Goal: Task Accomplishment & Management: Manage account settings

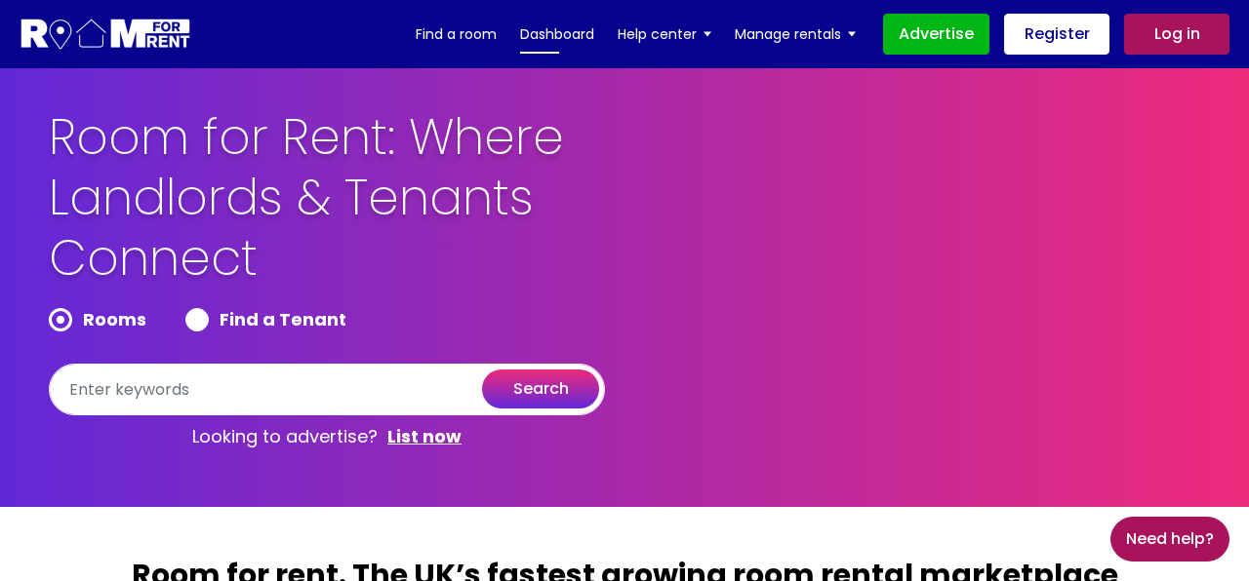
click at [551, 35] on link "Dashboard" at bounding box center [557, 34] width 74 height 29
click at [816, 208] on div "Room for Rent: Where Landlords & Tenants Connect Rooms Find a Tenant search Loo…" at bounding box center [624, 282] width 1180 height 351
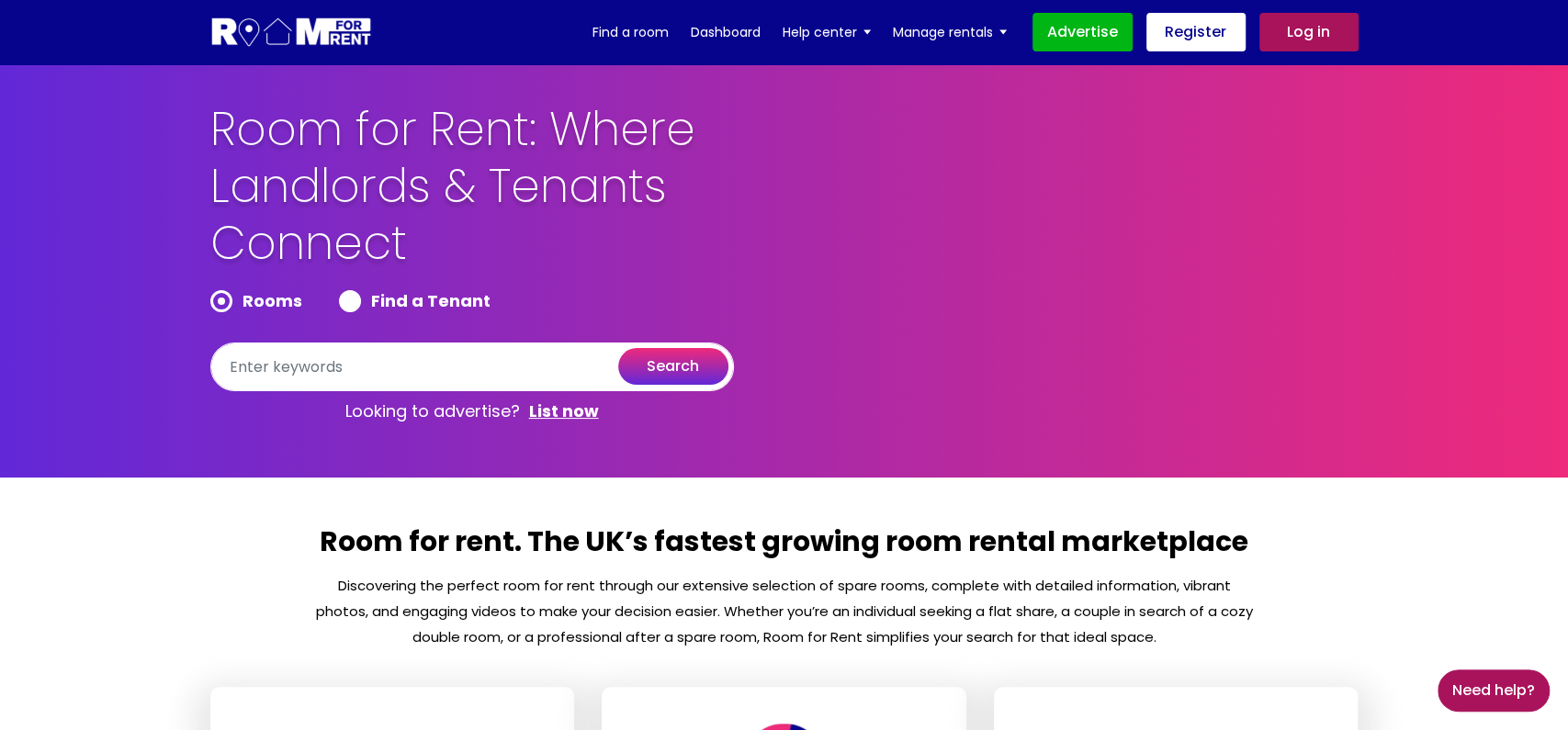
click at [1175, 44] on link "Log in" at bounding box center [1308, 32] width 99 height 39
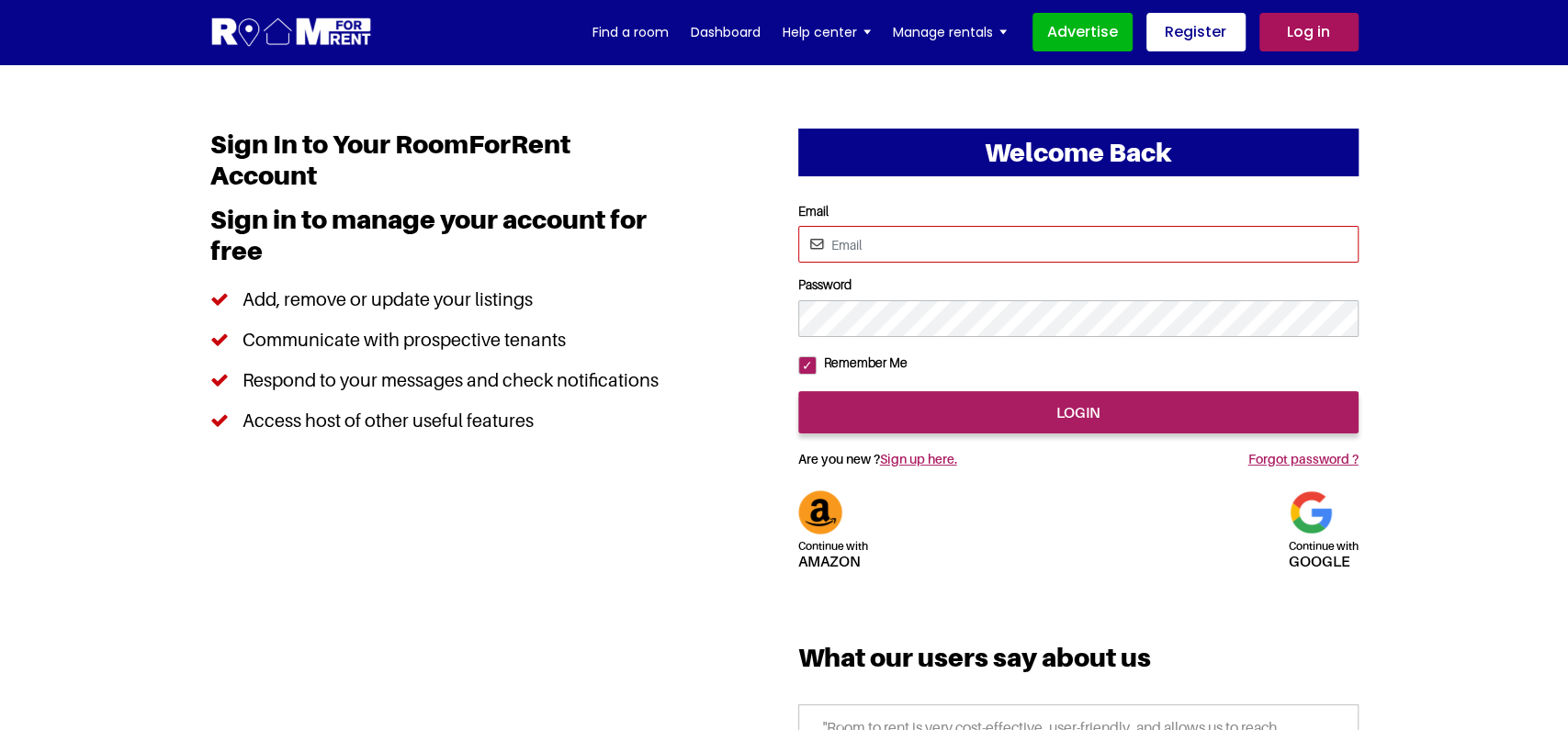
click at [882, 243] on input "Email" at bounding box center [1078, 244] width 560 height 37
type input "testing1234@mailinator.com"
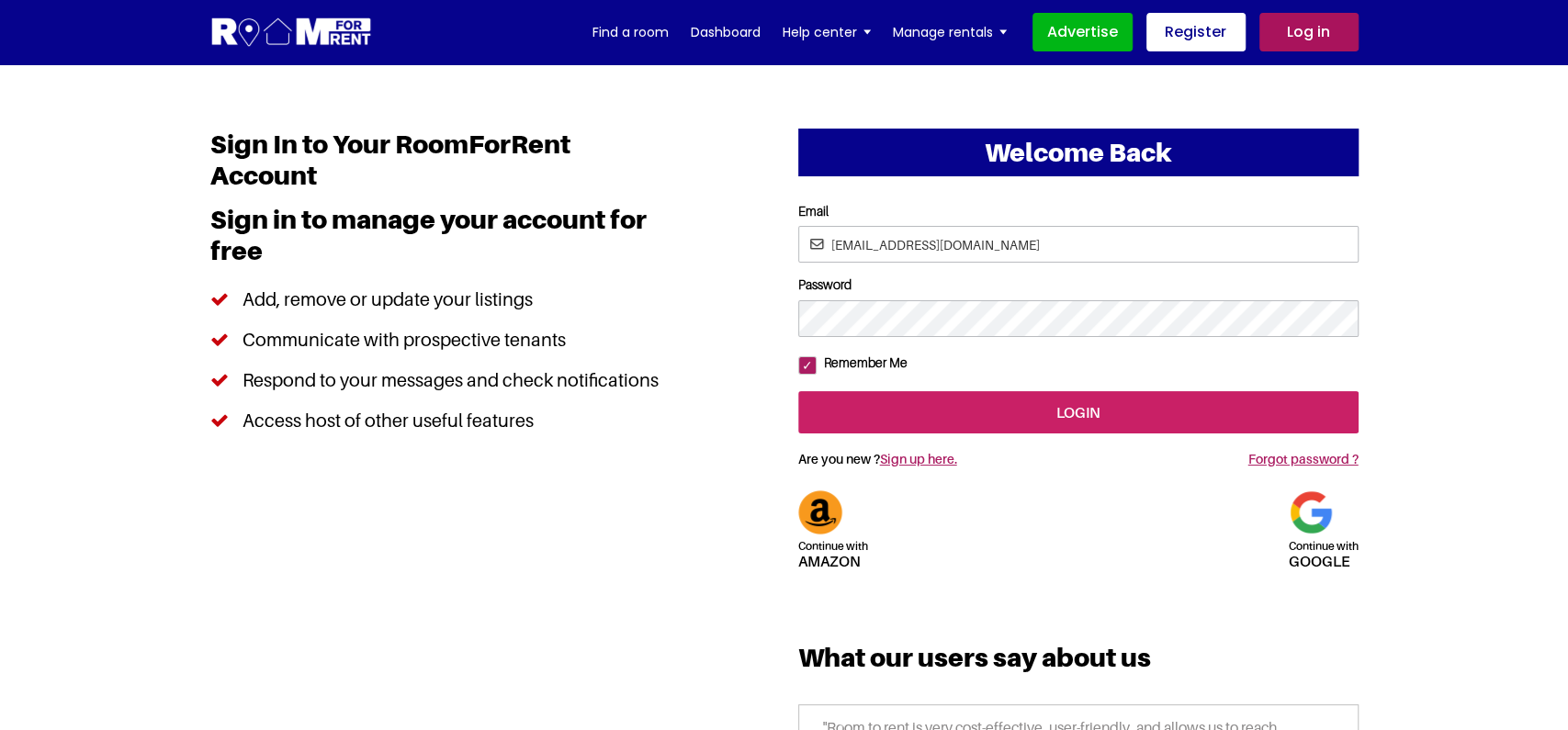
click at [978, 433] on input "login" at bounding box center [1078, 413] width 560 height 42
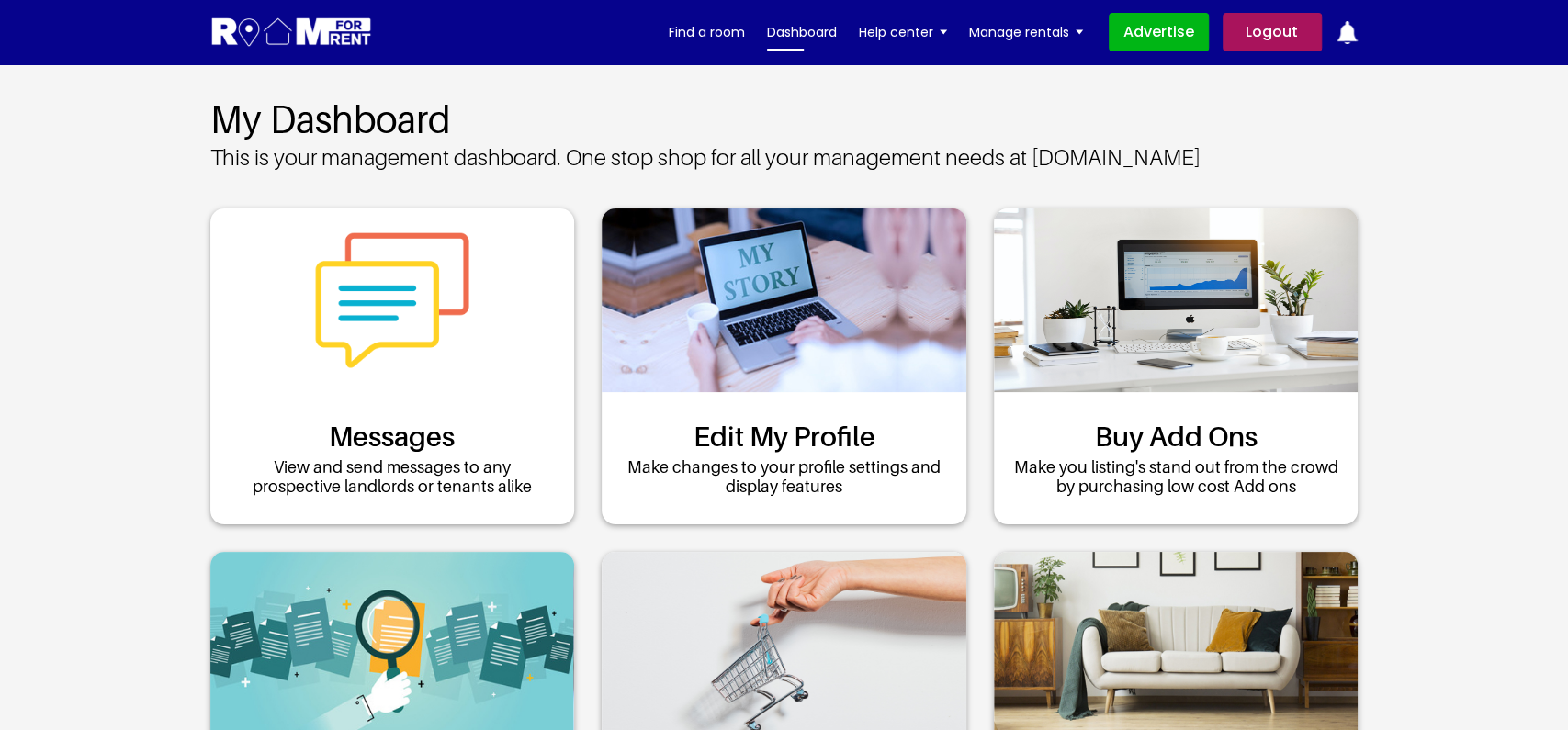
click at [794, 37] on link "Dashboard" at bounding box center [801, 32] width 70 height 27
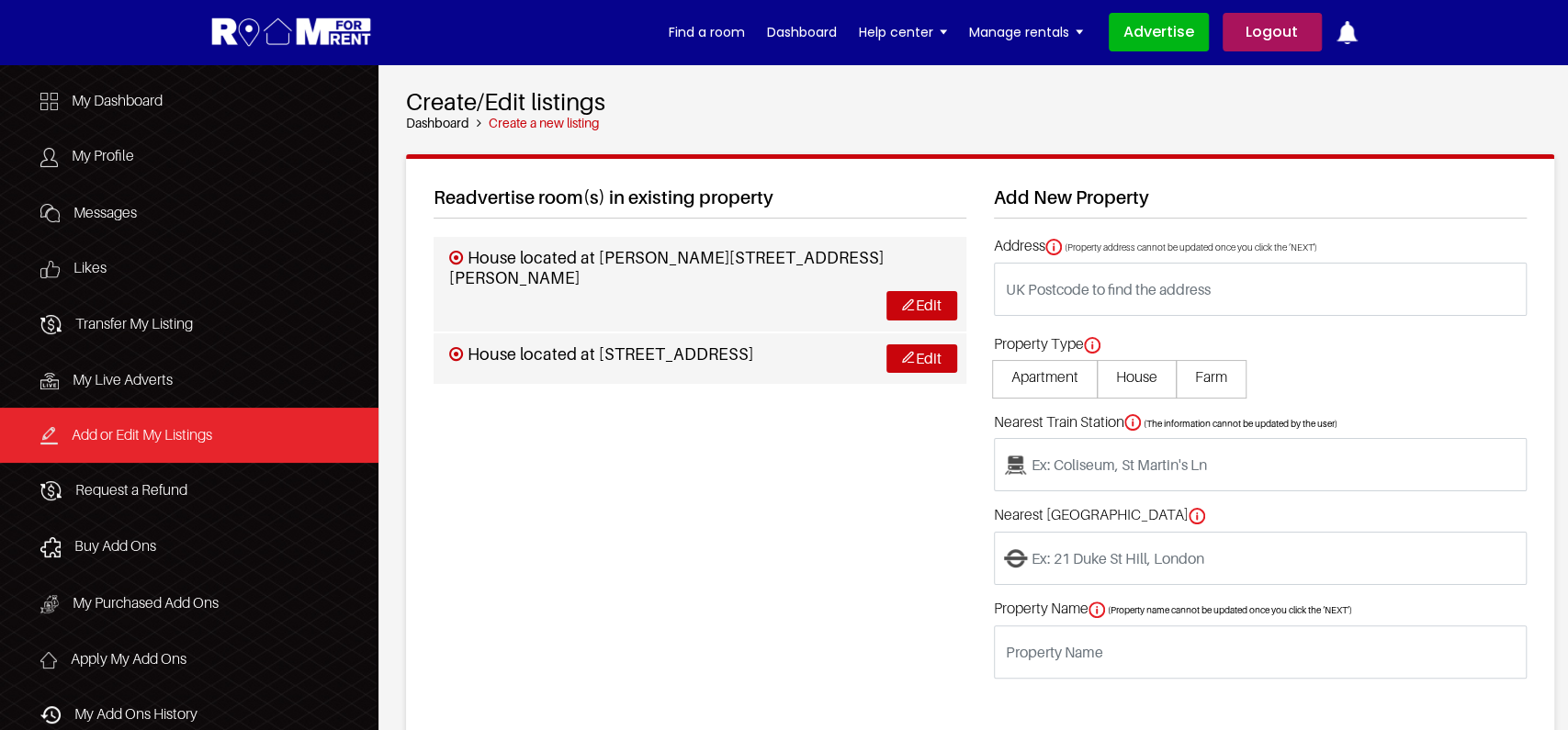
click at [682, 543] on div "Readvertise room(s) in existing property House located at Milton Road, Chapel L…" at bounding box center [700, 477] width 560 height 581
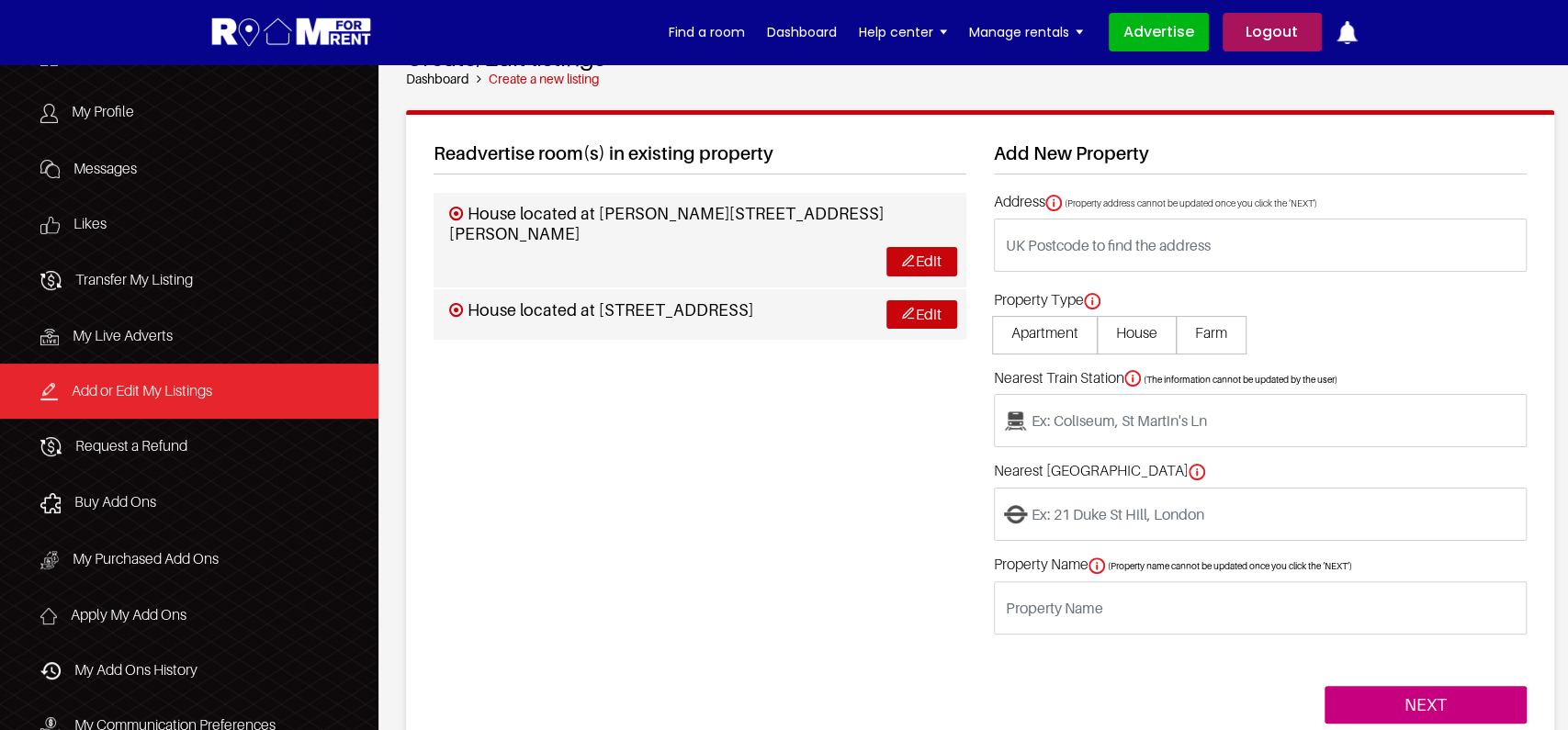
scroll to position [49, 0]
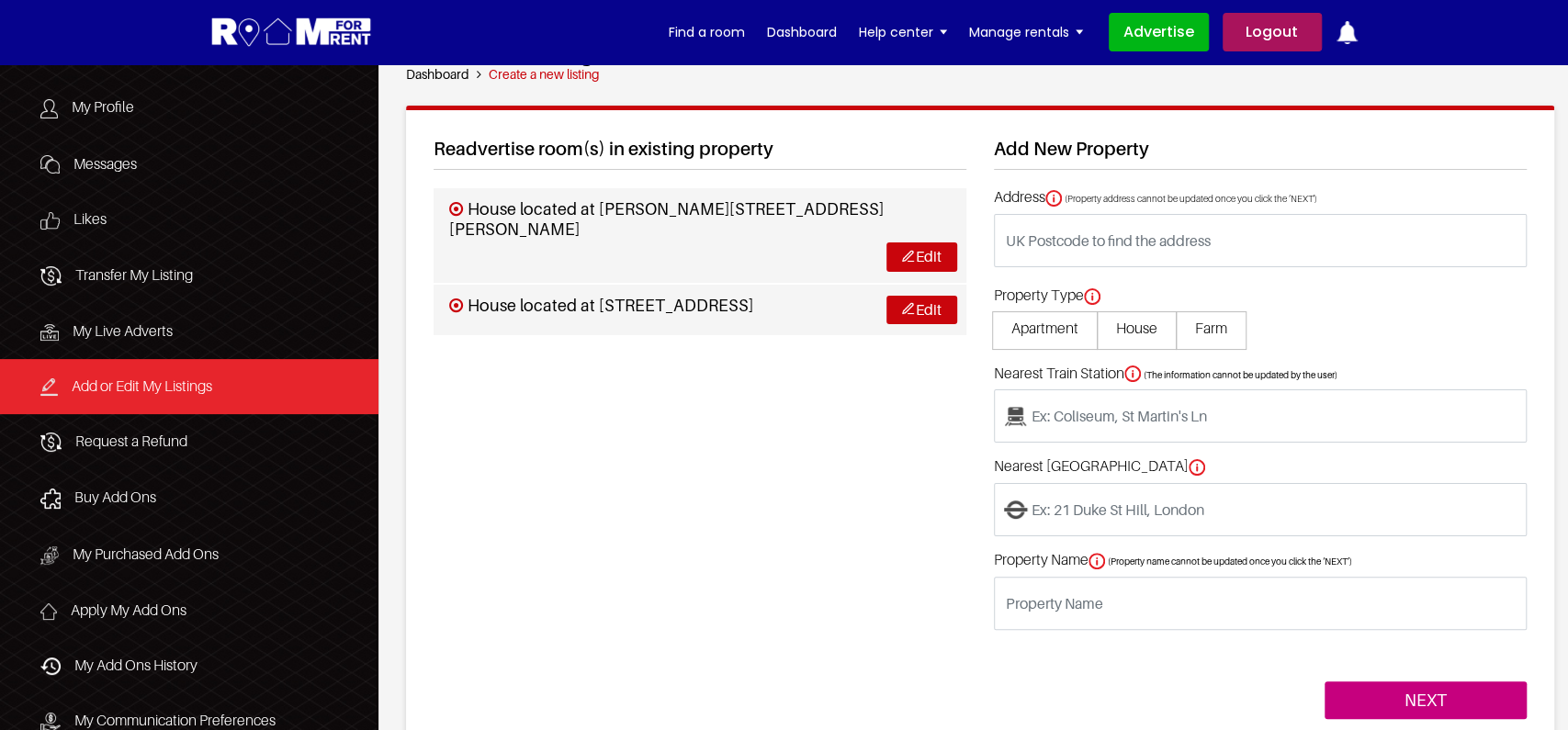
click at [844, 487] on div "Readvertise room(s) in existing property House located at Milton Road, Chapel L…" at bounding box center [700, 428] width 560 height 581
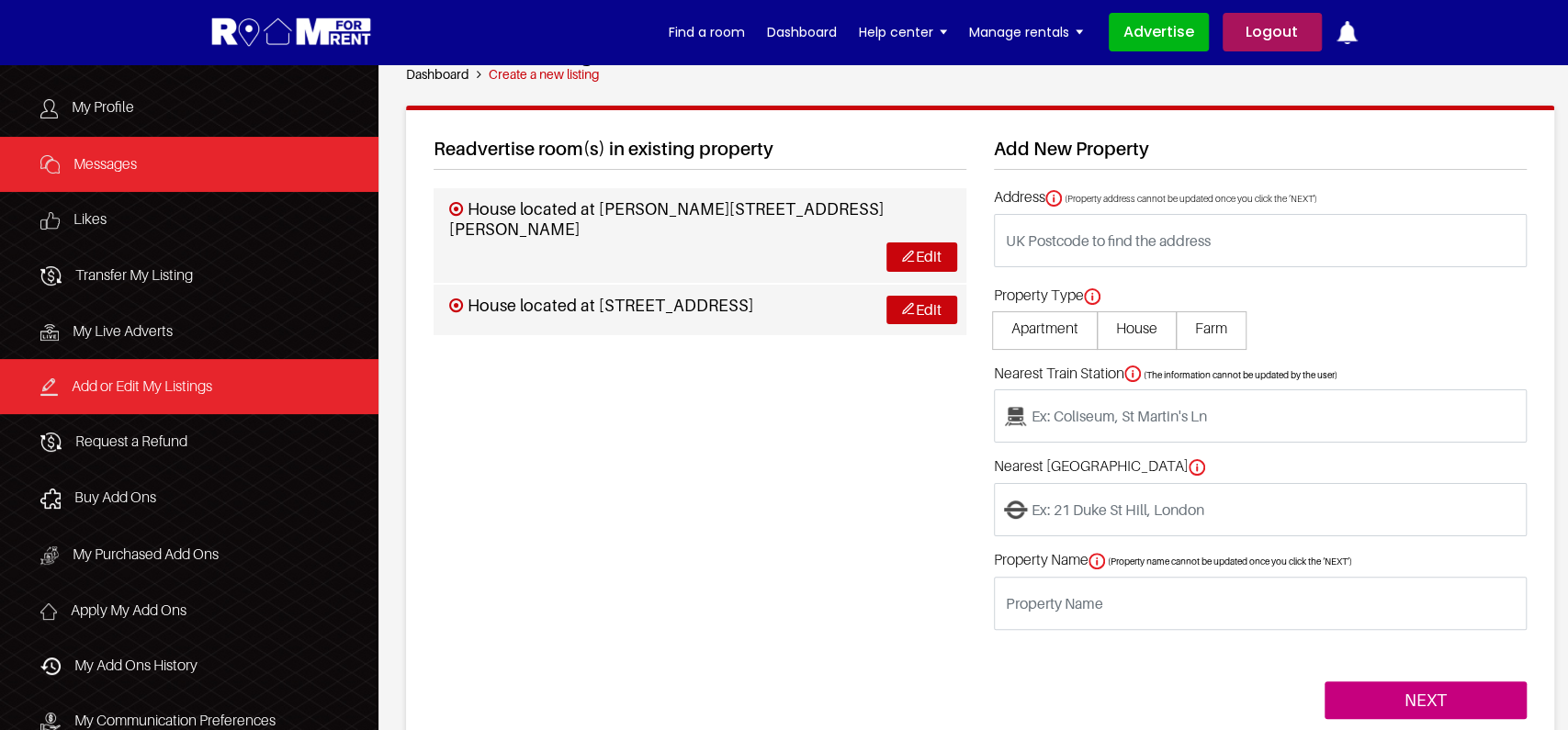
click at [124, 161] on span "Messages" at bounding box center [105, 164] width 63 height 19
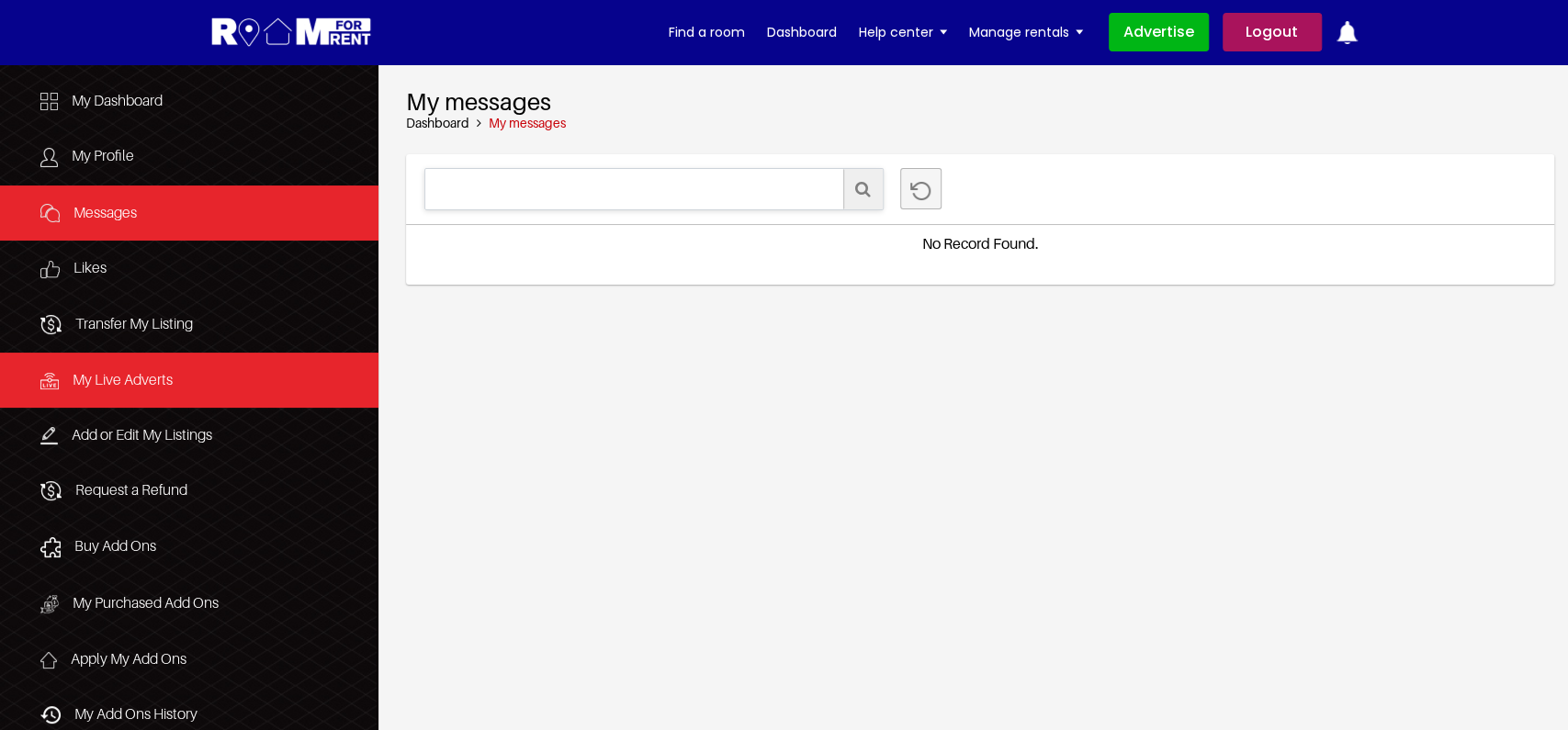
click at [133, 385] on span "My Live Adverts" at bounding box center [122, 380] width 100 height 19
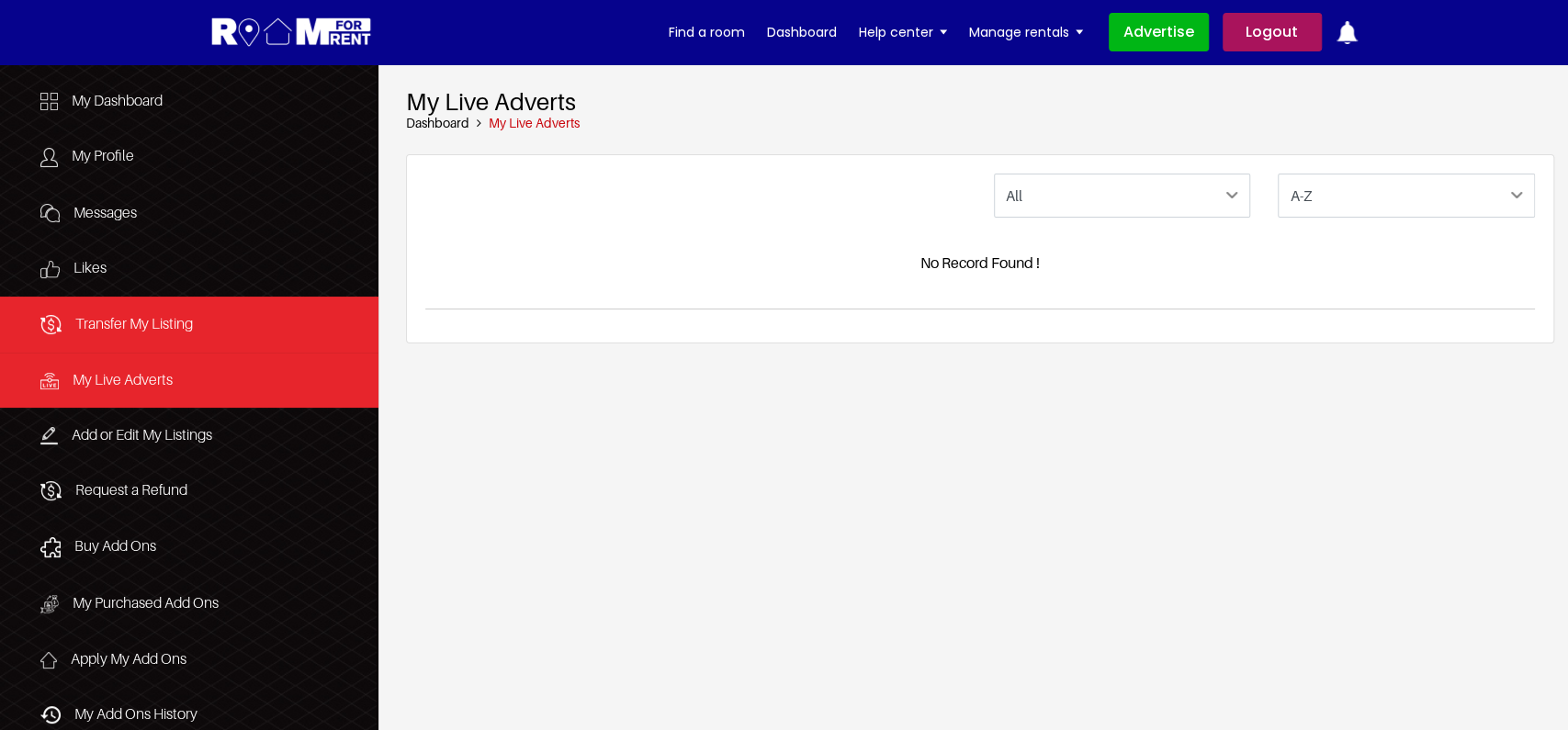
click at [125, 316] on span "Transfer My Listing" at bounding box center [134, 324] width 118 height 19
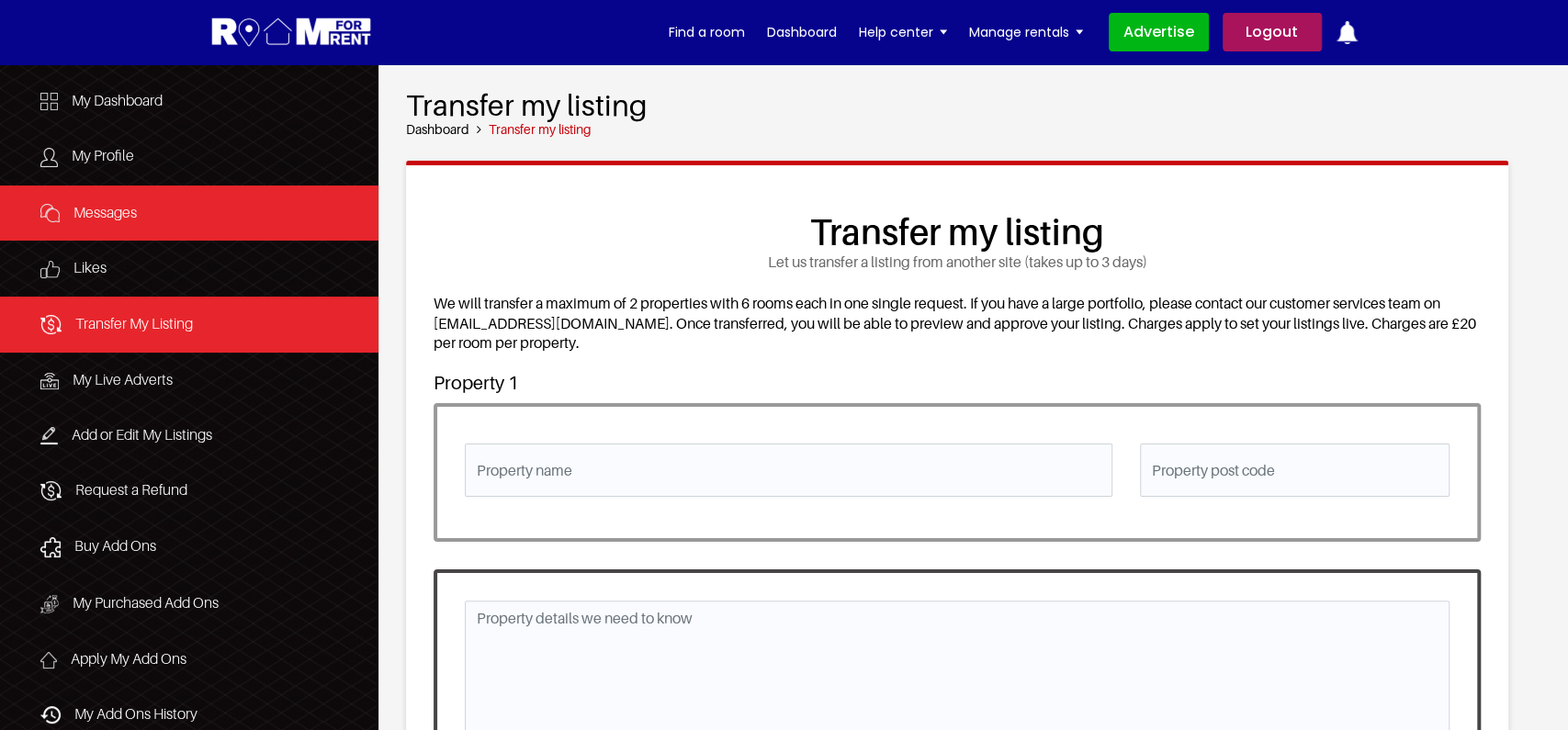
click at [153, 207] on link "Messages" at bounding box center [189, 213] width 379 height 56
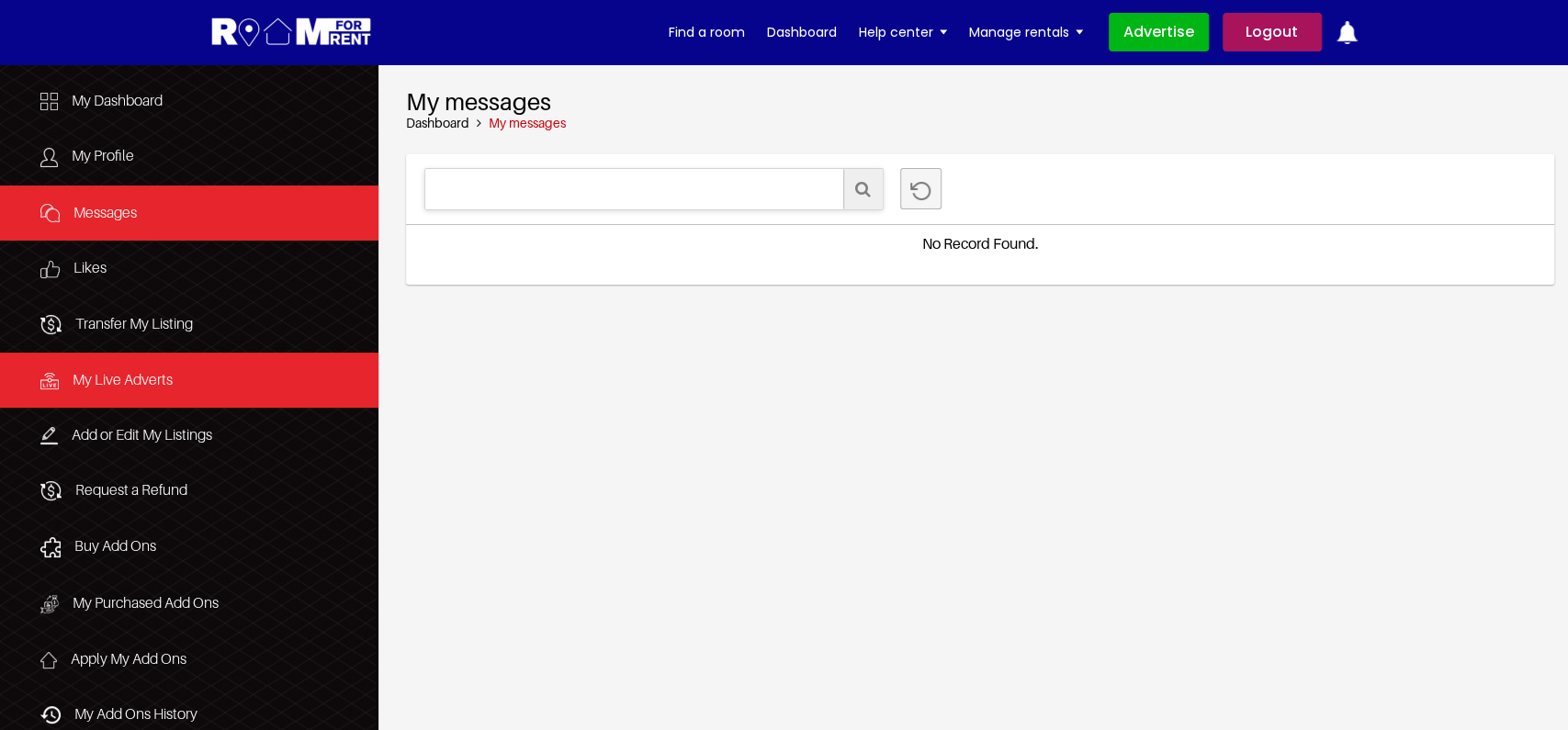
click at [170, 392] on link "My Live Adverts" at bounding box center [189, 381] width 379 height 56
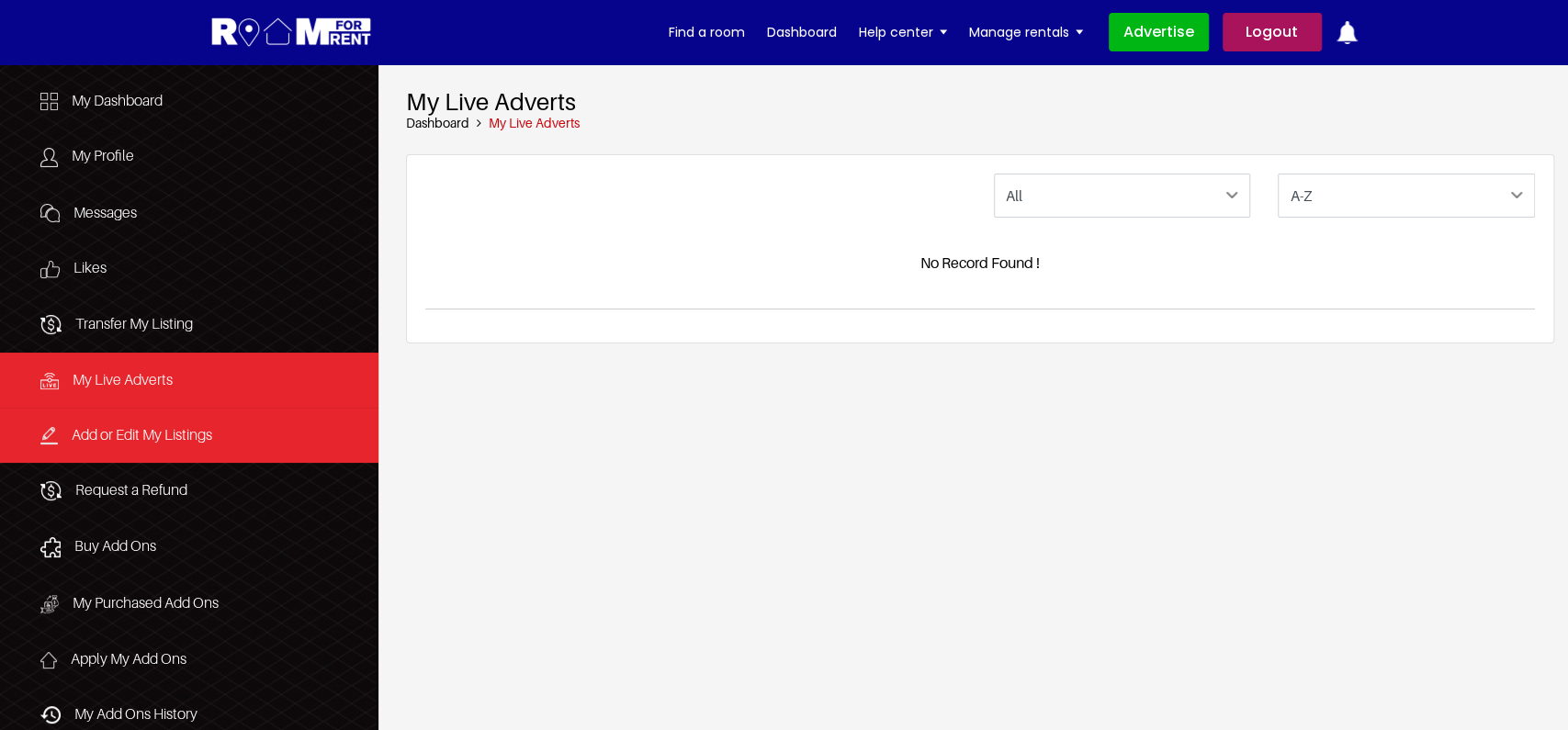
click at [216, 431] on link "Add or Edit My Listings" at bounding box center [189, 435] width 379 height 56
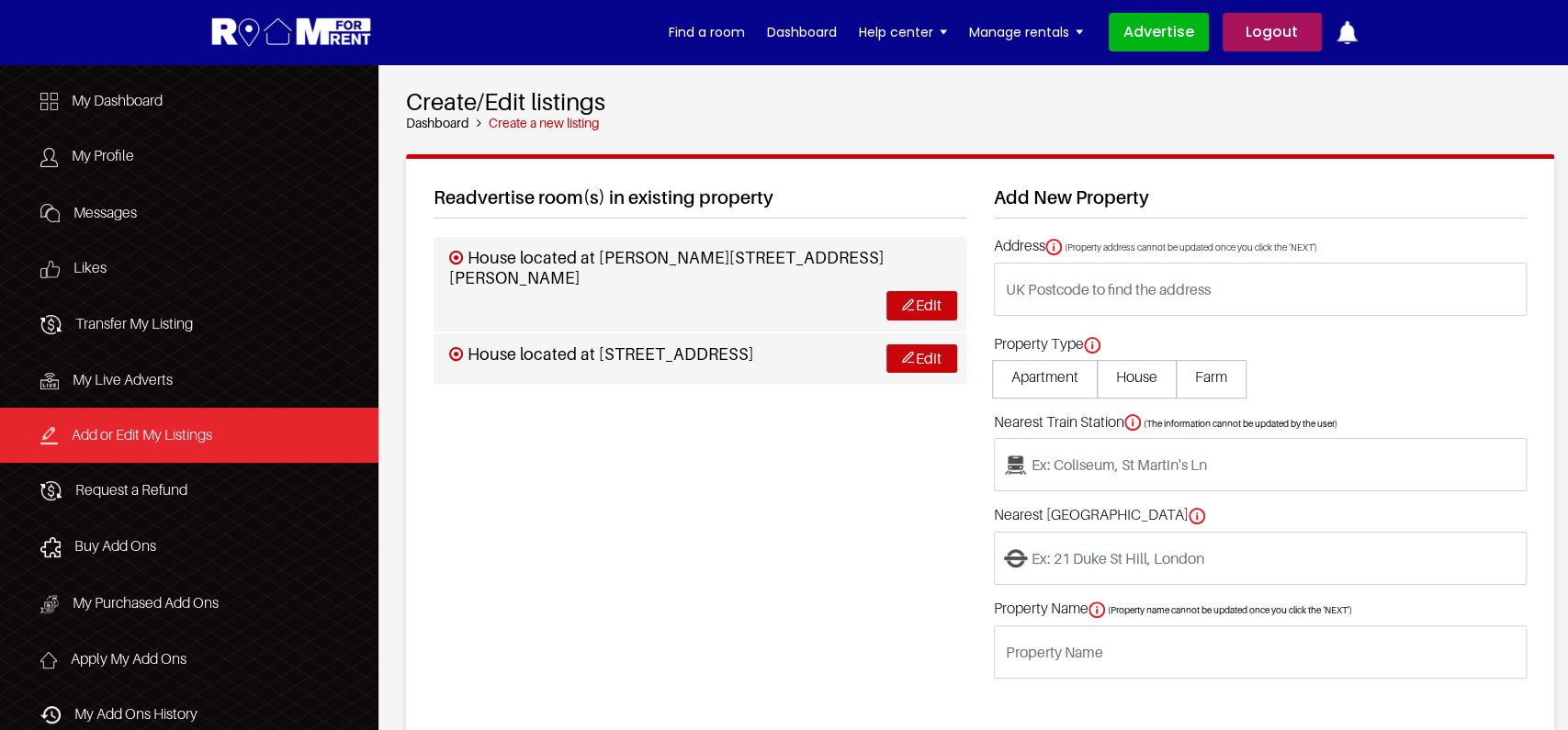
click at [729, 504] on div "Readvertise room(s) in existing property House located at Milton Road, Chapel L…" at bounding box center [700, 477] width 560 height 581
click at [1112, 293] on input "text" at bounding box center [1260, 289] width 533 height 54
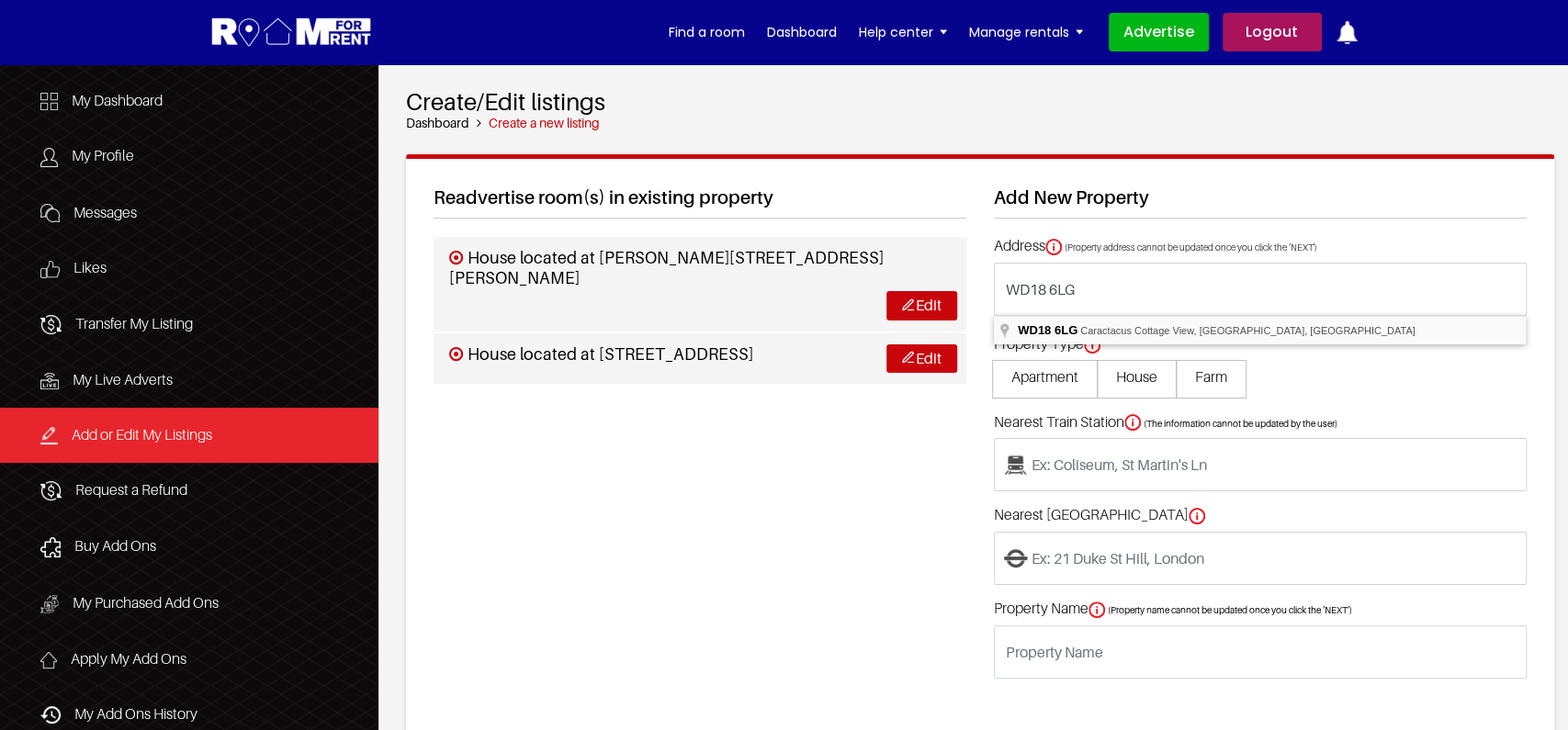
type input "Caractacus Cottage View, Watford WD18 6LG, UK"
type input "located at Caractacus Cottage View, Watford WD18 6LG, UK"
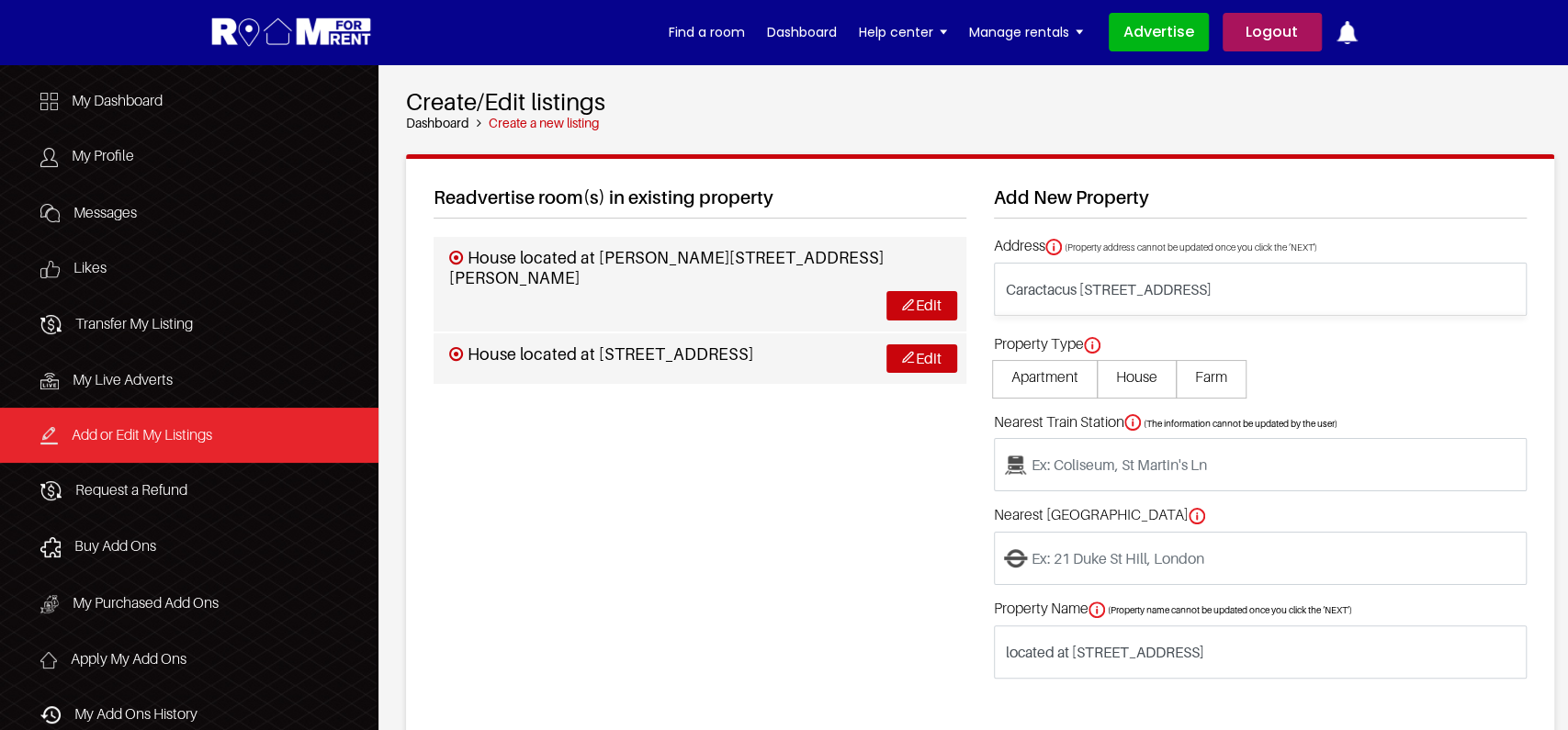
type input "Watford High Street"
click at [1043, 386] on span "Apartment" at bounding box center [1044, 379] width 105 height 39
click at [0, 0] on input "Apartment" at bounding box center [0, 0] width 0 height 0
type input "Apartment located at Caractacus Cottage View, Watford WD18 6LG, UK"
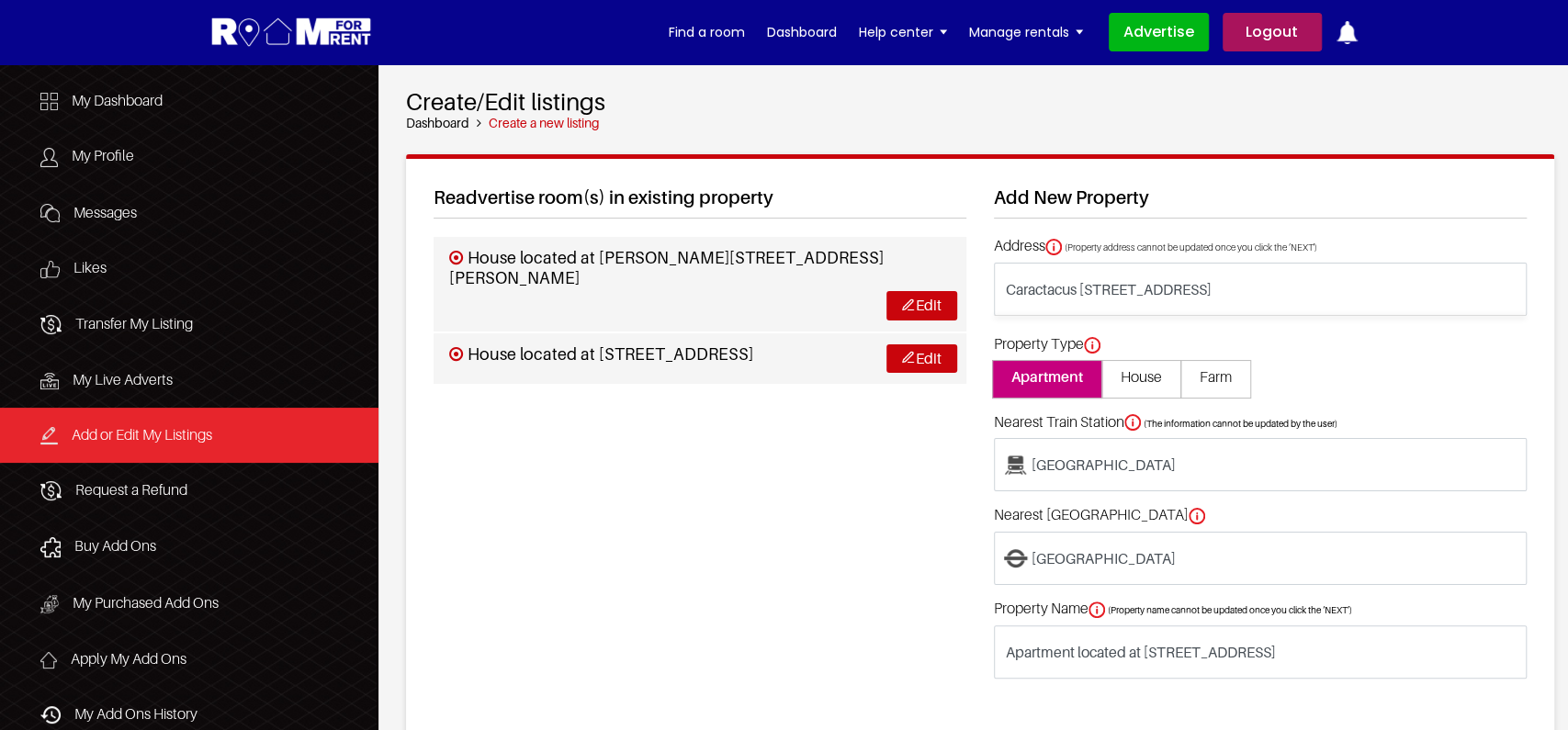
click at [826, 561] on div "Readvertise room(s) in existing property House located at Milton Road, Chapel L…" at bounding box center [700, 477] width 560 height 581
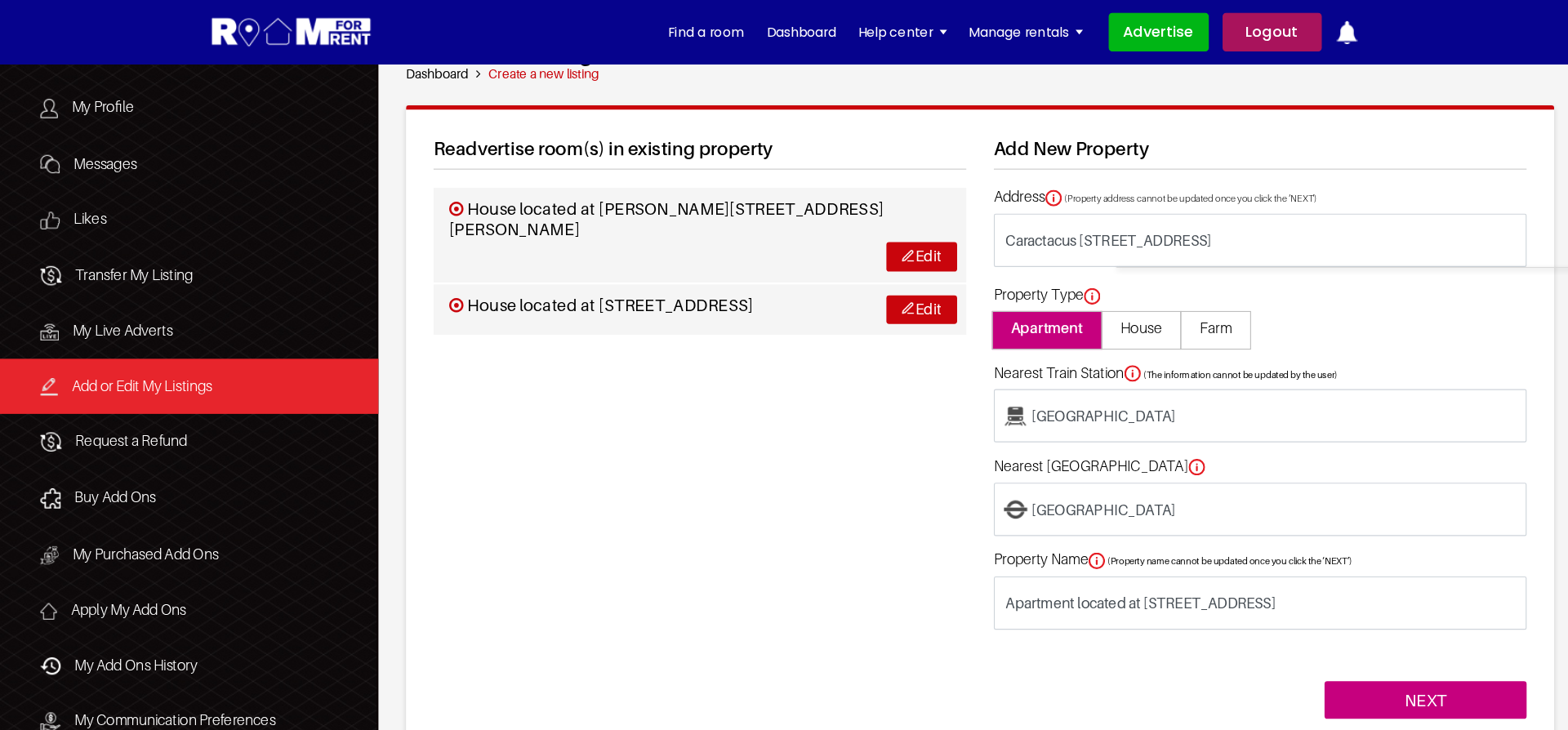
scroll to position [44, 0]
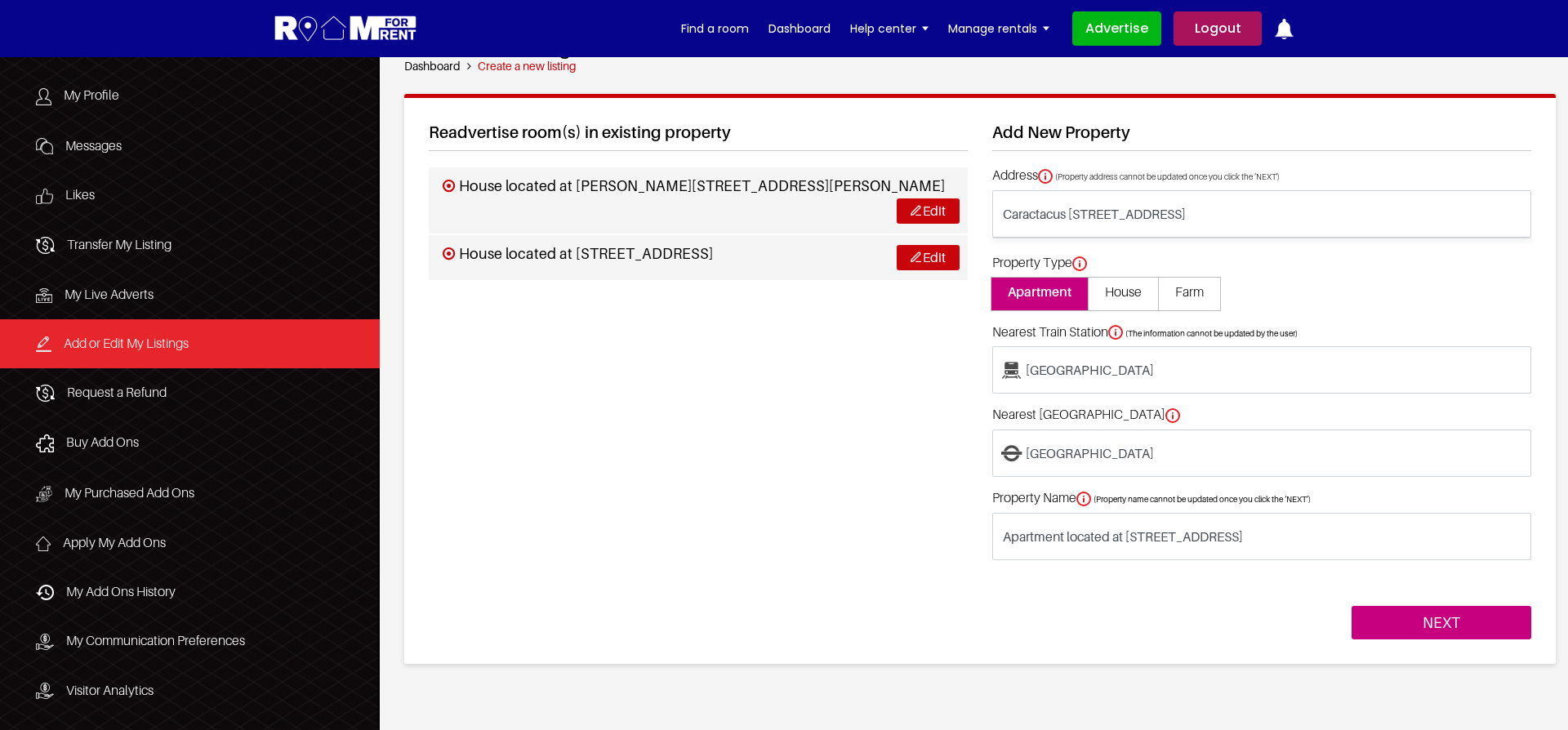
click at [836, 518] on div "Readvertise room(s) in existing property House located at Milton Road, Chapel L…" at bounding box center [697, 380] width 563 height 517
click at [856, 527] on div "Readvertise room(s) in existing property House located at Milton Road, Chapel L…" at bounding box center [697, 380] width 563 height 517
click at [1393, 616] on input "NEXT" at bounding box center [1441, 623] width 180 height 34
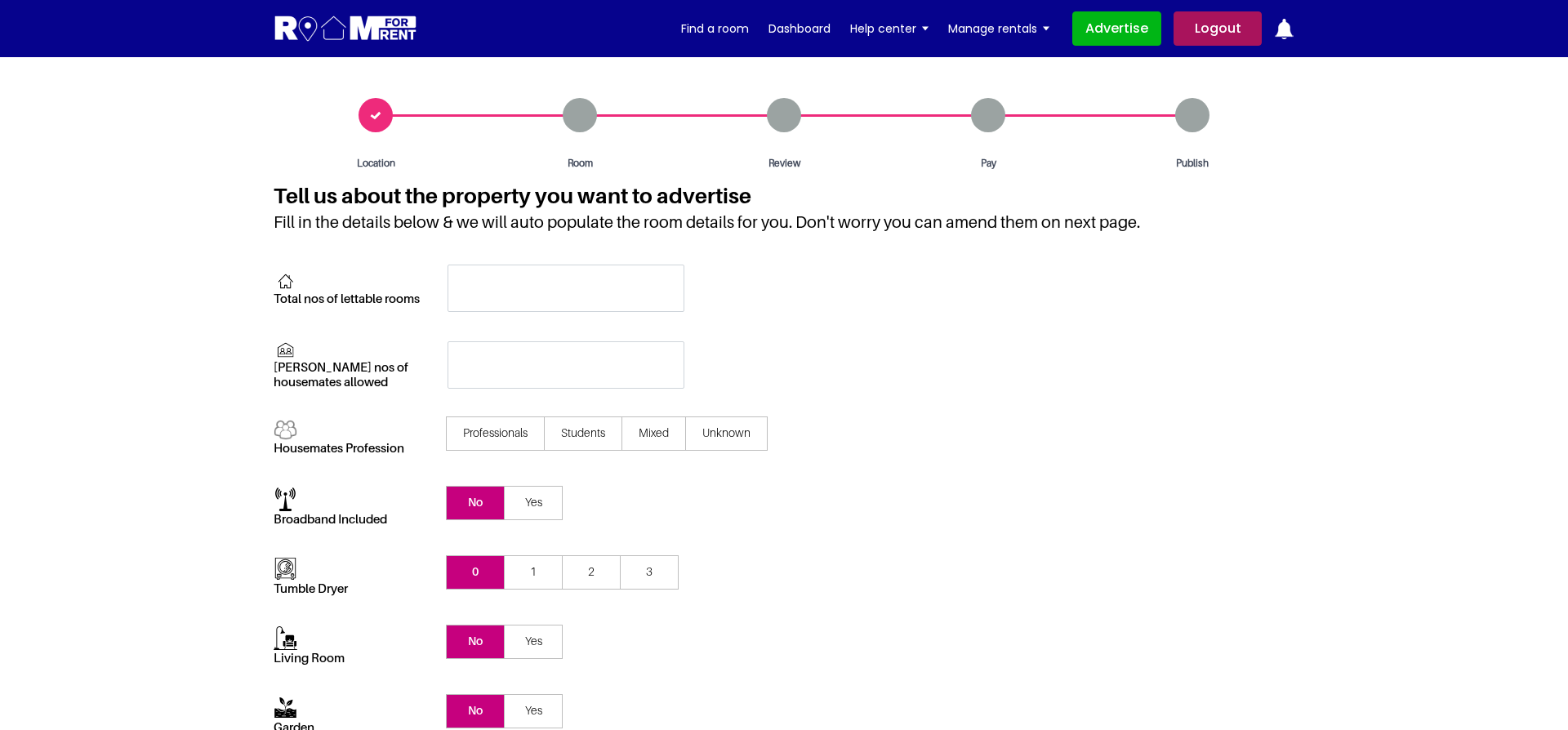
click at [1055, 370] on div "[PERSON_NAME] nos of housemates allowed" at bounding box center [784, 364] width 1046 height 48
click at [579, 119] on div "Room" at bounding box center [580, 134] width 204 height 73
click at [580, 106] on div "Room" at bounding box center [580, 134] width 204 height 73
click at [517, 274] on input "text" at bounding box center [566, 288] width 237 height 48
type input "1"
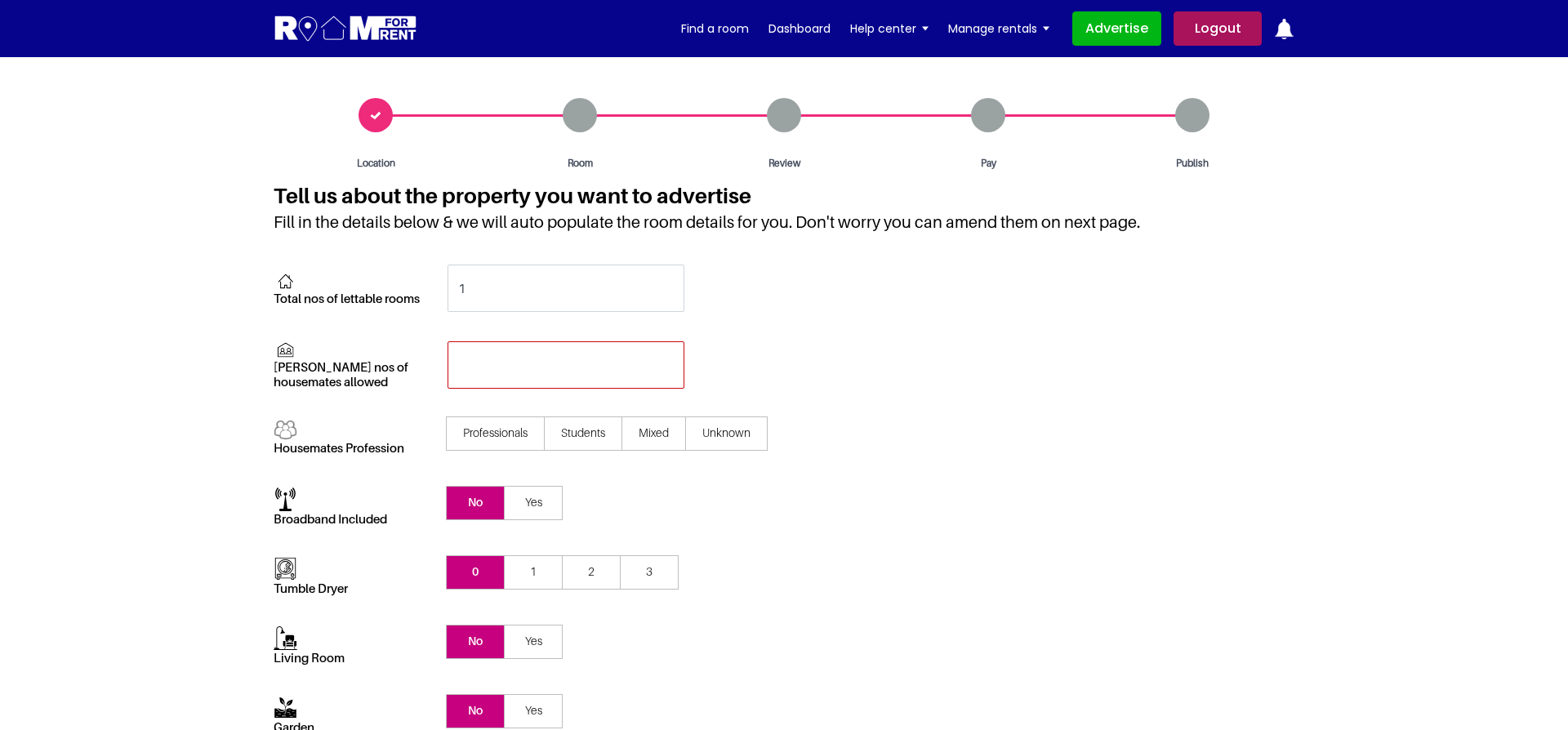
click at [546, 373] on input "text" at bounding box center [566, 365] width 237 height 48
type input "1"
click at [1174, 492] on div "No Yes" at bounding box center [871, 506] width 871 height 41
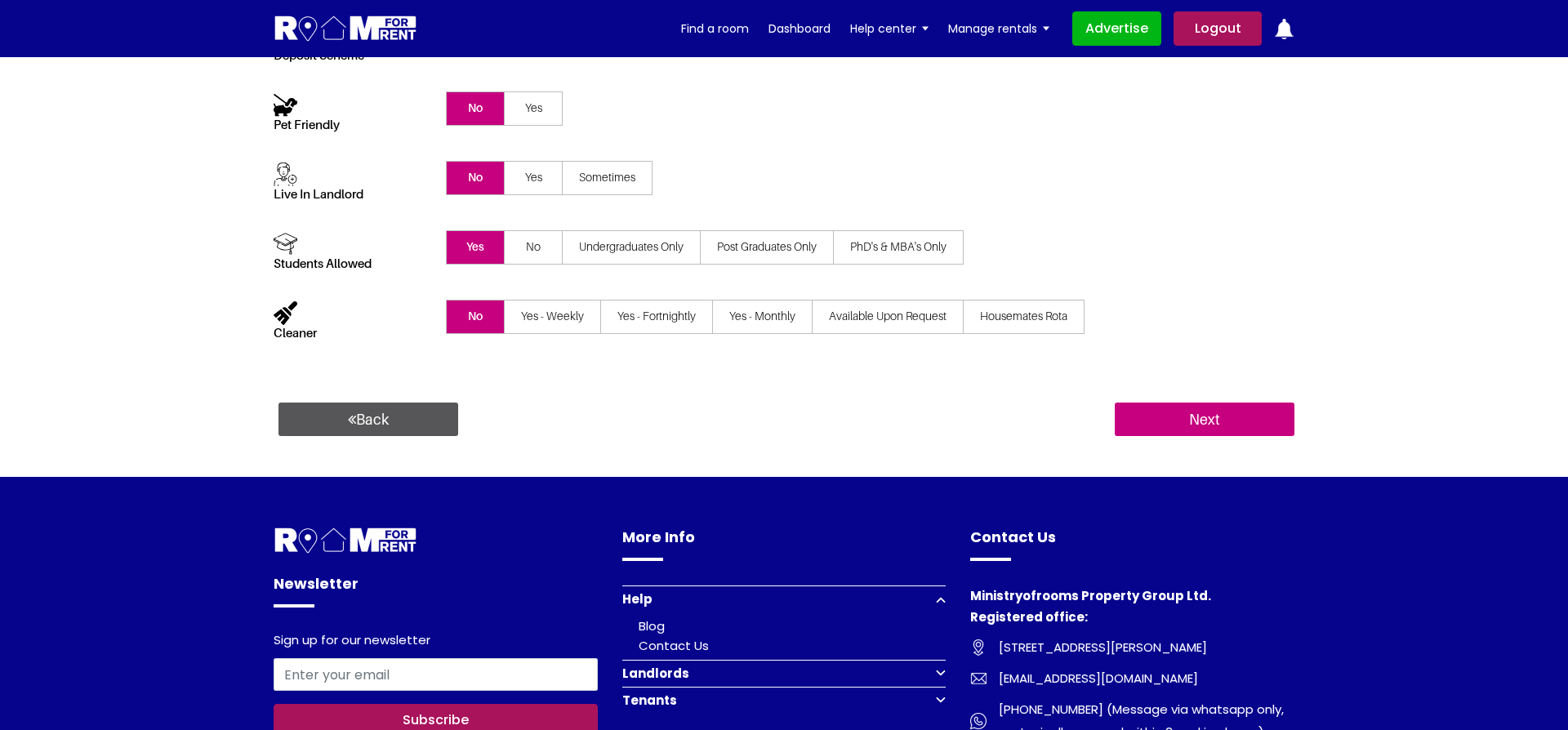
scroll to position [882, 0]
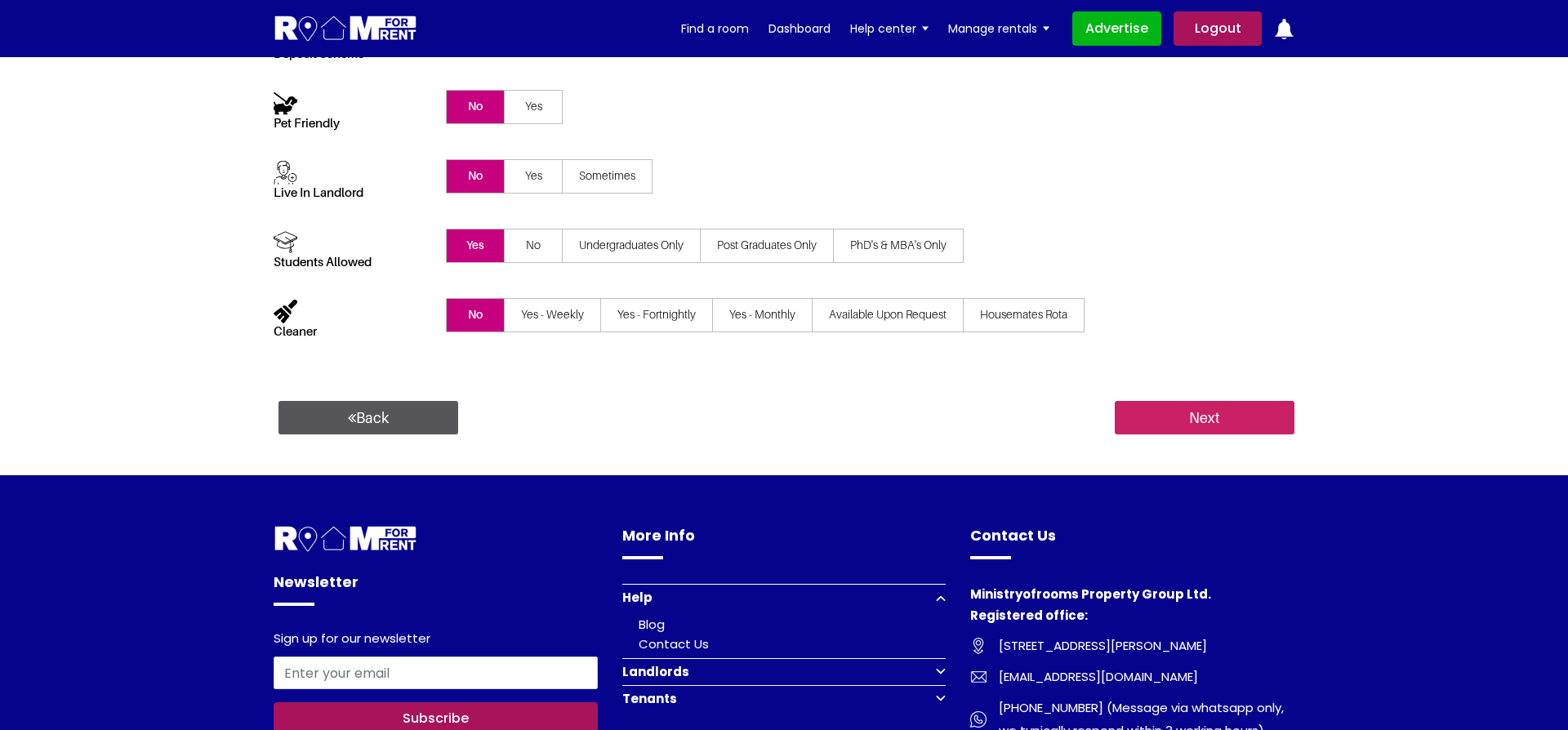
click at [1231, 404] on input "Next" at bounding box center [1204, 418] width 180 height 34
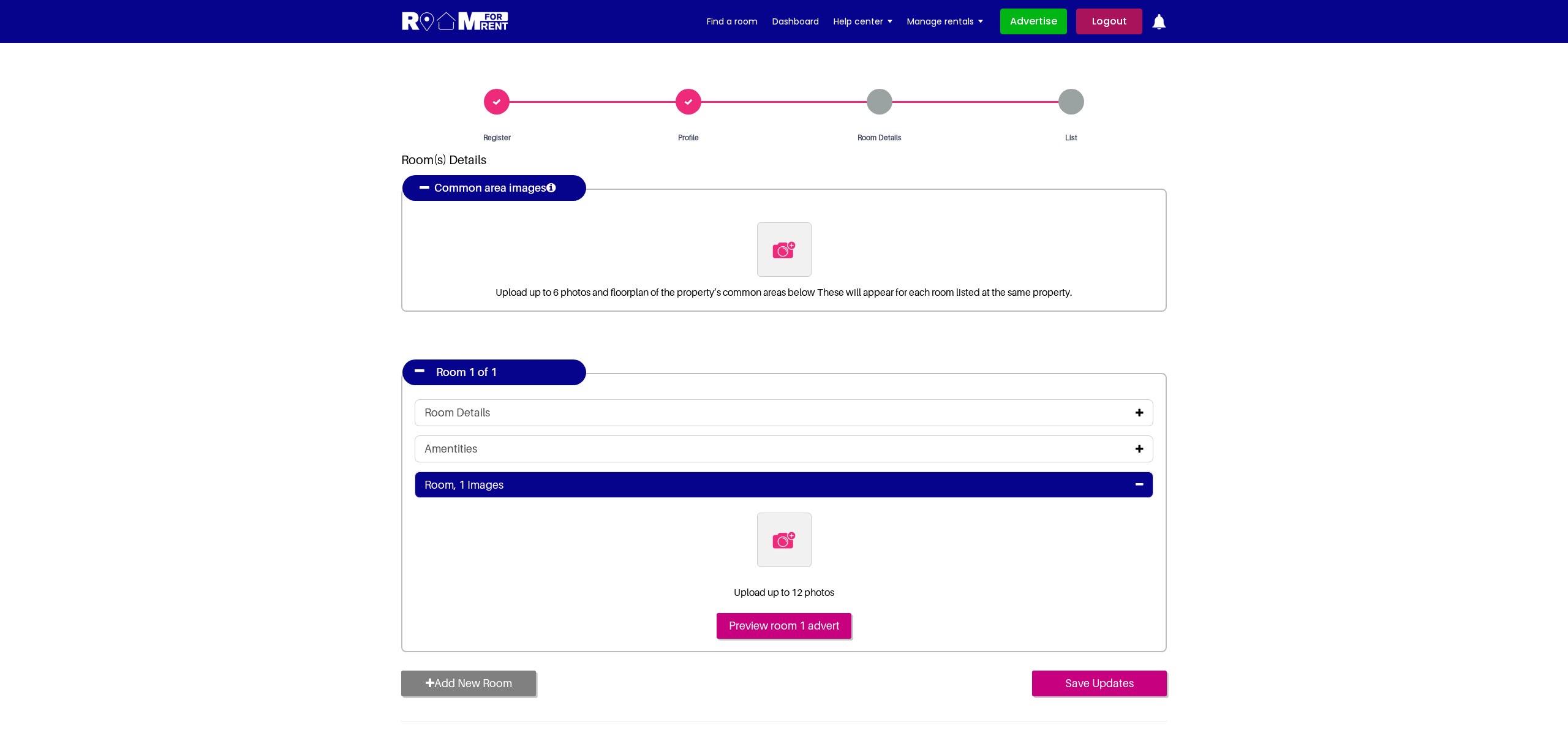
click at [352, 206] on section "Register Profile Room Details List Room(s) Details" at bounding box center [784, 424] width 1568 height 764
click at [1176, 272] on section "Register Profile Room Details List Room(s) Details" at bounding box center [784, 424] width 1568 height 764
click at [488, 99] on div "Register" at bounding box center [497, 115] width 192 height 55
click at [688, 100] on div "Profile" at bounding box center [688, 115] width 192 height 55
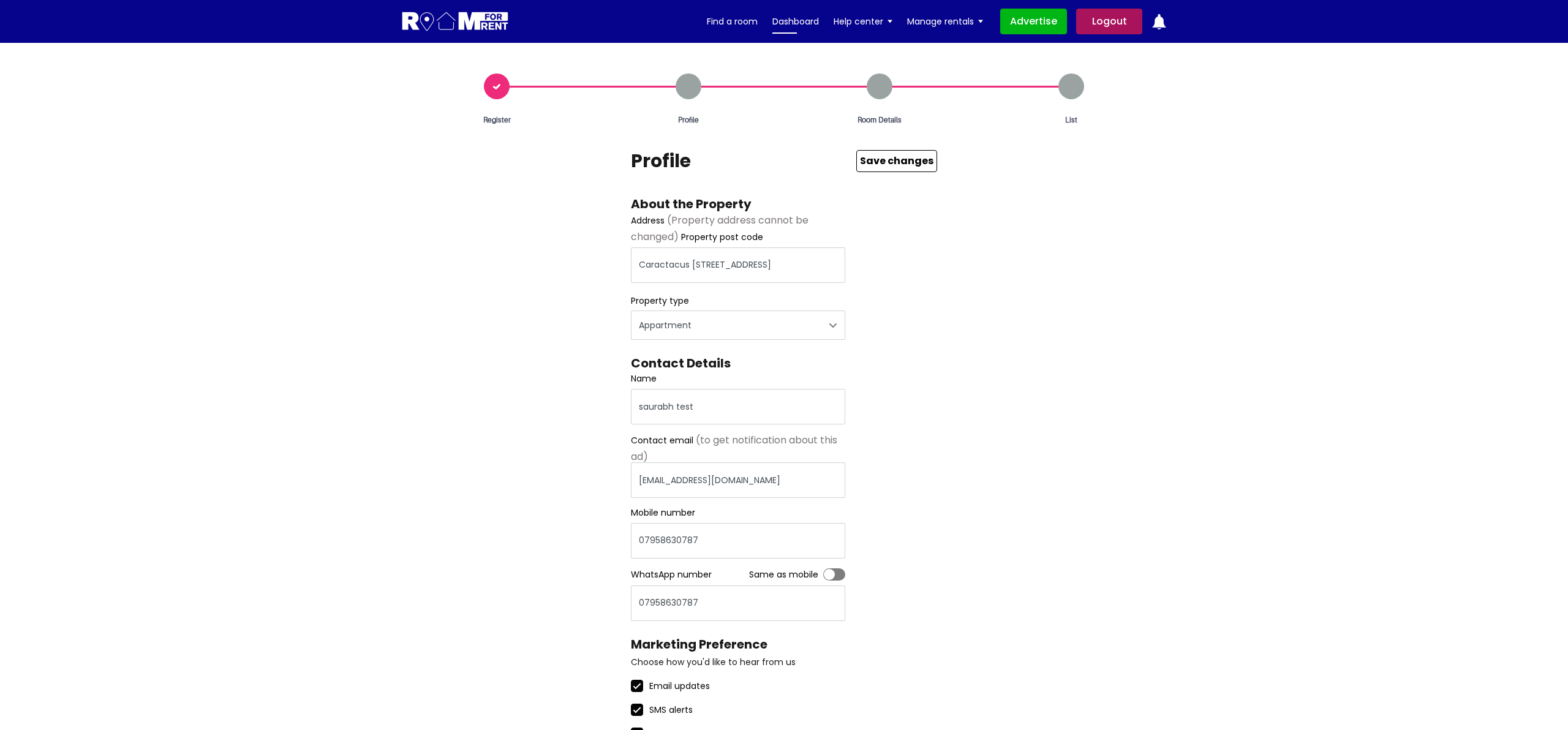
click at [791, 25] on link "Dashboard" at bounding box center [796, 21] width 46 height 18
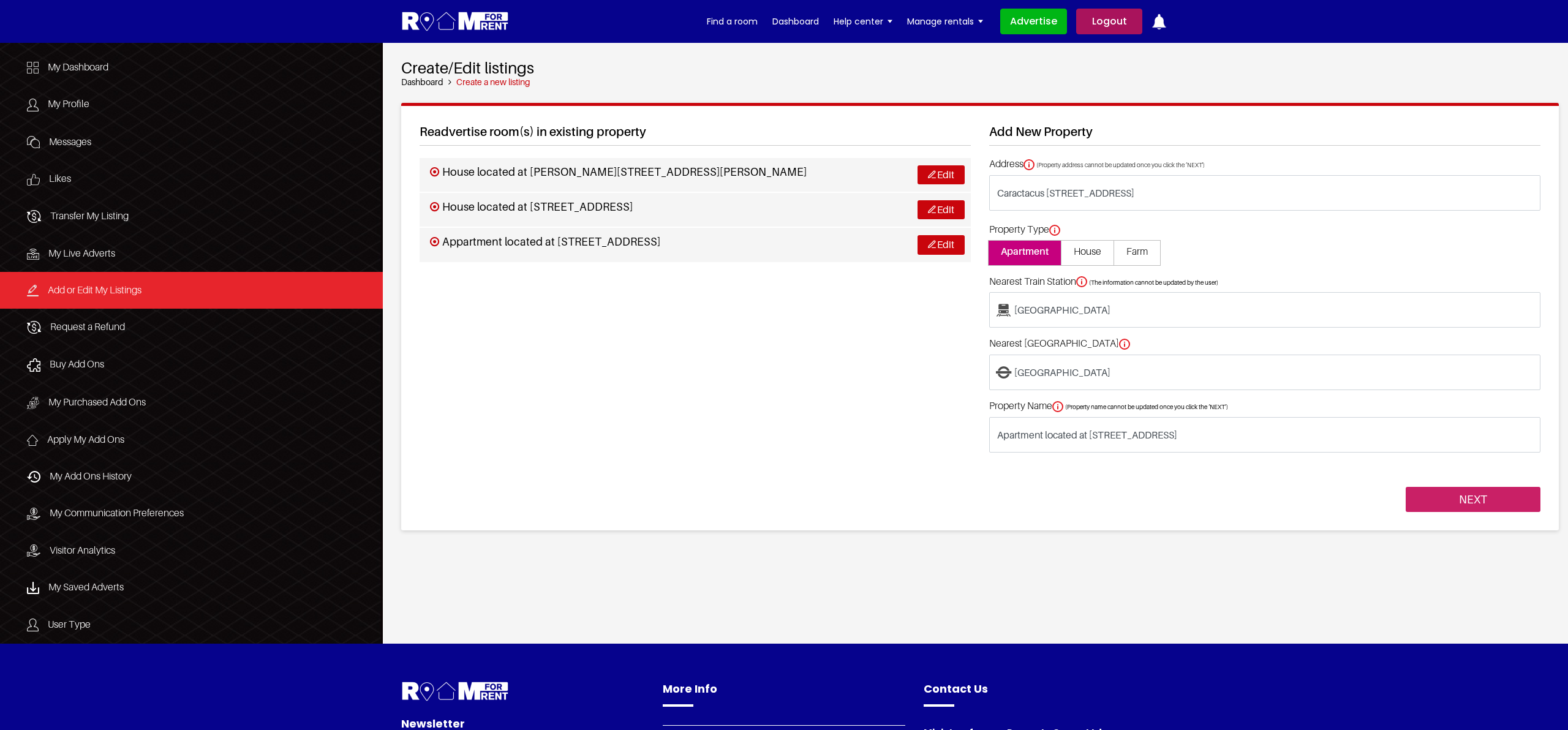
click at [1493, 502] on input "NEXT" at bounding box center [1473, 499] width 135 height 26
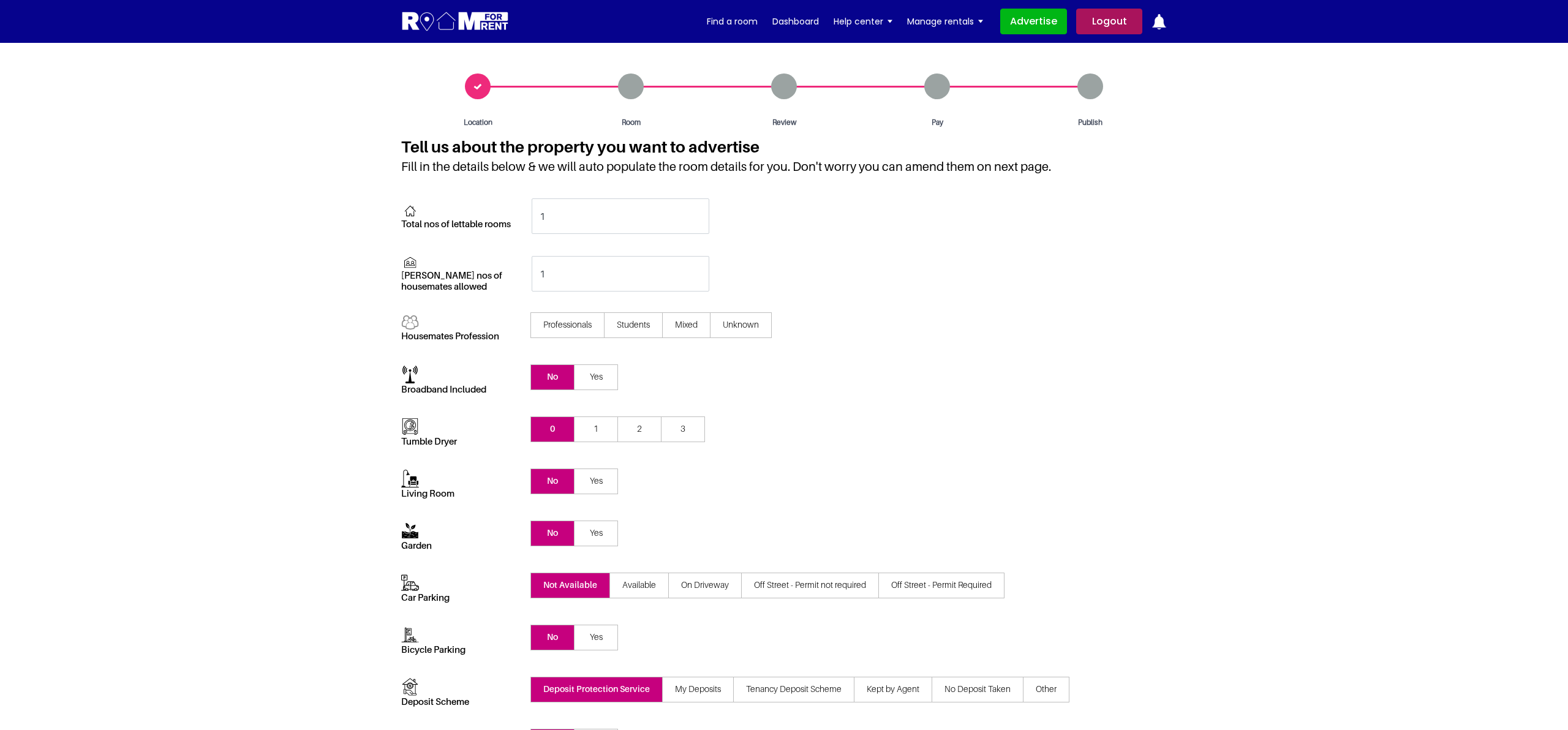
click at [1114, 185] on h4 "Fill in the details below & we will auto populate the room details for you. Don…" at bounding box center [784, 179] width 765 height 39
click at [1205, 368] on section "Location Room Review Pay Publish" at bounding box center [784, 530] width 1568 height 975
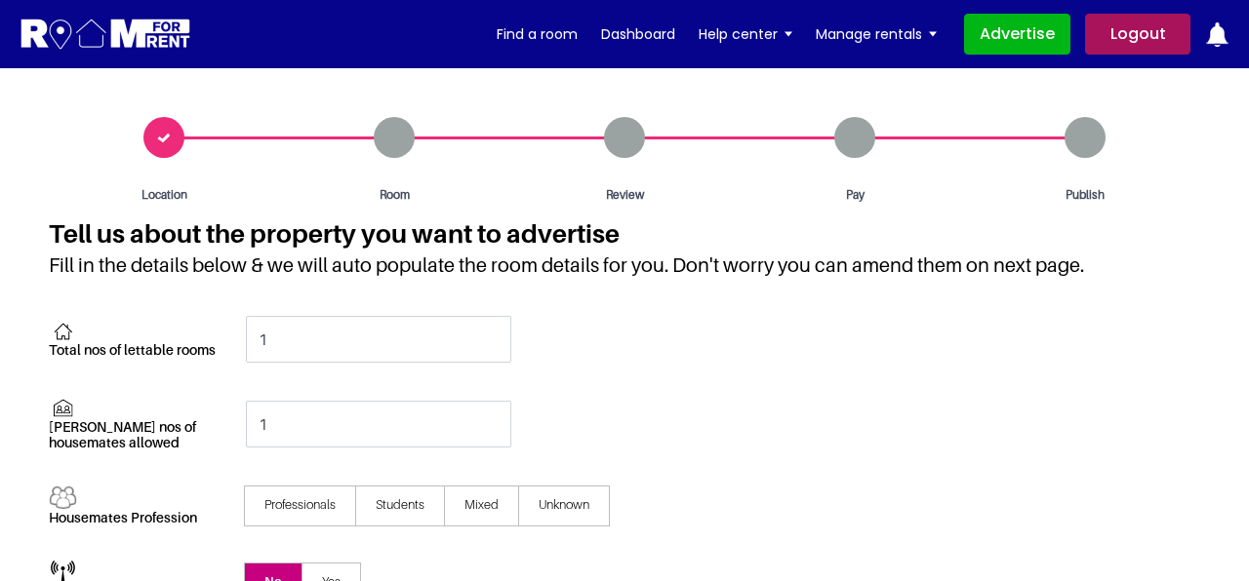
scroll to position [15, 0]
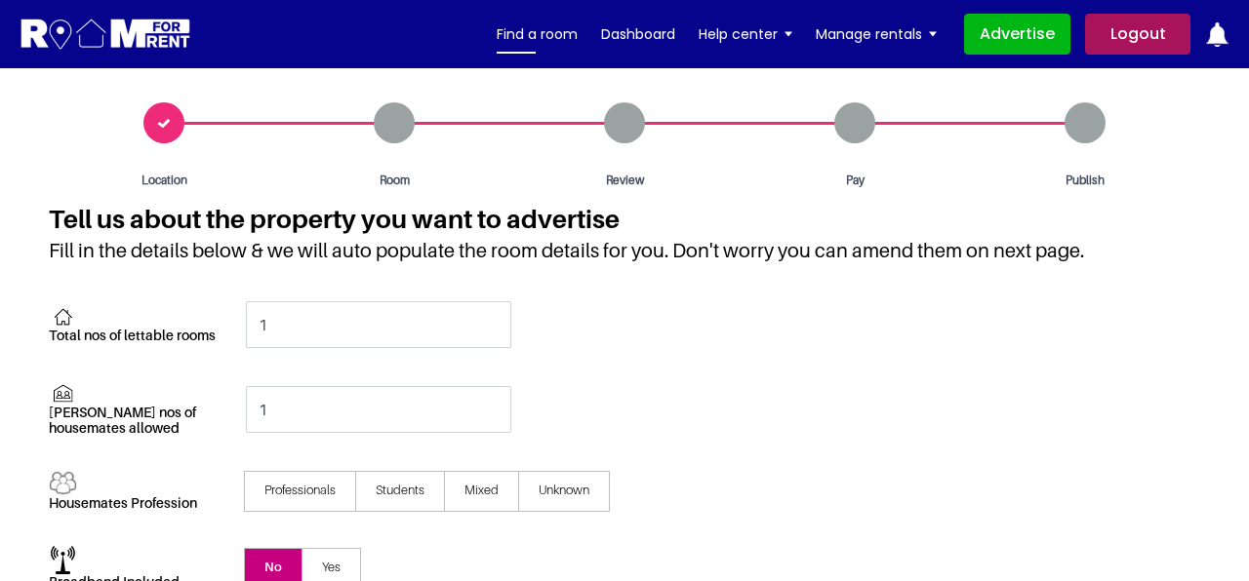
click at [557, 32] on link "Find a room" at bounding box center [536, 34] width 81 height 29
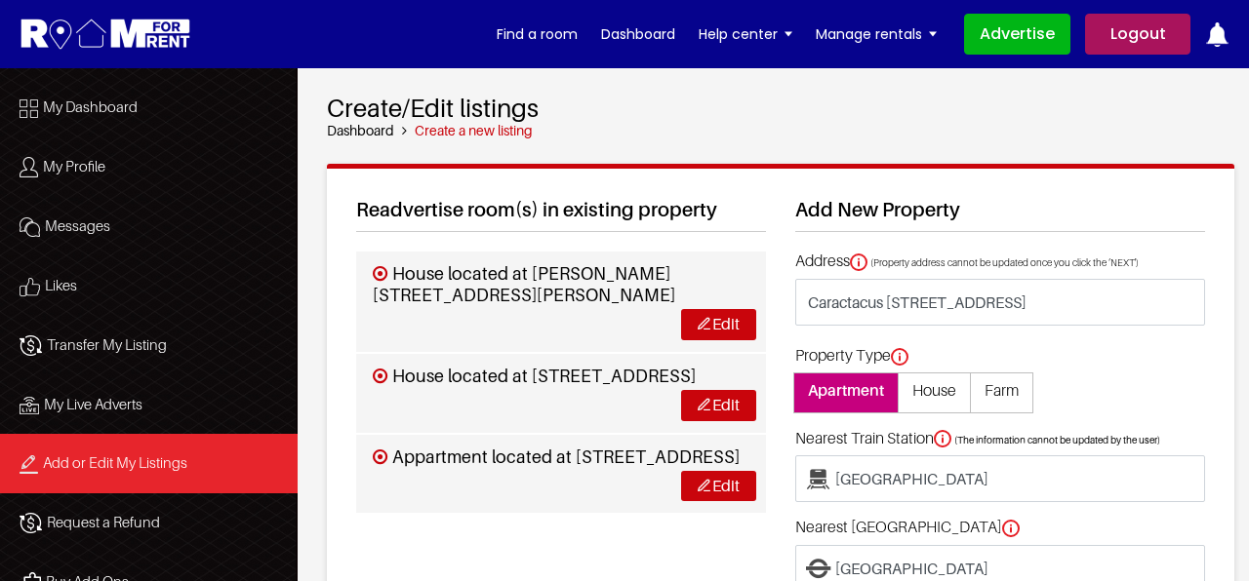
click at [748, 108] on h2 "Create/Edit listings" at bounding box center [780, 108] width 907 height 30
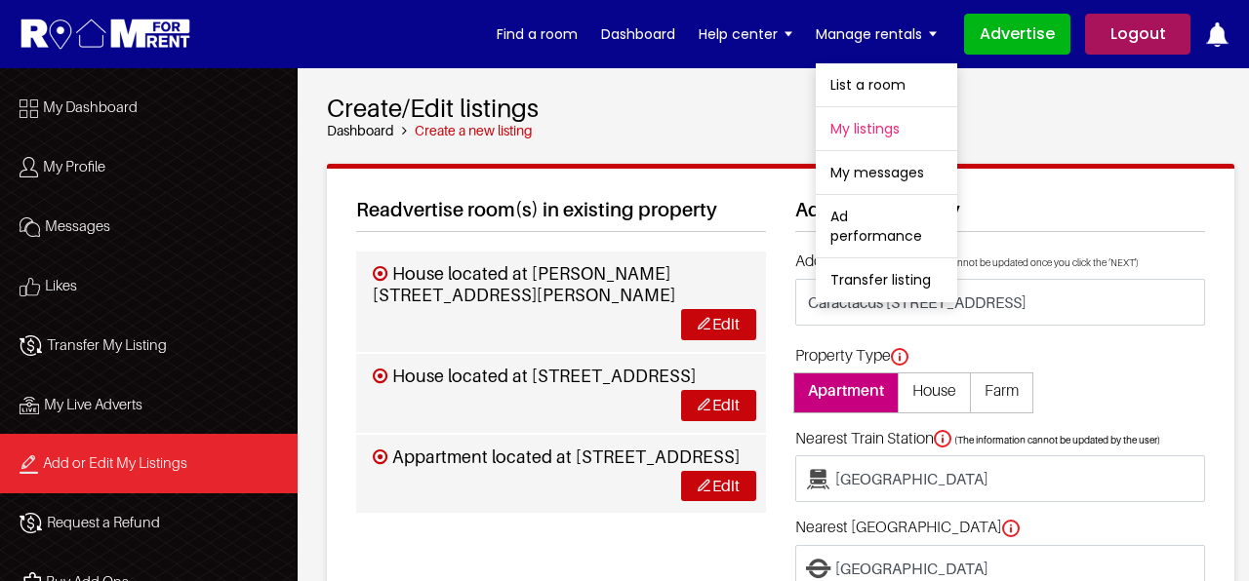
click at [870, 129] on link "My listings" at bounding box center [885, 128] width 141 height 43
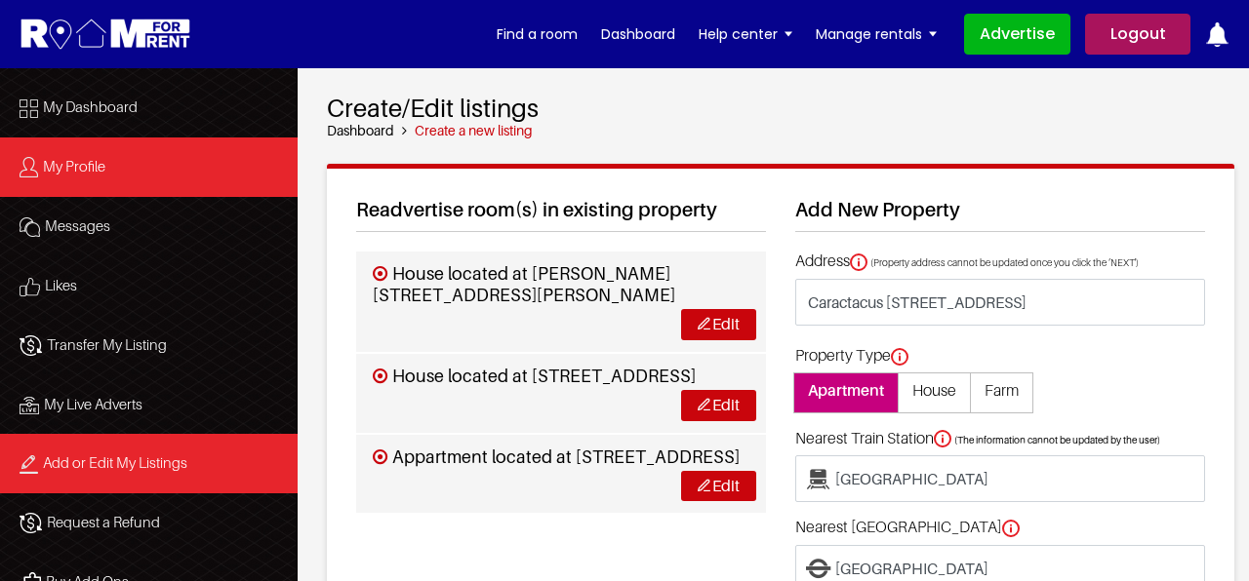
click at [94, 173] on span "My Profile" at bounding box center [74, 166] width 62 height 18
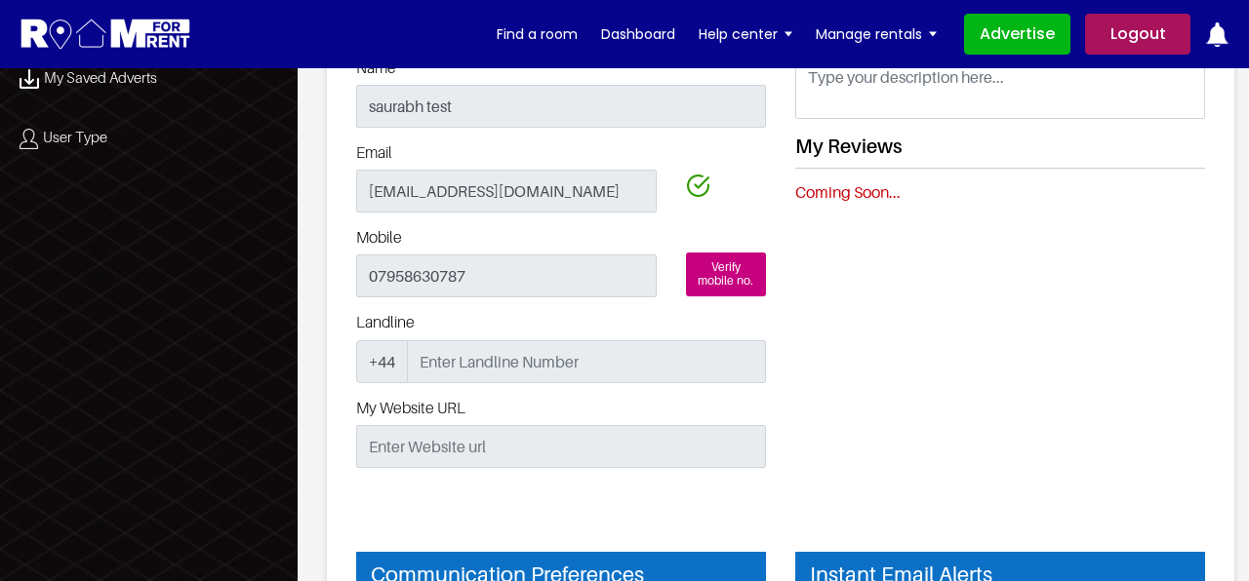
scroll to position [858, 0]
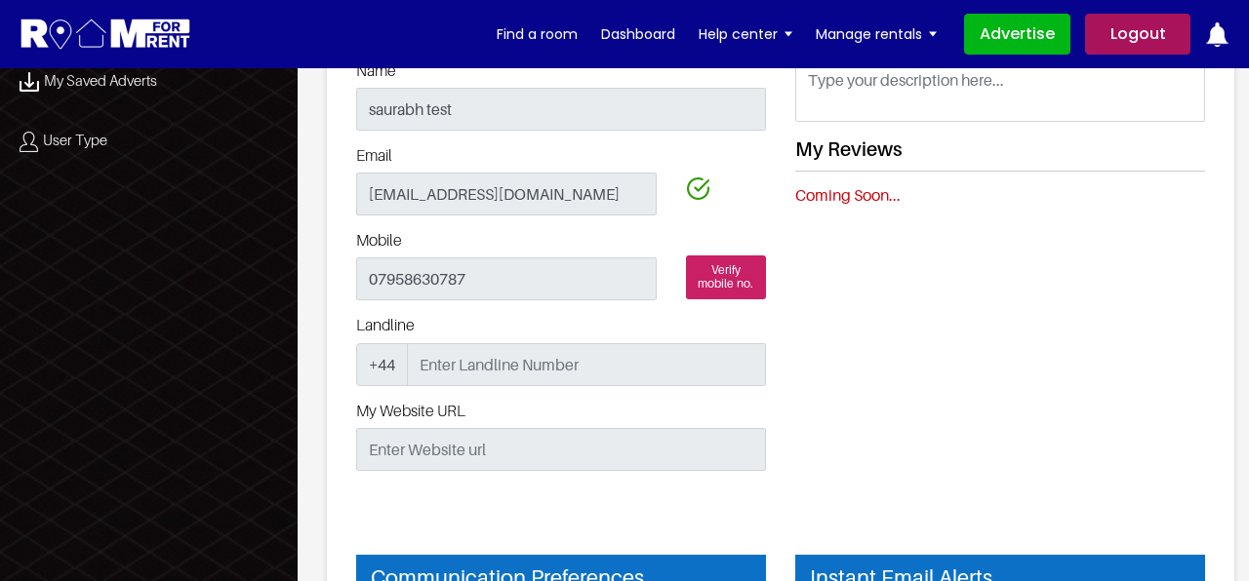
click at [736, 285] on span "Verify mobile no." at bounding box center [726, 278] width 81 height 44
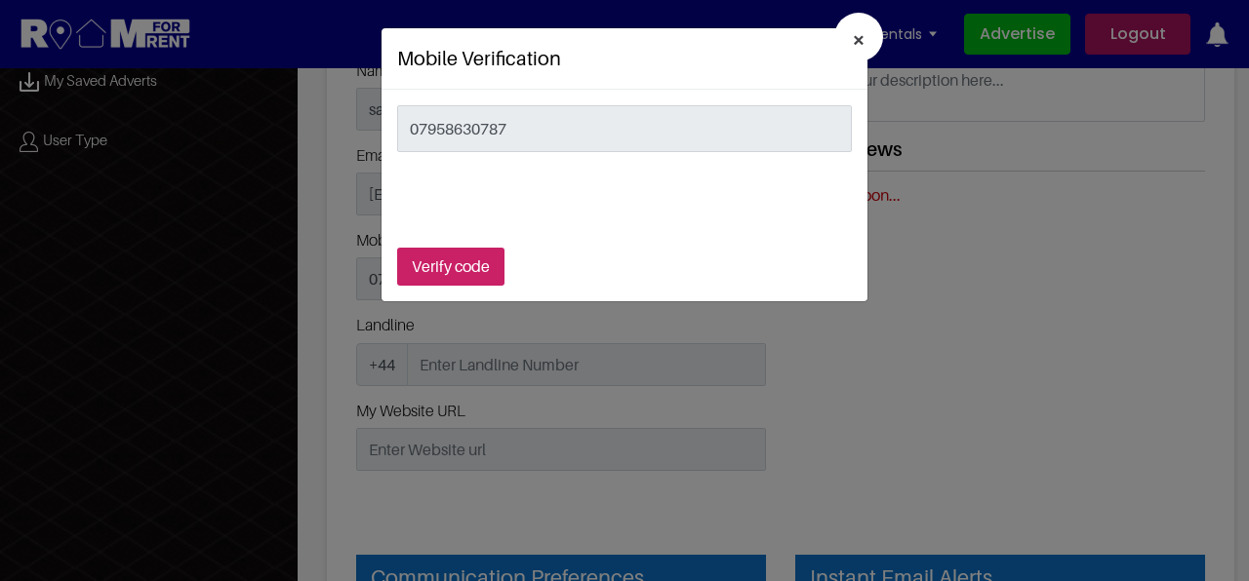
click at [457, 274] on button "Verify code" at bounding box center [450, 267] width 107 height 38
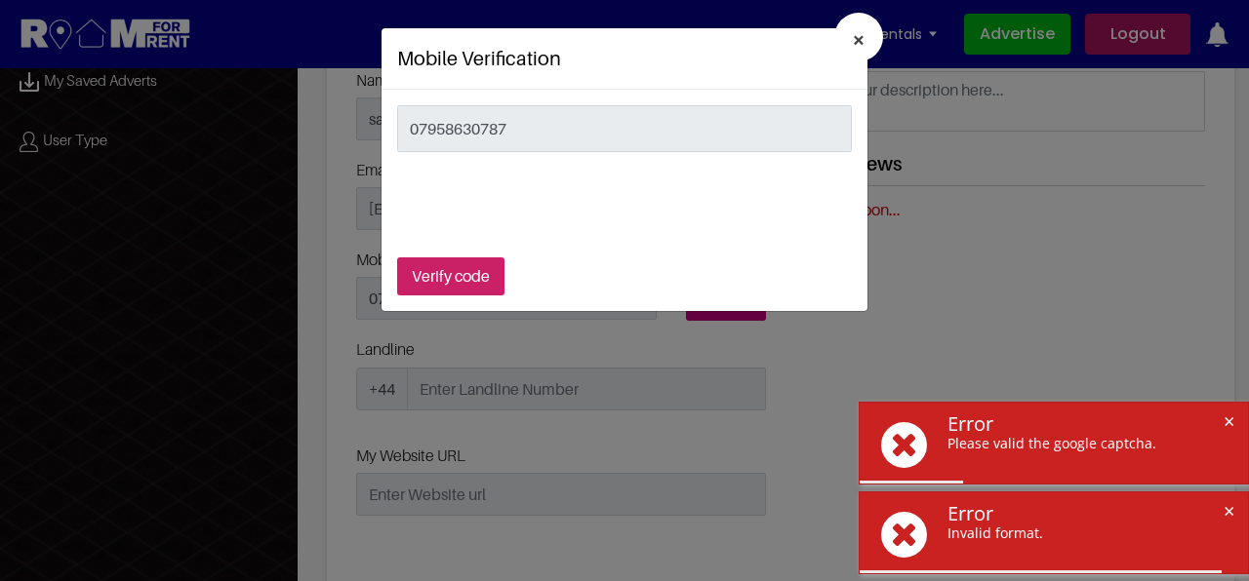
click at [451, 283] on button "Verify code" at bounding box center [450, 277] width 107 height 38
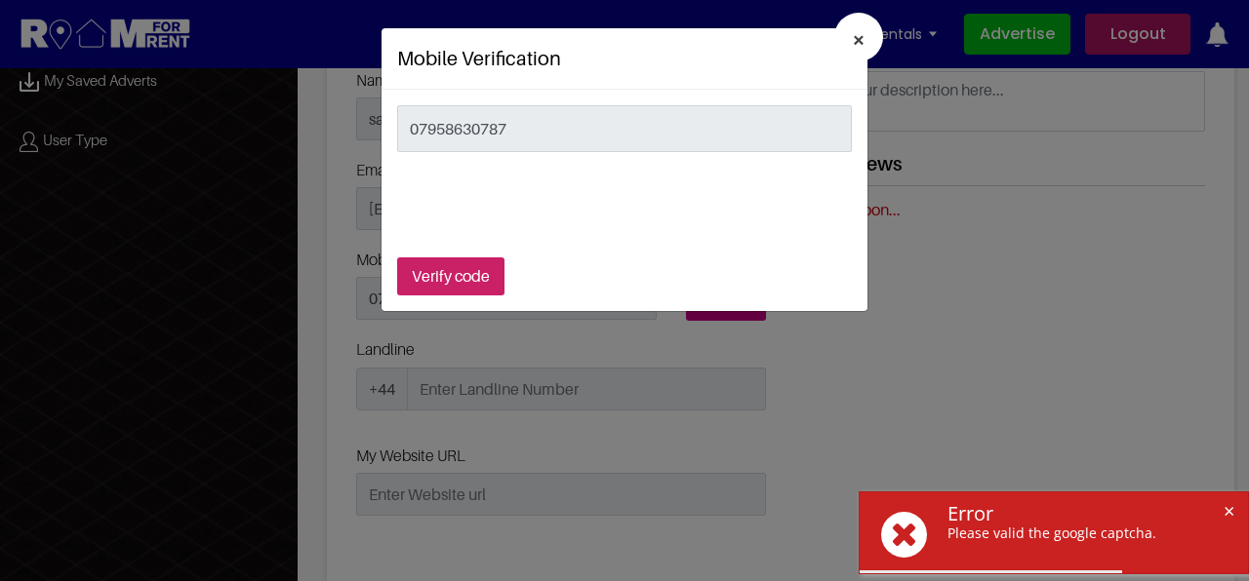
click at [421, 279] on button "Verify code" at bounding box center [450, 277] width 107 height 38
click at [449, 268] on button "Verify code" at bounding box center [450, 277] width 107 height 38
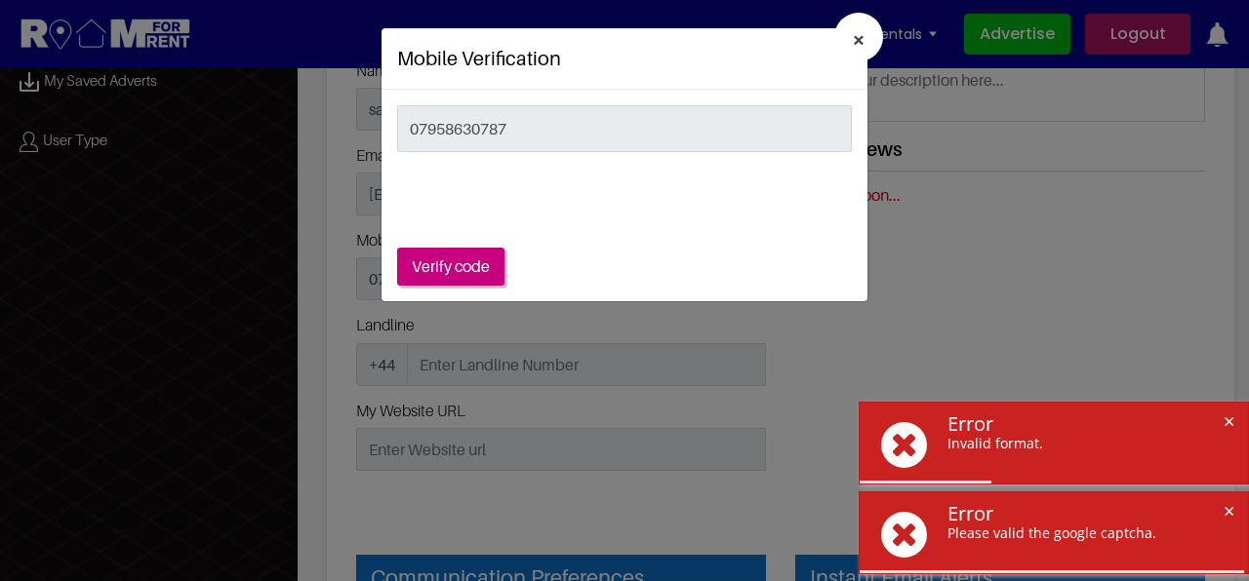
click at [857, 46] on span "×" at bounding box center [859, 39] width 14 height 28
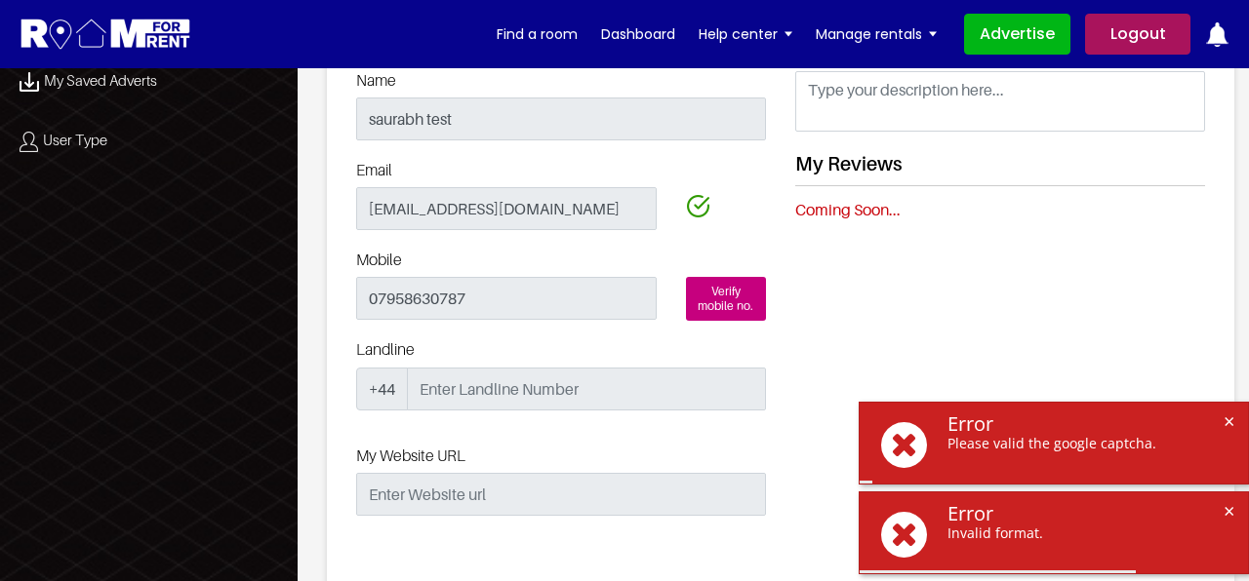
click at [1051, 297] on div "About Me My Reviews Coming Soon..." at bounding box center [999, 279] width 439 height 514
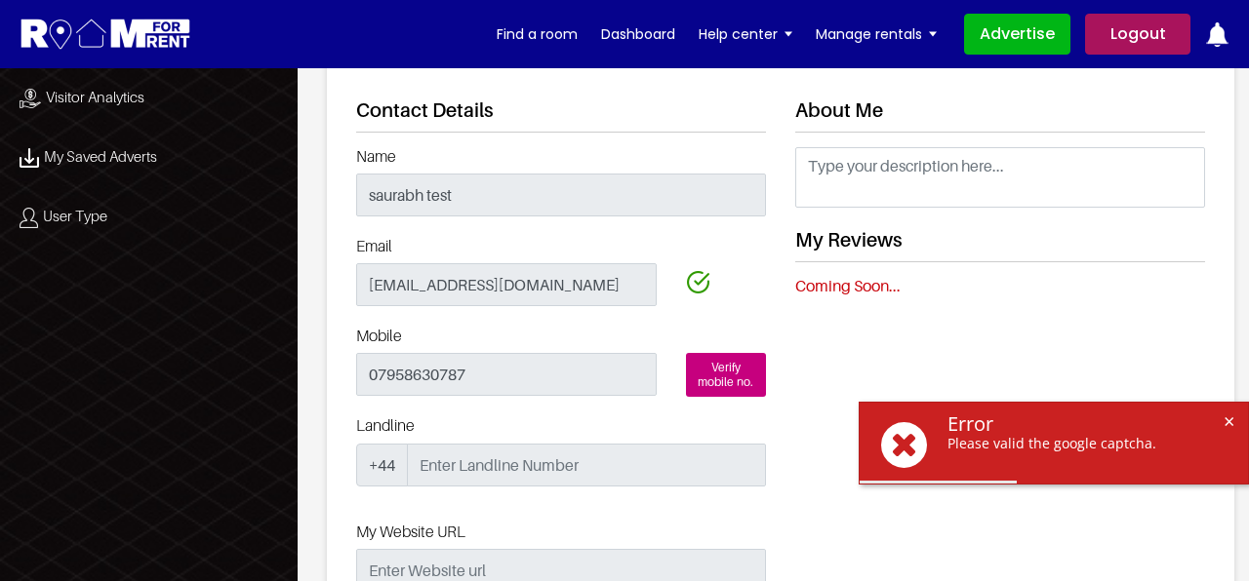
scroll to position [780, 0]
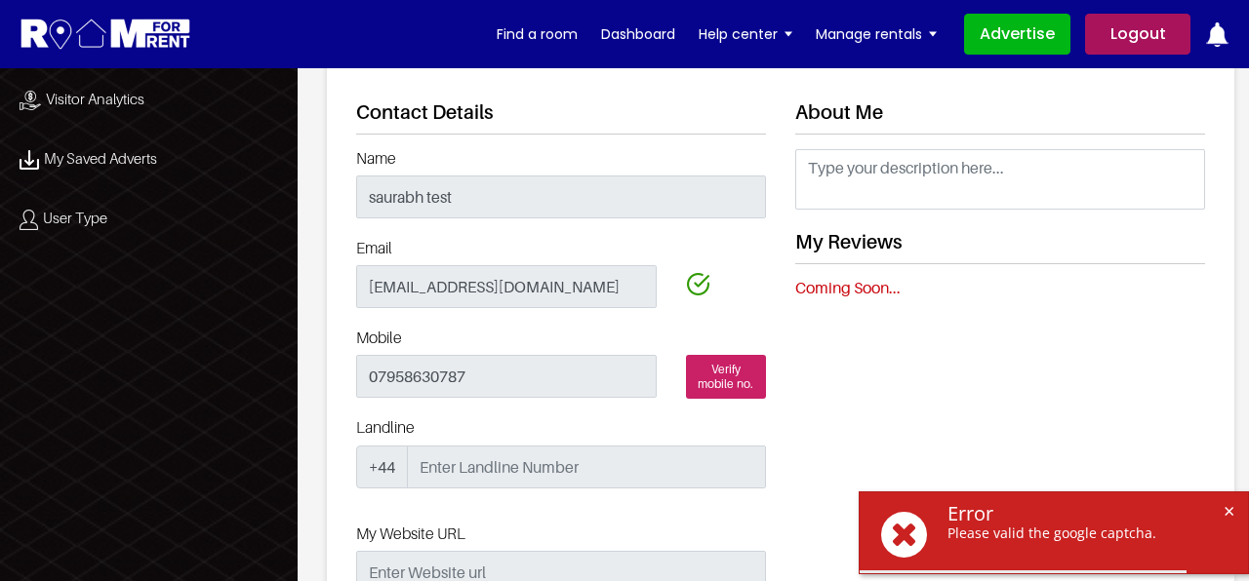
click at [733, 385] on span "Verify mobile no." at bounding box center [726, 377] width 81 height 44
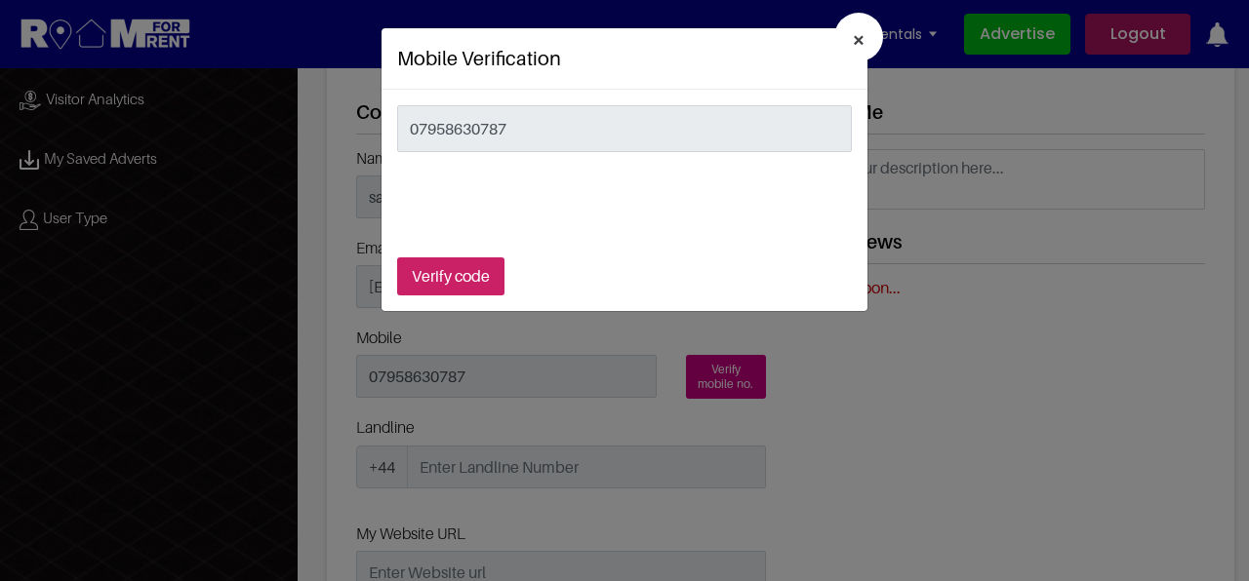
click at [457, 280] on button "Verify code" at bounding box center [450, 277] width 107 height 38
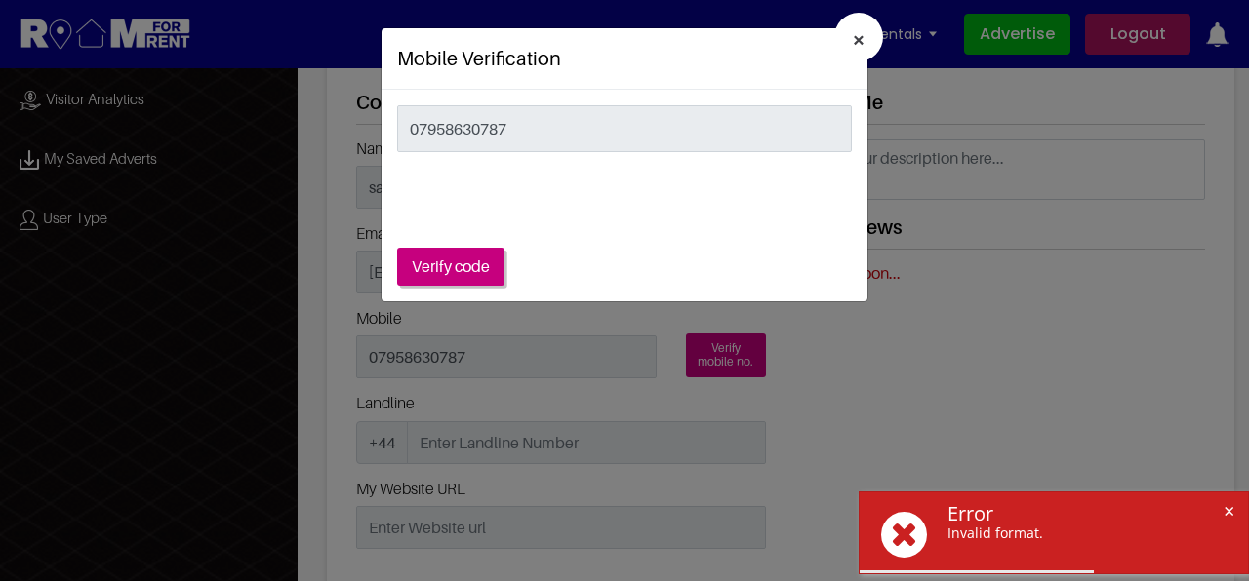
click at [857, 40] on span "×" at bounding box center [859, 39] width 14 height 28
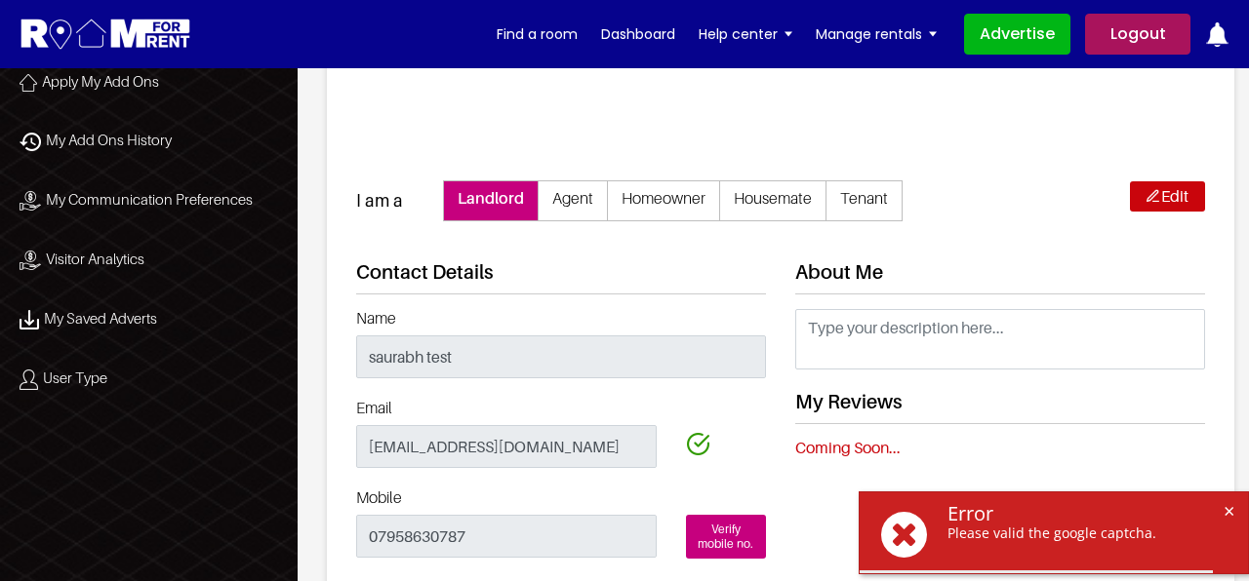
scroll to position [585, 0]
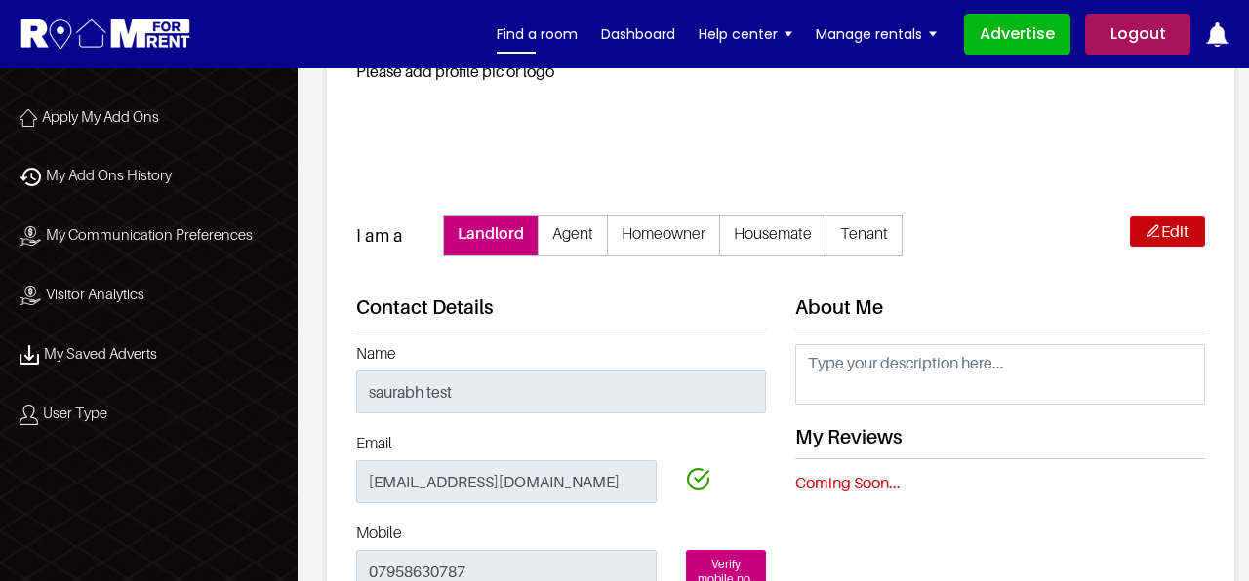
click at [541, 33] on link "Find a room" at bounding box center [536, 34] width 81 height 29
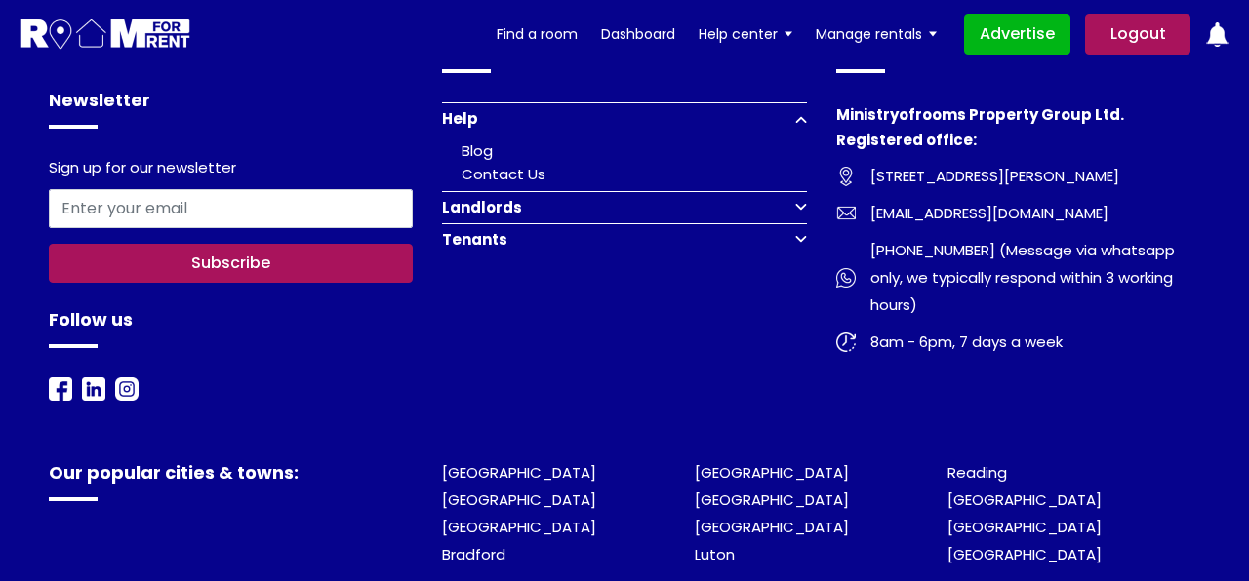
scroll to position [1170, 0]
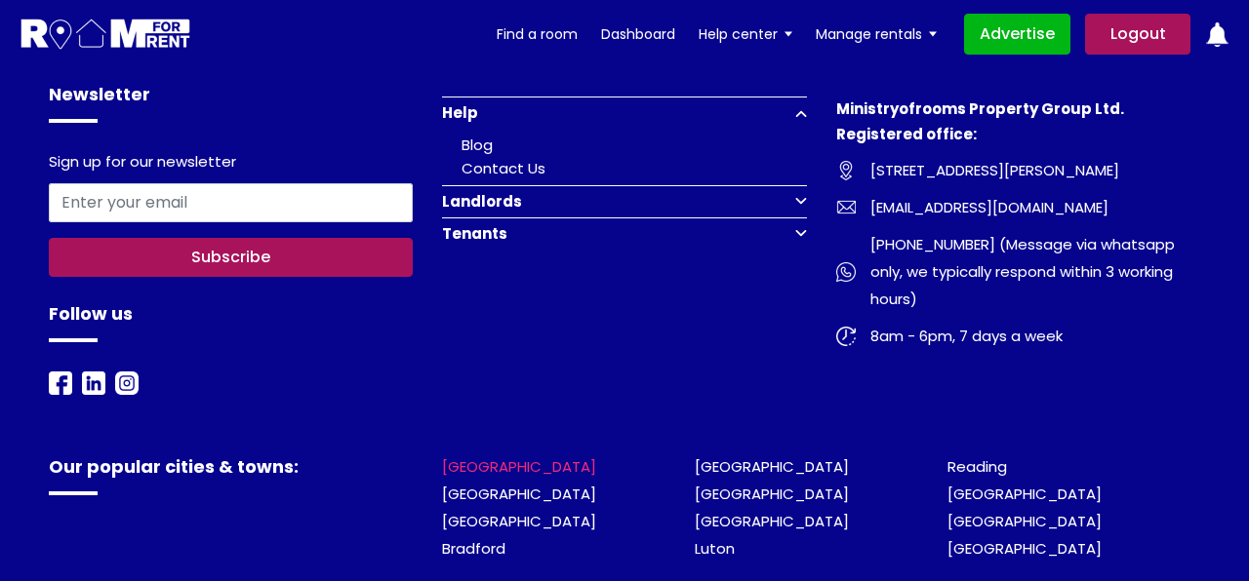
click at [477, 477] on link "[GEOGRAPHIC_DATA]" at bounding box center [519, 466] width 154 height 20
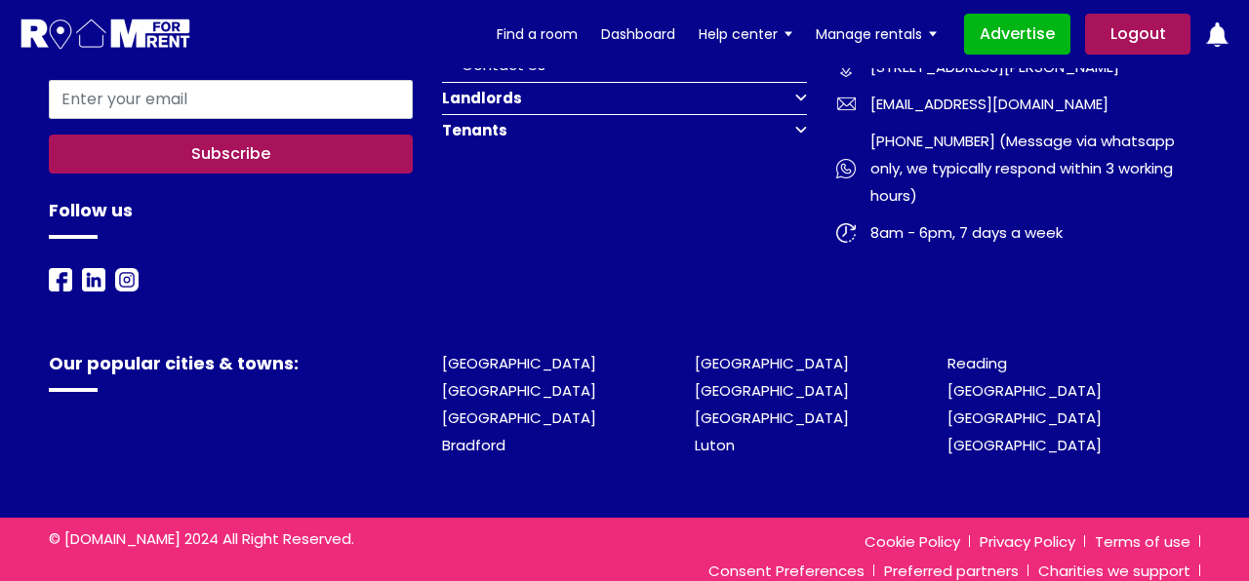
scroll to position [2372, 0]
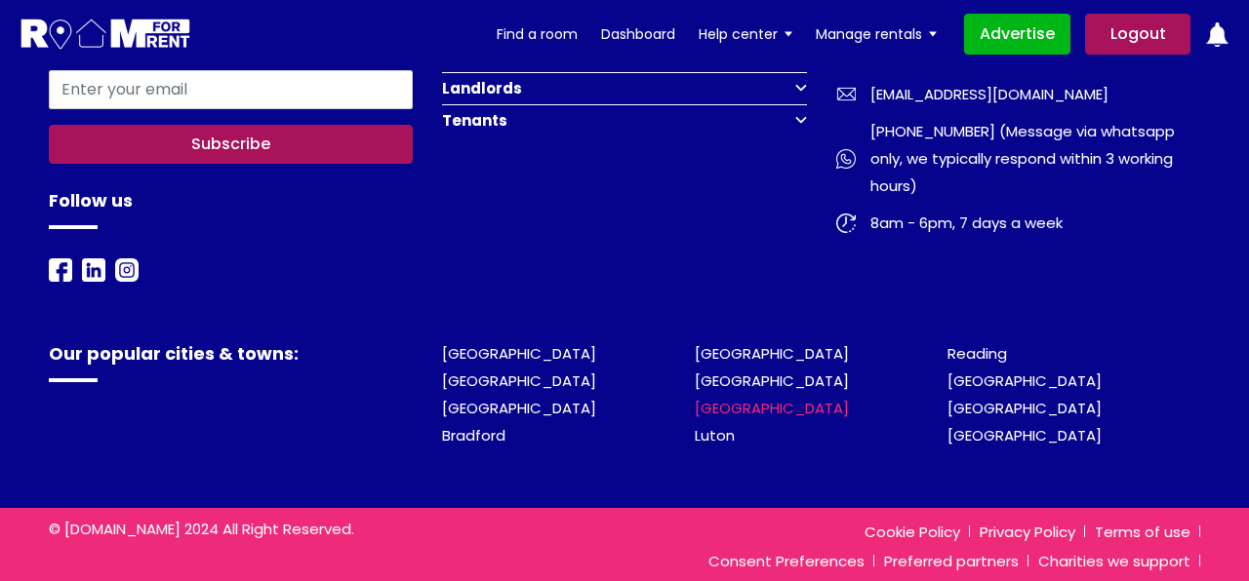
click at [722, 398] on link "[GEOGRAPHIC_DATA]" at bounding box center [771, 408] width 154 height 20
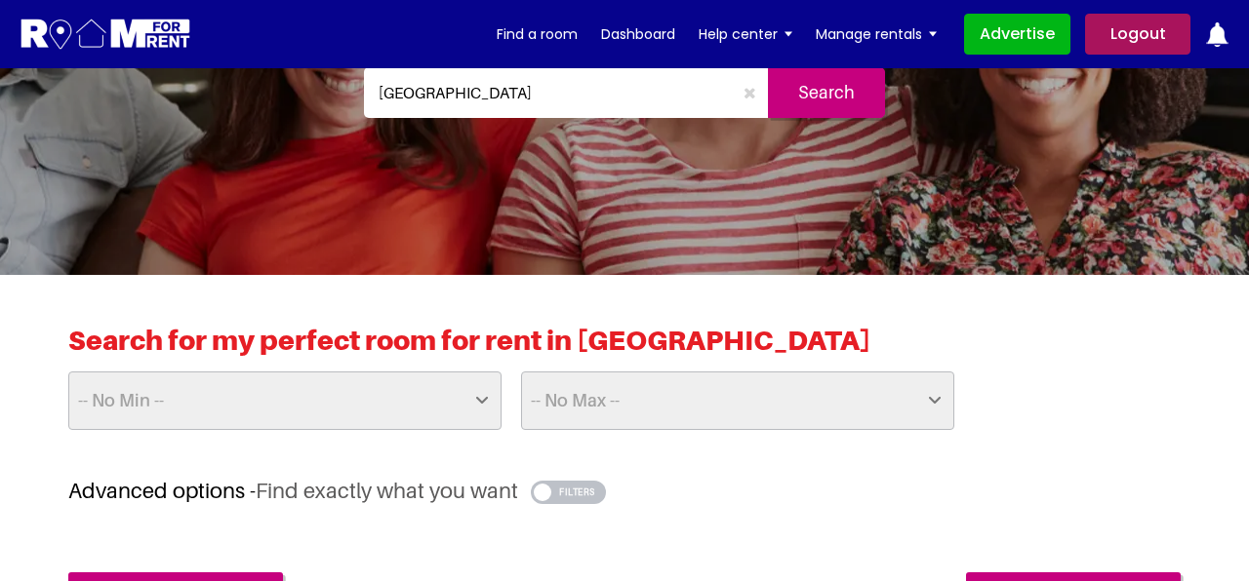
scroll to position [234, 0]
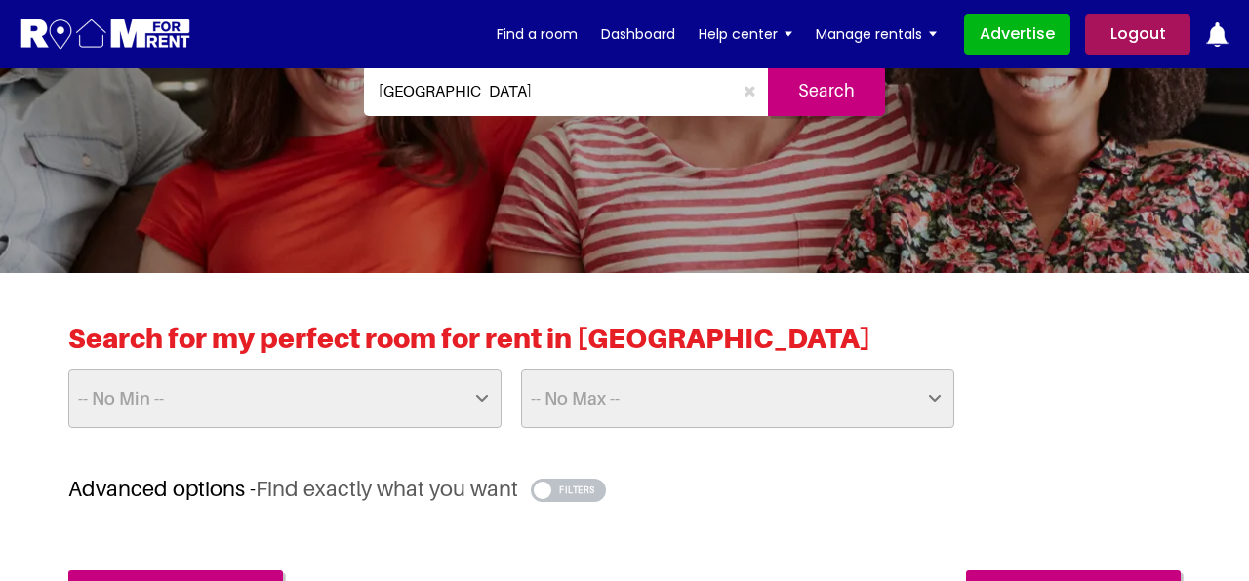
click at [401, 387] on select "-- No Min -- £25 £50 £75 £100 £125 £150 £175 £200 £225 £250 £275 £300 £325 £350…" at bounding box center [284, 399] width 433 height 59
click at [686, 400] on select "-- No Max -- £50 £75 £100 £125 £150 £175 £200 £225 £250 £275 £300 £325 £350 £37…" at bounding box center [737, 399] width 433 height 59
click at [1004, 384] on div "-- No Min -- £25 £50 £75 £100 £125 £150 £175 £200 £225 £250 £275 £300 £325 £350…" at bounding box center [624, 406] width 1131 height 73
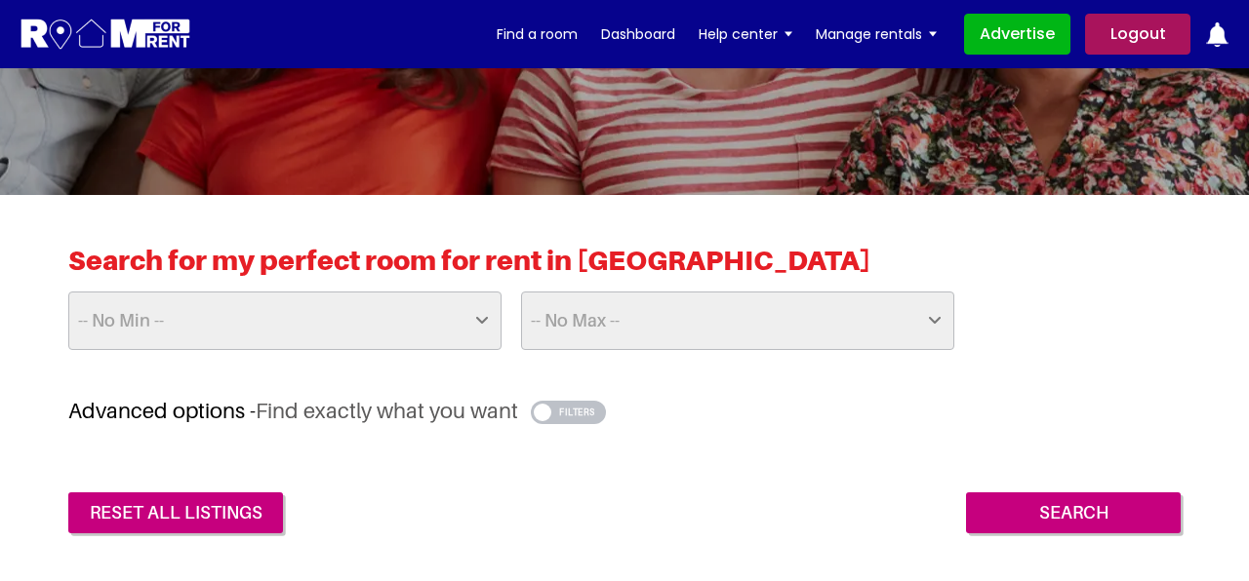
scroll to position [351, 0]
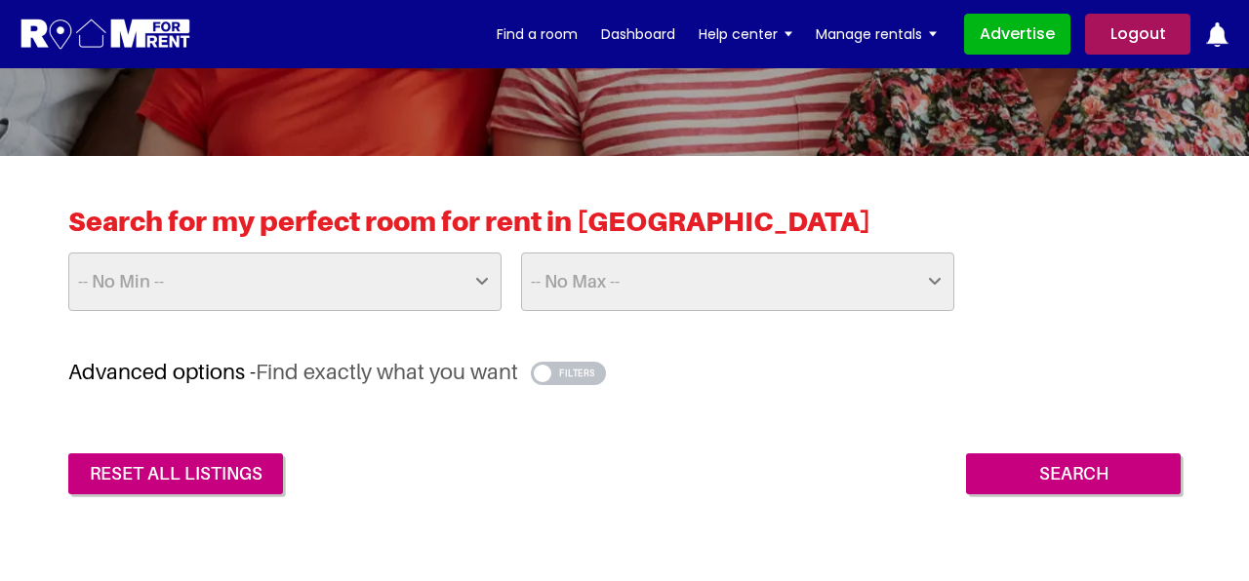
click at [588, 374] on button "button" at bounding box center [568, 373] width 75 height 23
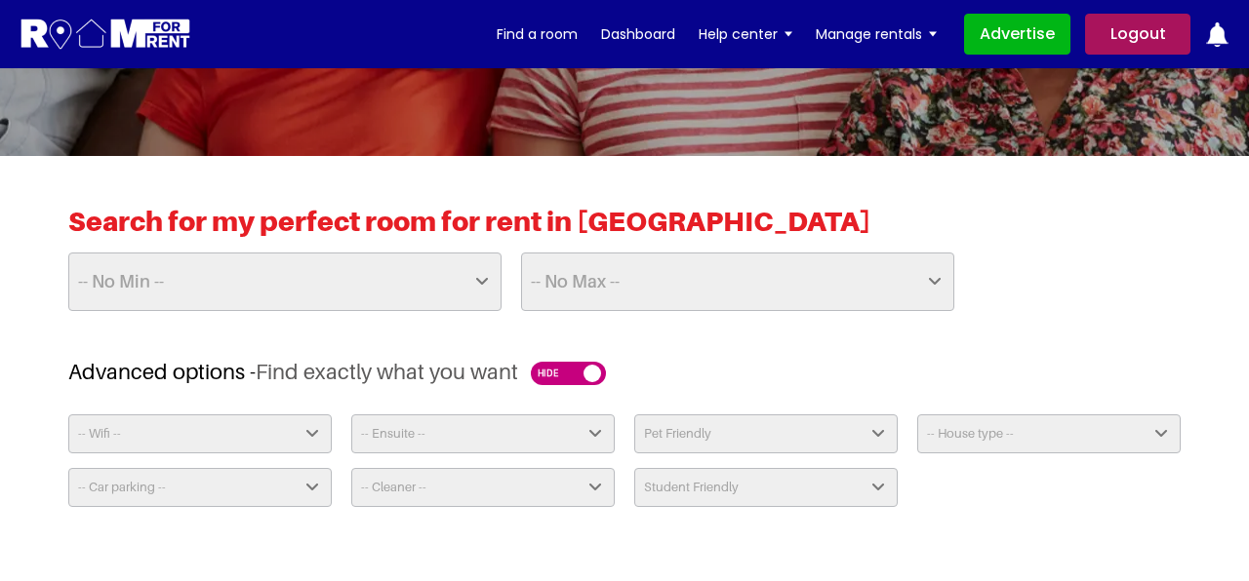
click at [586, 375] on button "button" at bounding box center [568, 373] width 75 height 23
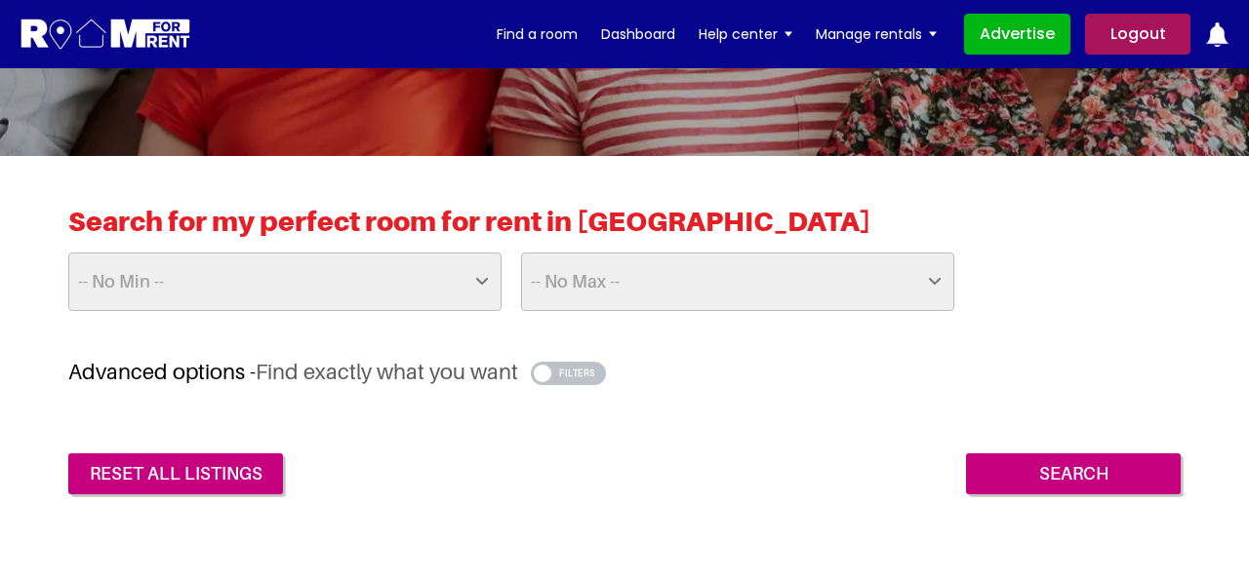
click at [906, 342] on div "Search for my perfect room for rent in Liverpool -- No Min -- £25 £50 £75 £100 …" at bounding box center [624, 282] width 1112 height 154
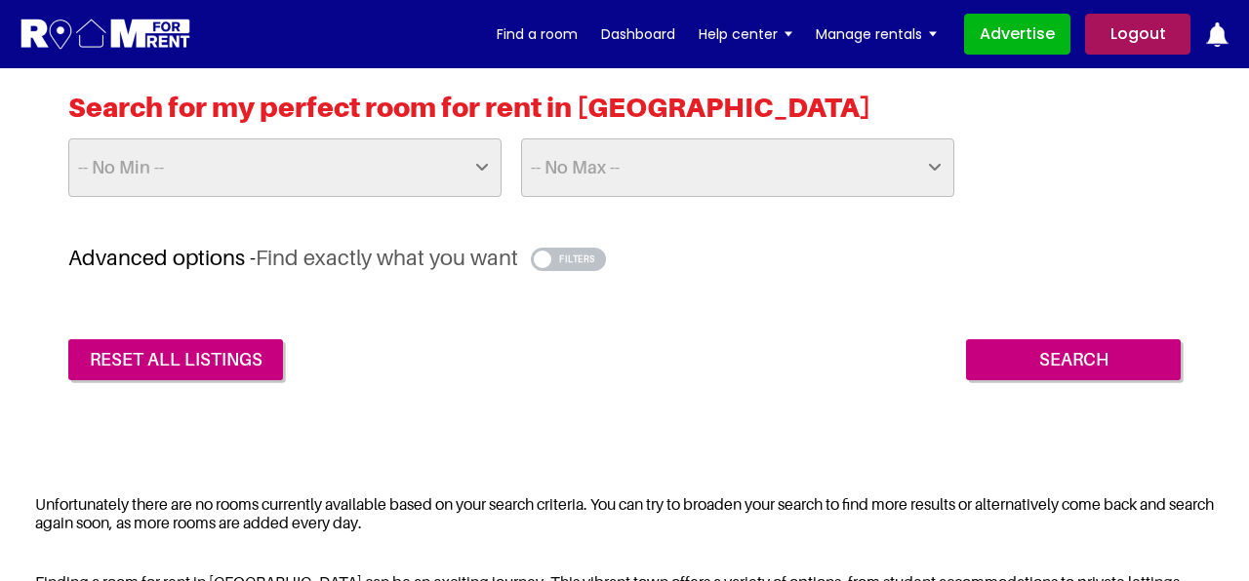
scroll to position [468, 0]
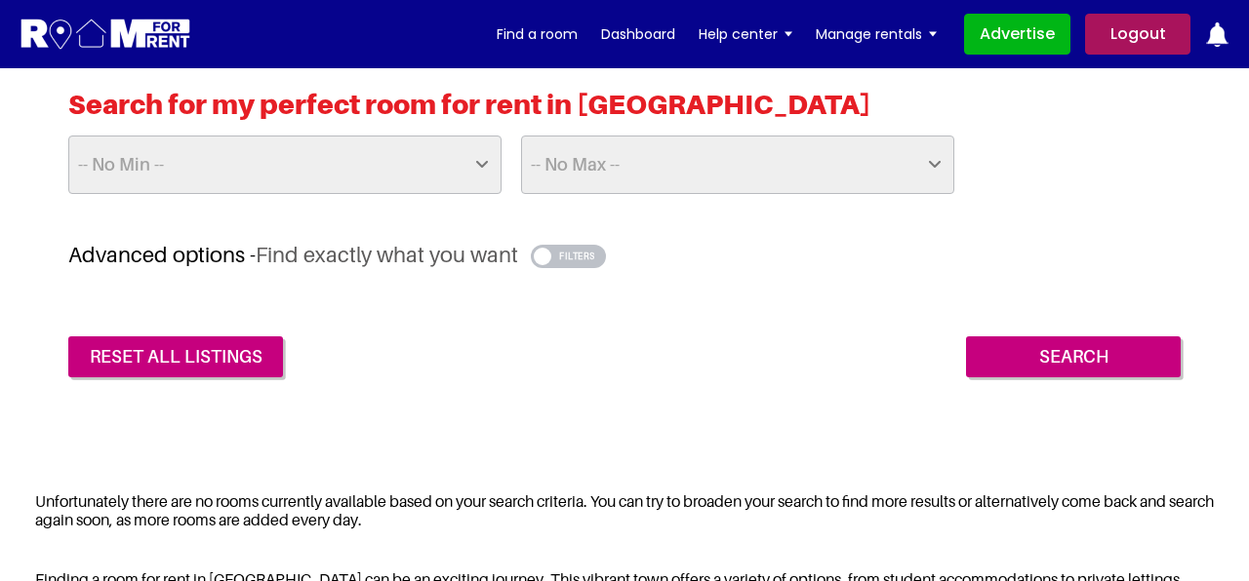
click at [582, 258] on button "button" at bounding box center [568, 256] width 75 height 23
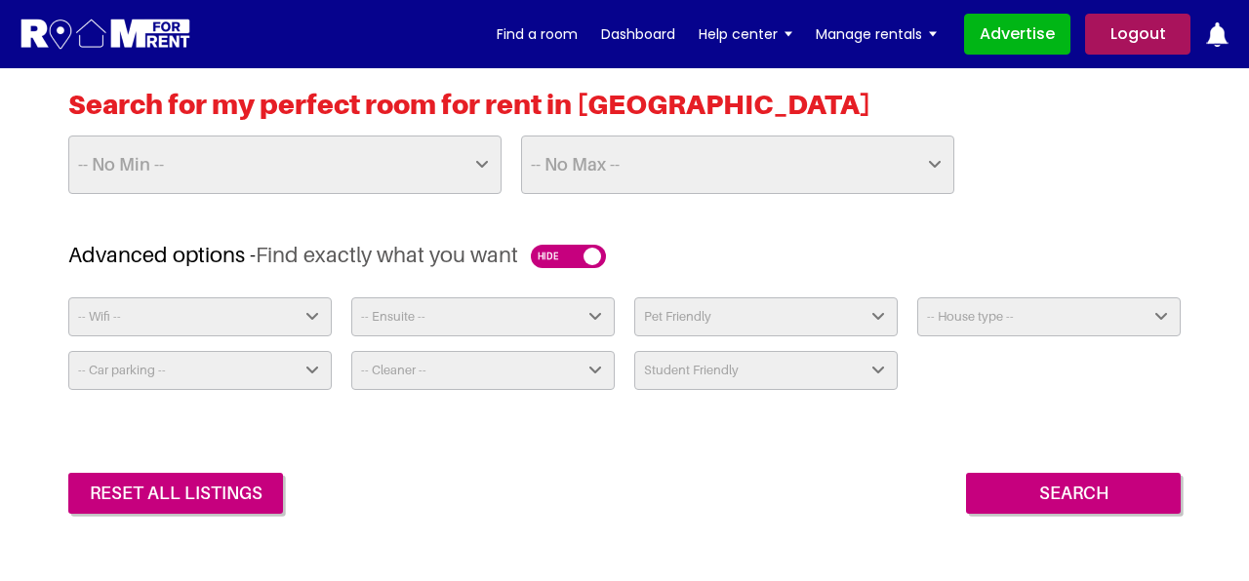
click at [564, 261] on button "button" at bounding box center [568, 256] width 75 height 23
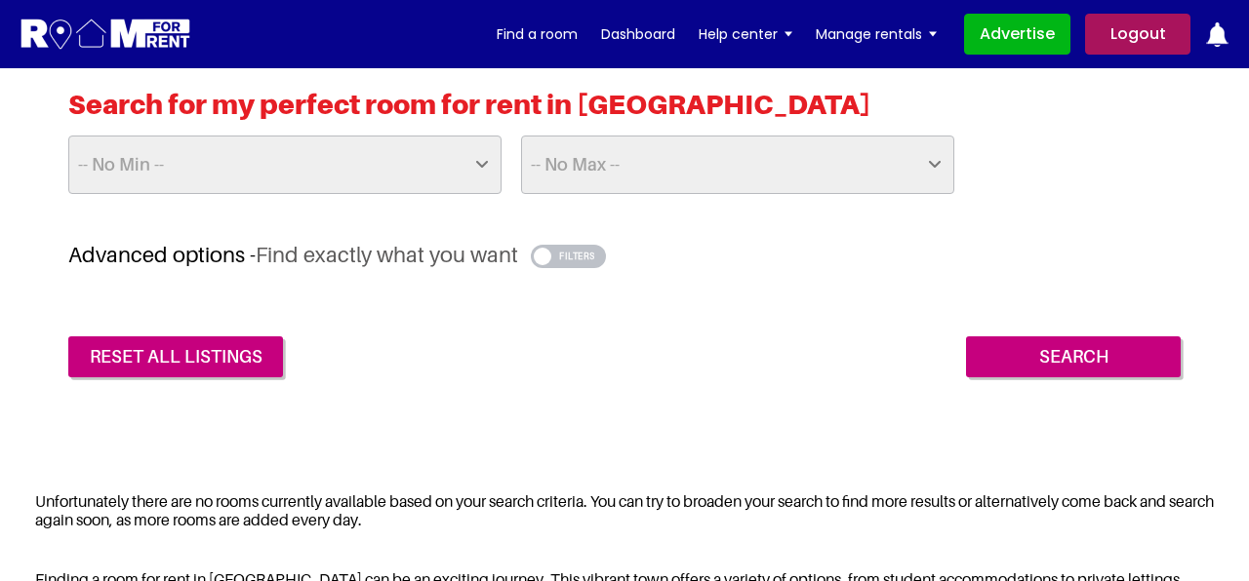
click at [98, 30] on img at bounding box center [106, 35] width 173 height 36
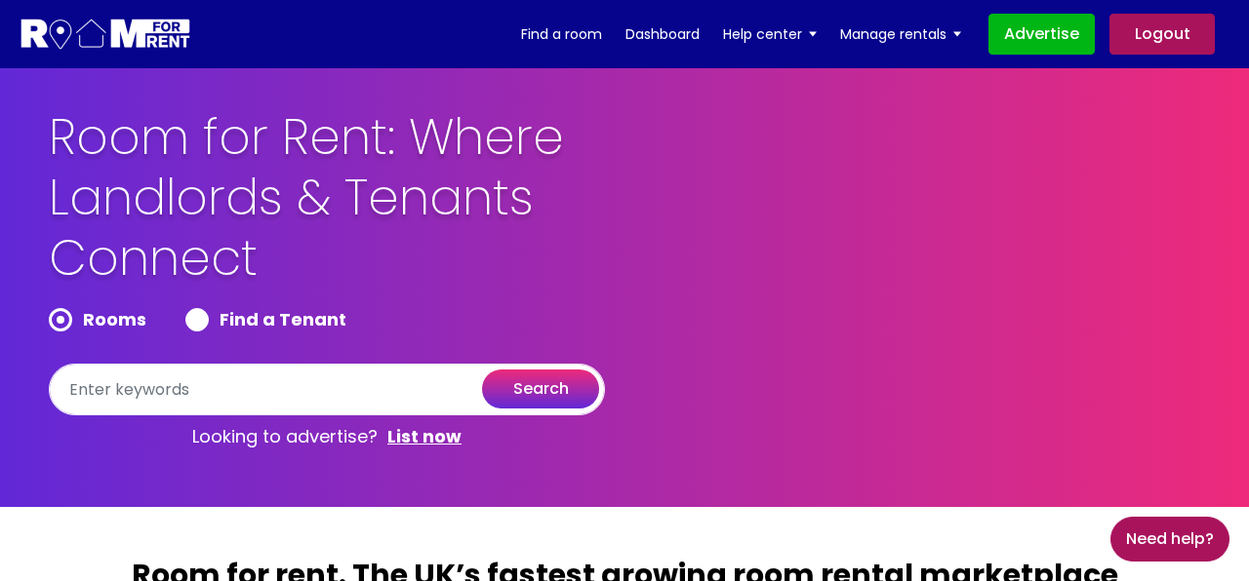
click at [973, 97] on section "Room for Rent: Where Landlords & Tenants Connect Rooms Find a Tenant search Loo…" at bounding box center [624, 287] width 1249 height 439
click at [744, 159] on div "Room for Rent: Where Landlords & Tenants Connect Rooms Find a Tenant search Loo…" at bounding box center [624, 282] width 1180 height 351
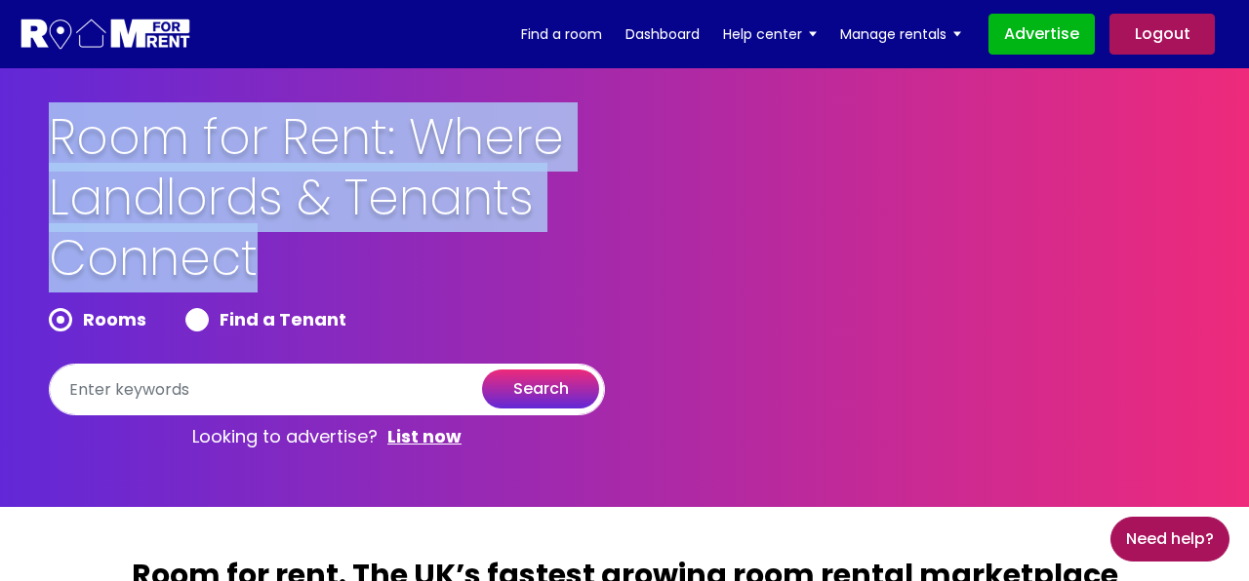
drag, startPoint x: 55, startPoint y: 137, endPoint x: 290, endPoint y: 250, distance: 260.9
click at [290, 250] on h1 "Room for Rent: Where Landlords & Tenants Connect" at bounding box center [376, 207] width 654 height 201
copy h1 "Room for Rent: Where Landlords & Tenants Connect"
click at [290, 250] on h1 "Room for Rent: Where Landlords & Tenants Connect" at bounding box center [376, 207] width 654 height 201
drag, startPoint x: 258, startPoint y: 266, endPoint x: 52, endPoint y: 151, distance: 235.8
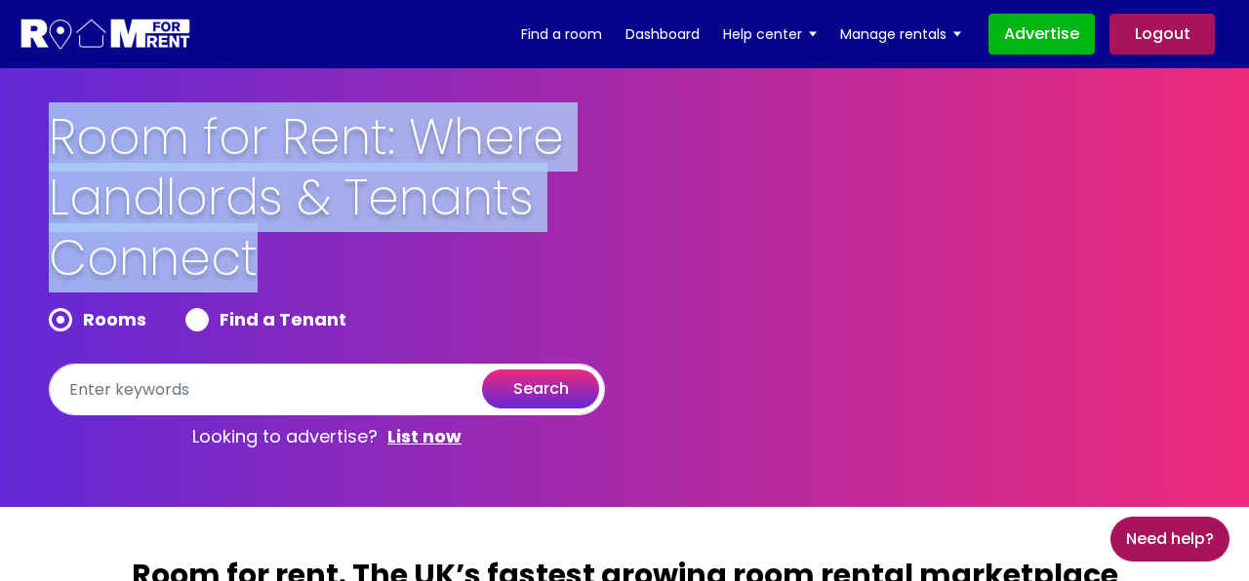
click at [52, 148] on h1 "Room for Rent: Where Landlords & Tenants Connect" at bounding box center [376, 207] width 654 height 201
copy h1 "Room for Rent: Where Landlords & Tenants Connect"
click at [715, 217] on div "Room for Rent: Where Landlords & Tenants Connect Rooms Find a Tenant search Loo…" at bounding box center [624, 282] width 1180 height 351
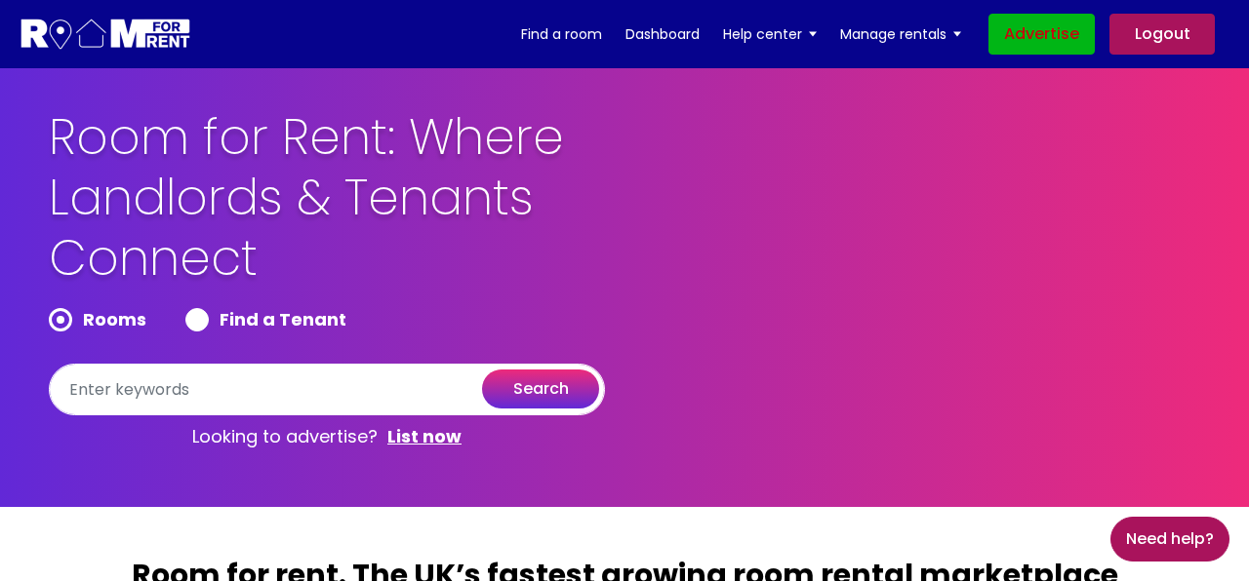
click at [1051, 41] on link "Advertise" at bounding box center [1041, 34] width 106 height 41
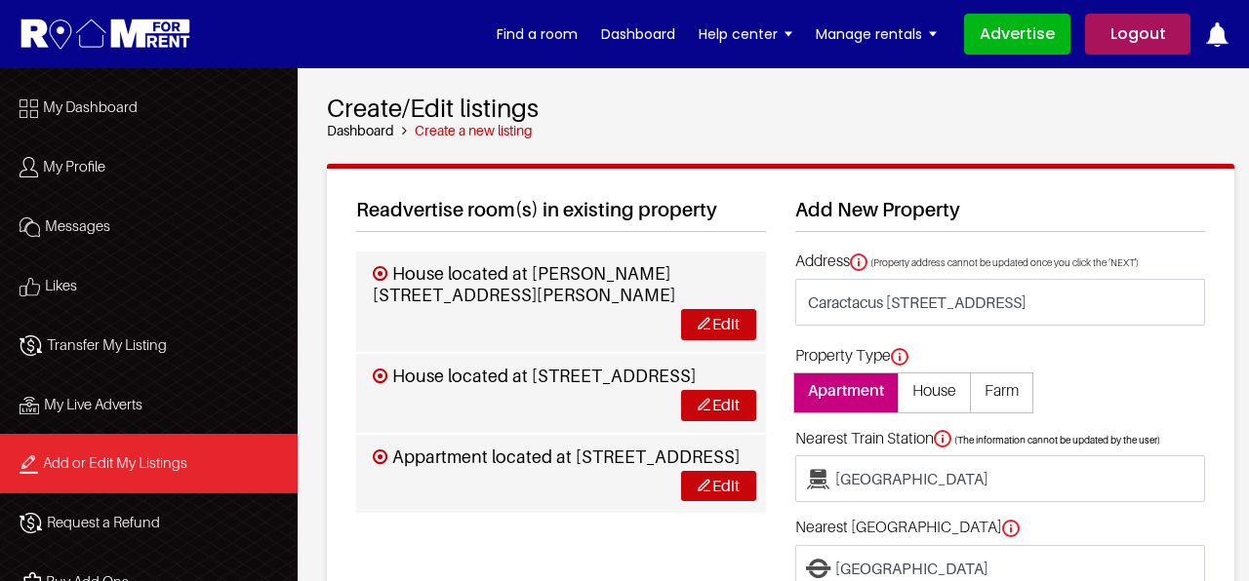
click at [807, 115] on h2 "Create/Edit listings" at bounding box center [780, 108] width 907 height 30
click at [1144, 49] on link "Logout" at bounding box center [1137, 34] width 105 height 41
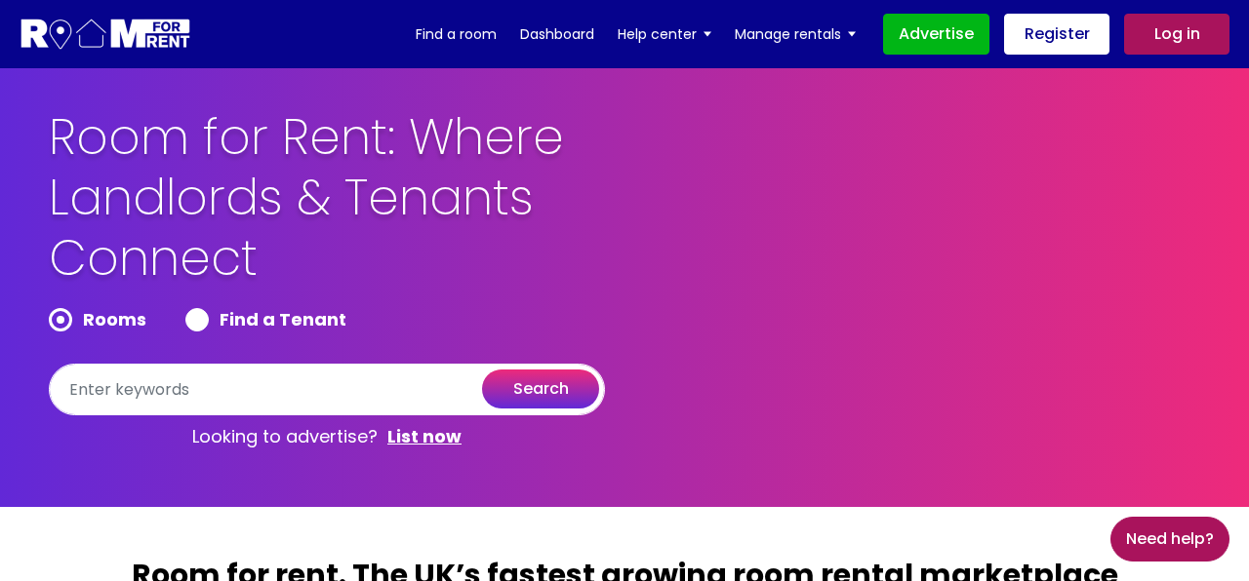
scroll to position [89, 0]
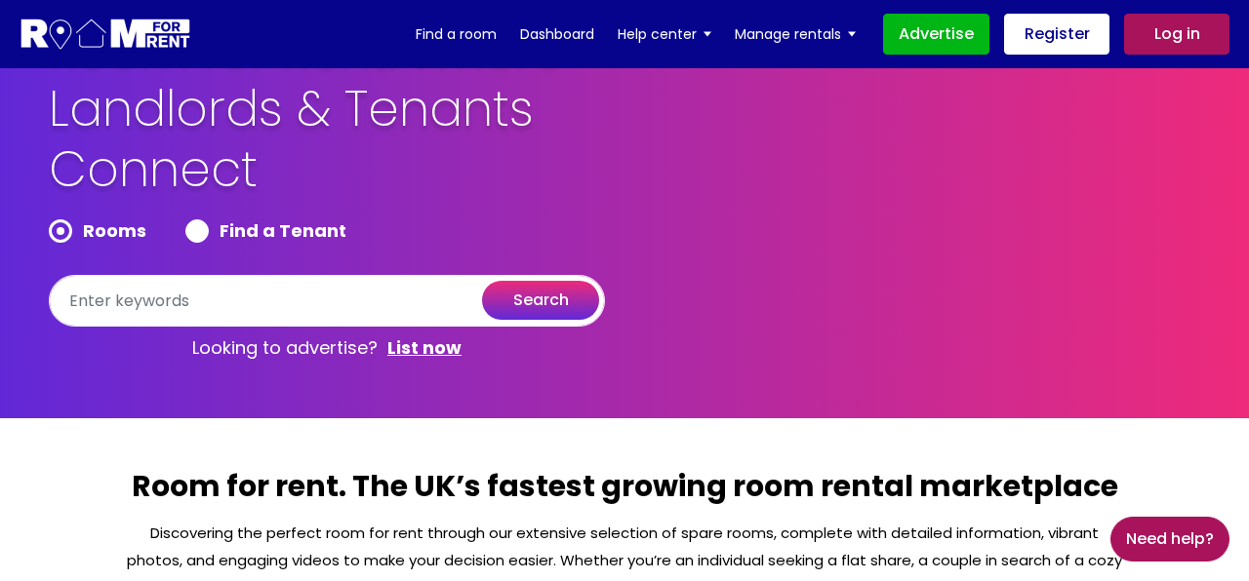
click at [874, 221] on div "Room for Rent: Where Landlords & Tenants Connect Rooms Find a Tenant search Loo…" at bounding box center [624, 194] width 1180 height 351
click at [815, 201] on div "Room for Rent: Where Landlords & Tenants Connect Rooms Find a Tenant search Loo…" at bounding box center [624, 194] width 1180 height 351
click at [997, 296] on div "Room for Rent: Where Landlords & Tenants Connect Rooms Find a Tenant search Loo…" at bounding box center [624, 194] width 1180 height 351
click at [1092, 131] on div "Room for Rent: Where Landlords & Tenants Connect Rooms Find a Tenant search Loo…" at bounding box center [624, 194] width 1180 height 351
click at [1056, 31] on link "Register" at bounding box center [1056, 34] width 105 height 41
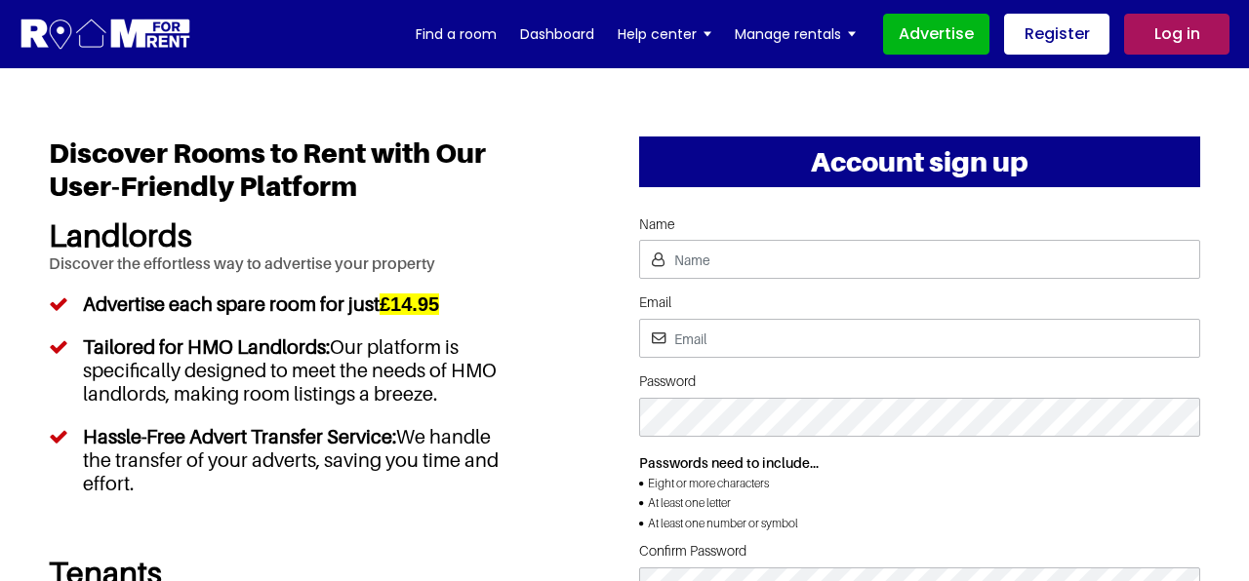
click at [1189, 49] on link "Log in" at bounding box center [1176, 34] width 105 height 41
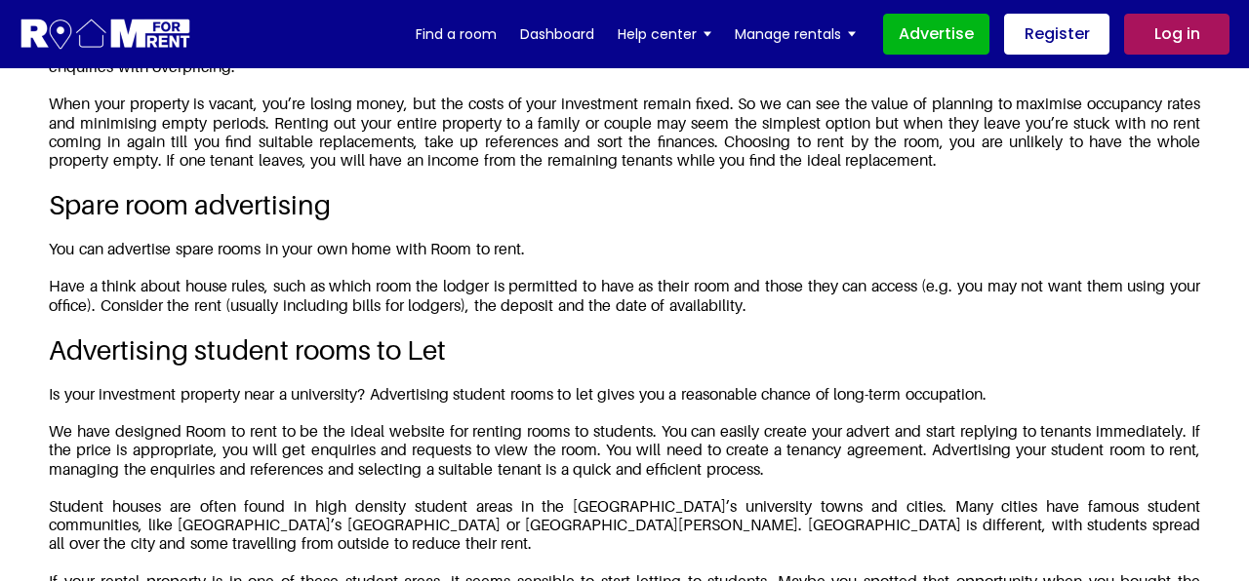
scroll to position [1834, 0]
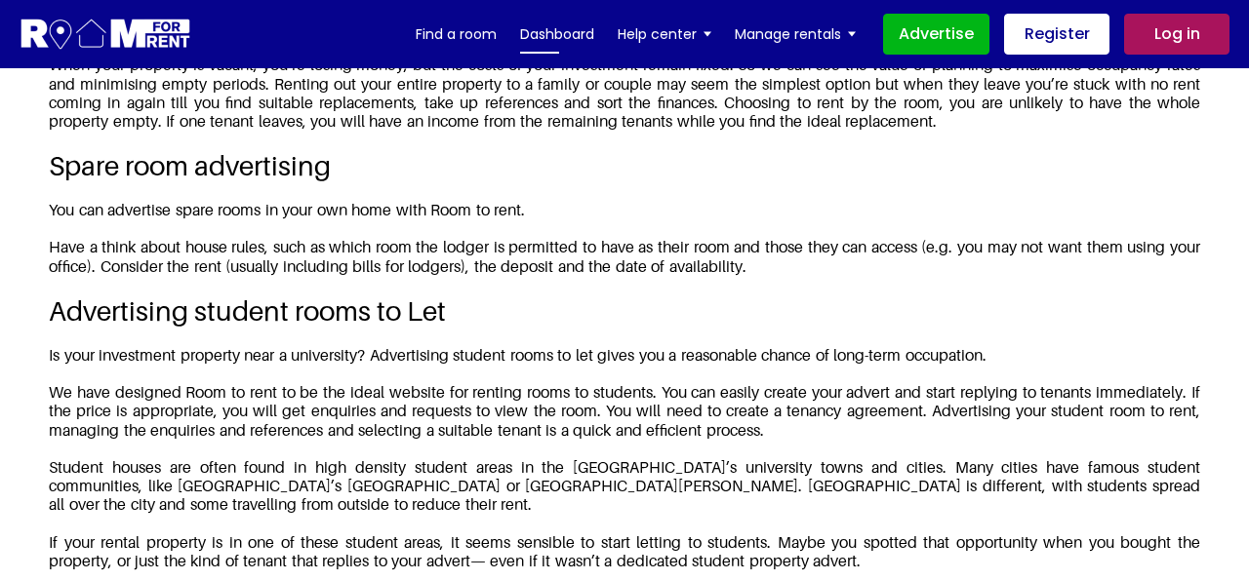
click at [560, 39] on link "Dashboard" at bounding box center [557, 34] width 74 height 29
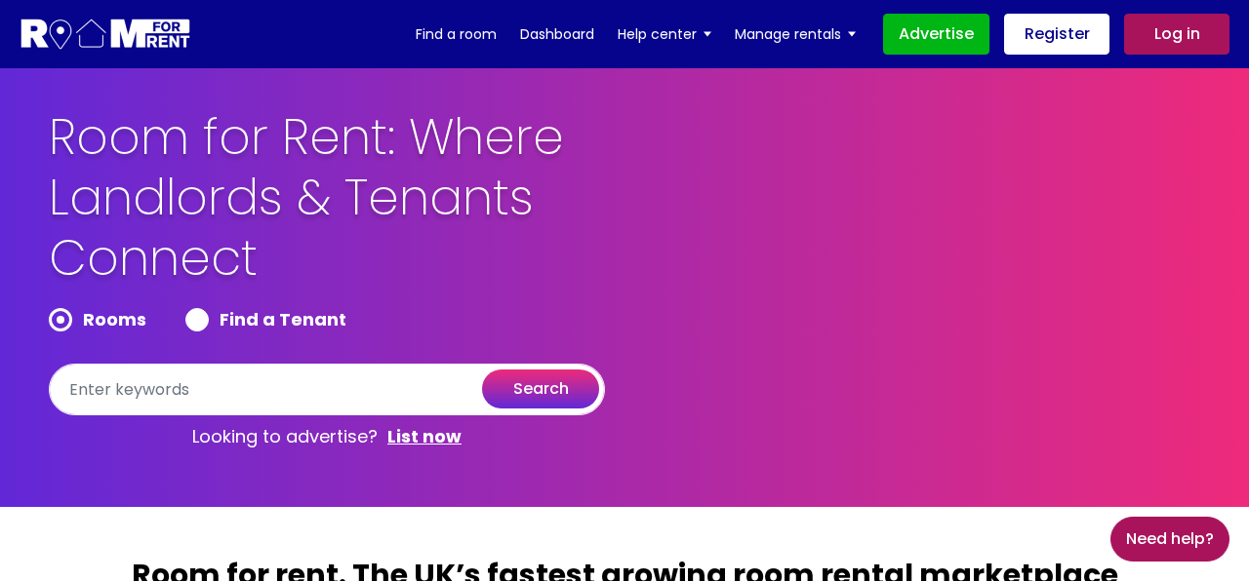
click at [925, 324] on div "Room for Rent: Where Landlords & Tenants Connect Rooms Find a Tenant search Loo…" at bounding box center [624, 282] width 1180 height 351
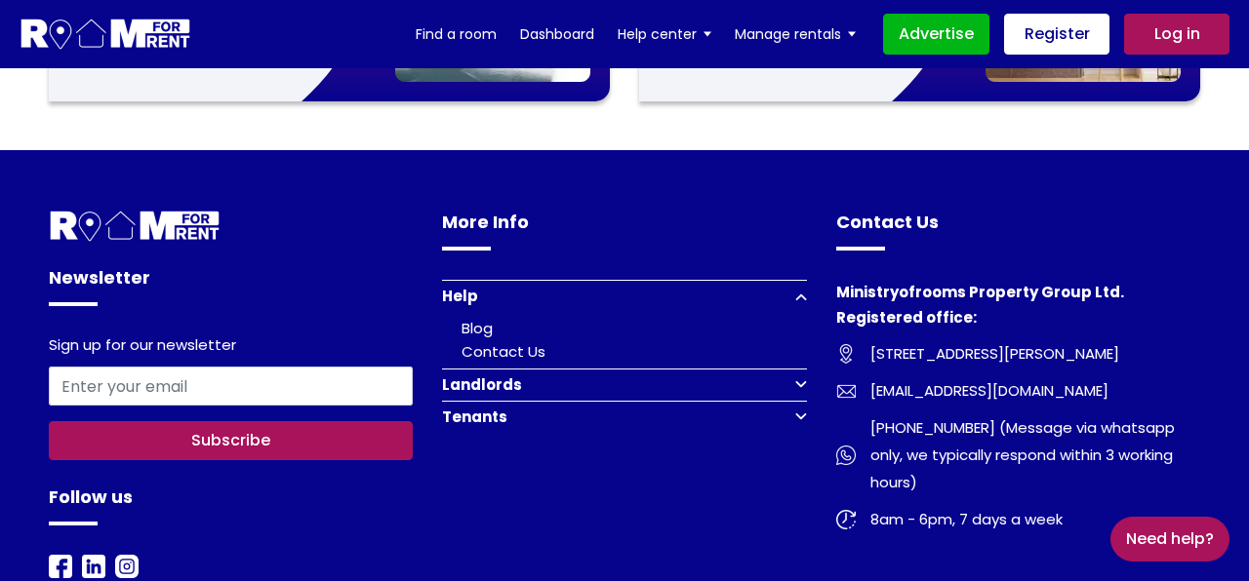
scroll to position [2695, 0]
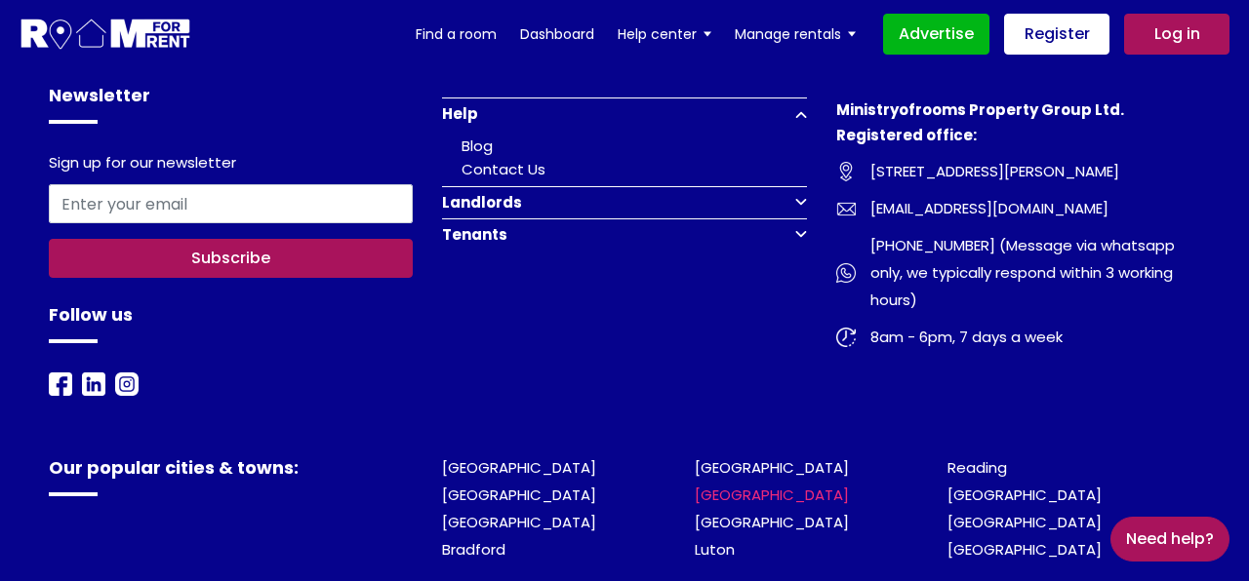
click at [741, 485] on link "[GEOGRAPHIC_DATA]" at bounding box center [771, 495] width 154 height 20
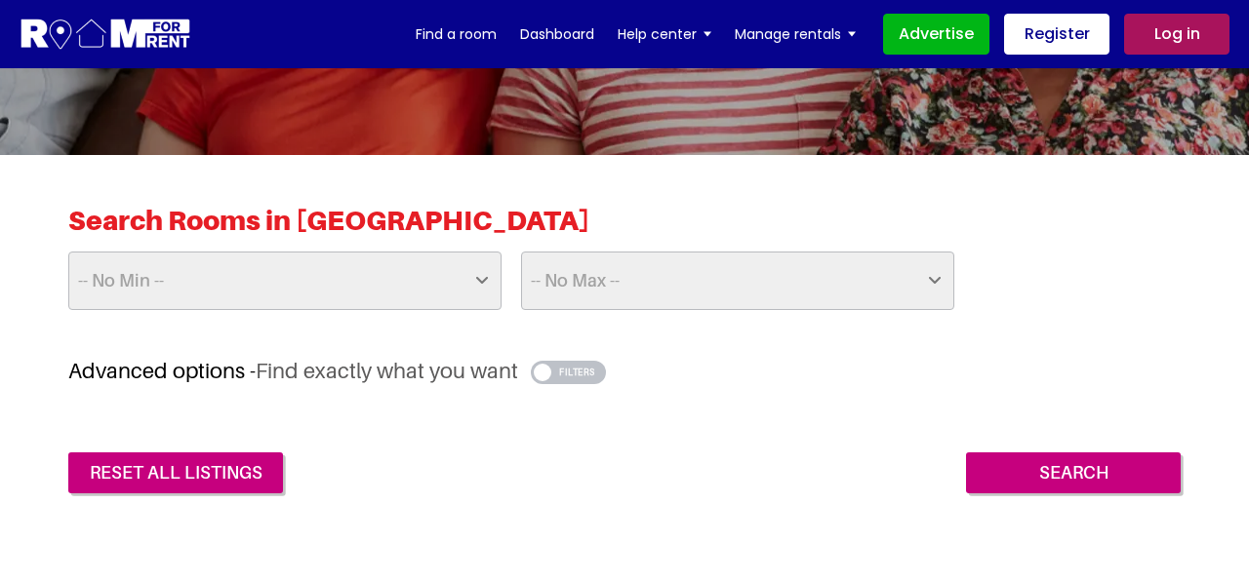
scroll to position [390, 0]
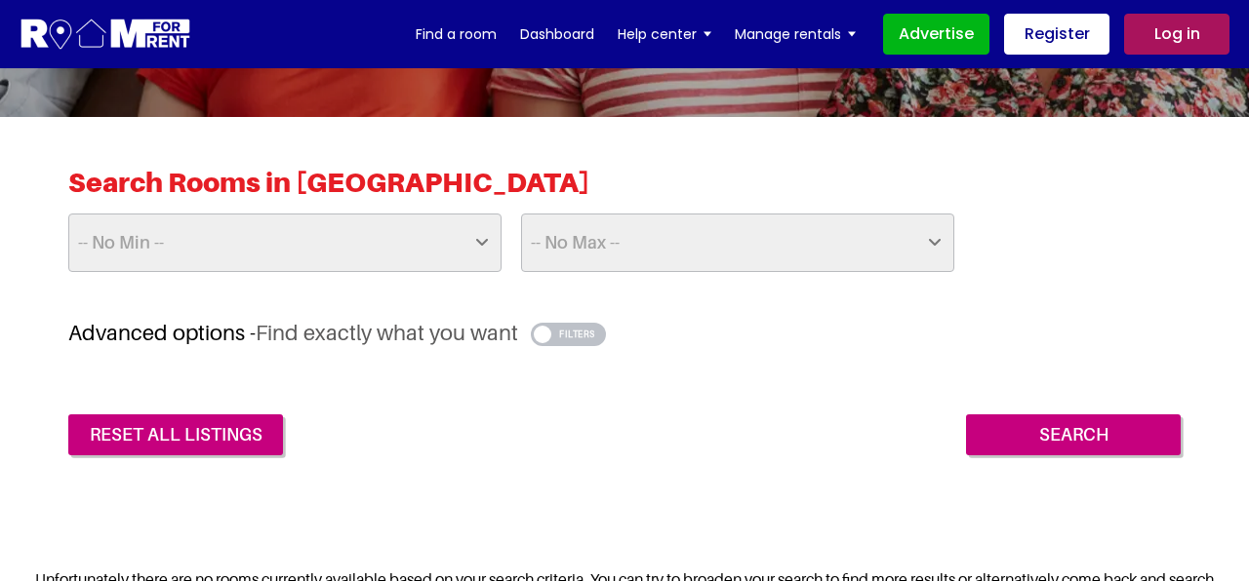
click at [587, 333] on button "button" at bounding box center [568, 334] width 75 height 23
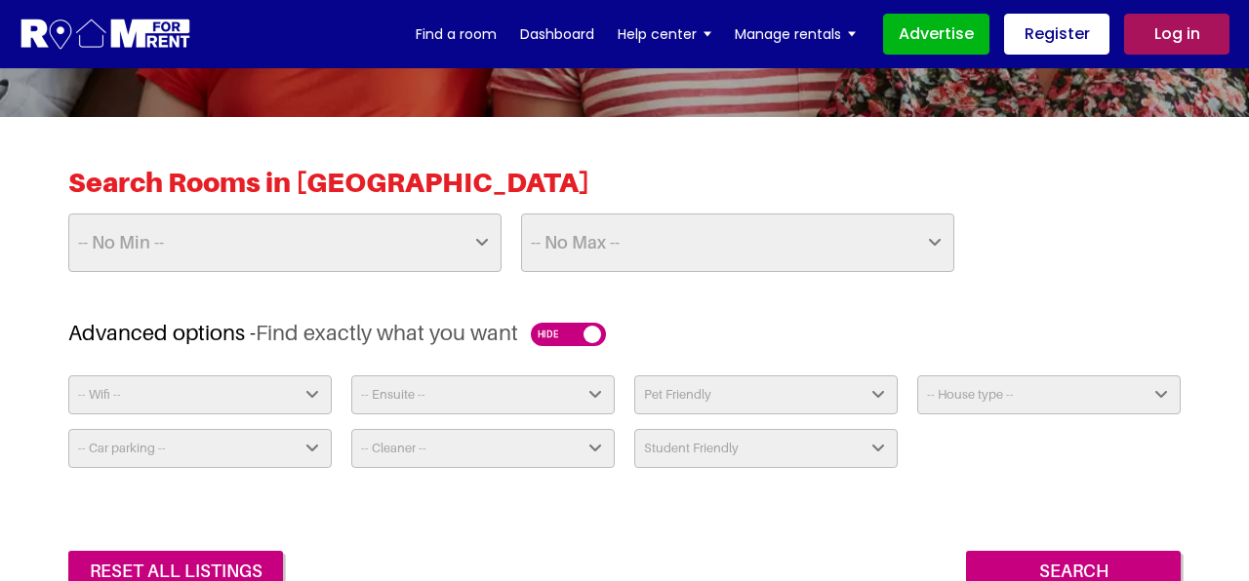
click at [559, 338] on button "button" at bounding box center [568, 334] width 75 height 23
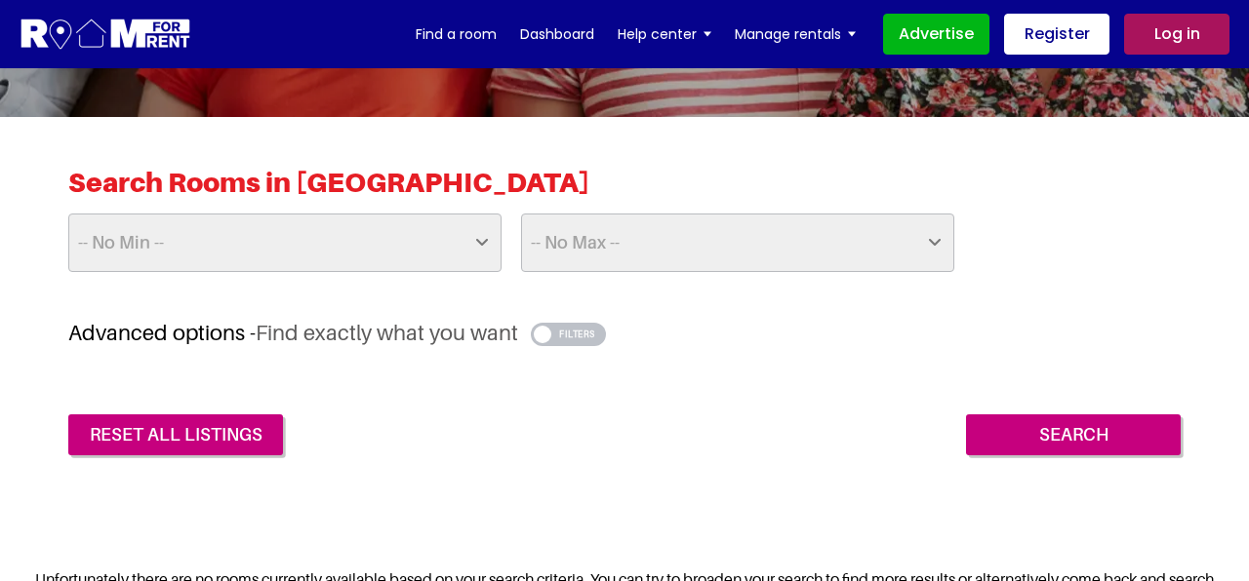
click at [740, 352] on div "Advanced options - Find exactly what you want -- Wifi -- Yes No -- Ensuite -- Y…" at bounding box center [624, 388] width 1112 height 136
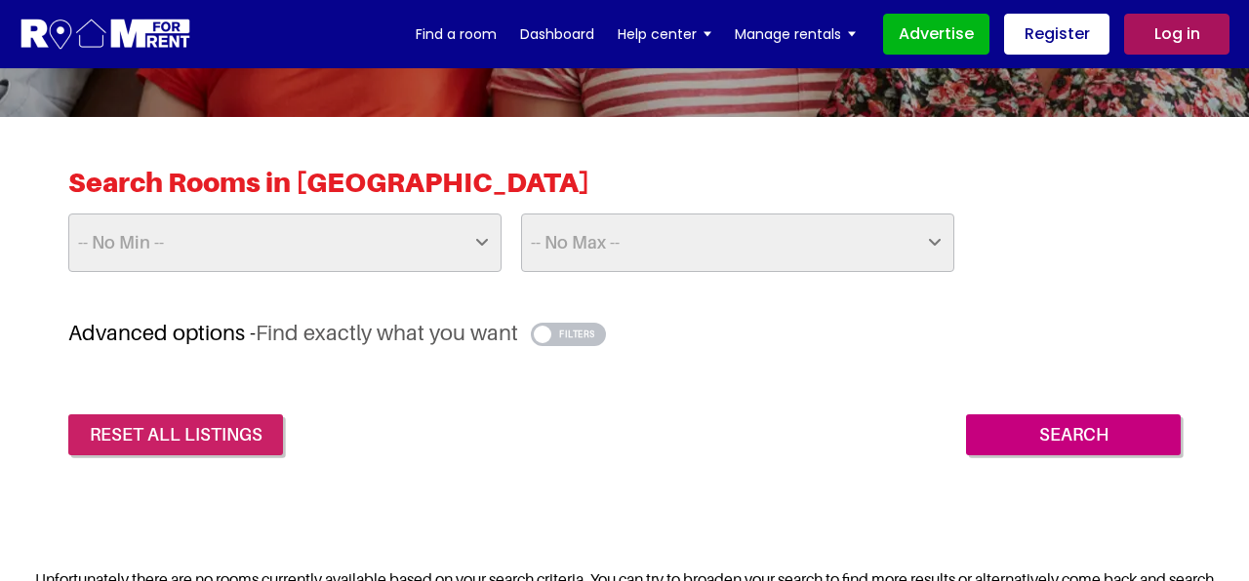
click at [220, 437] on link "reset all listings" at bounding box center [175, 435] width 215 height 41
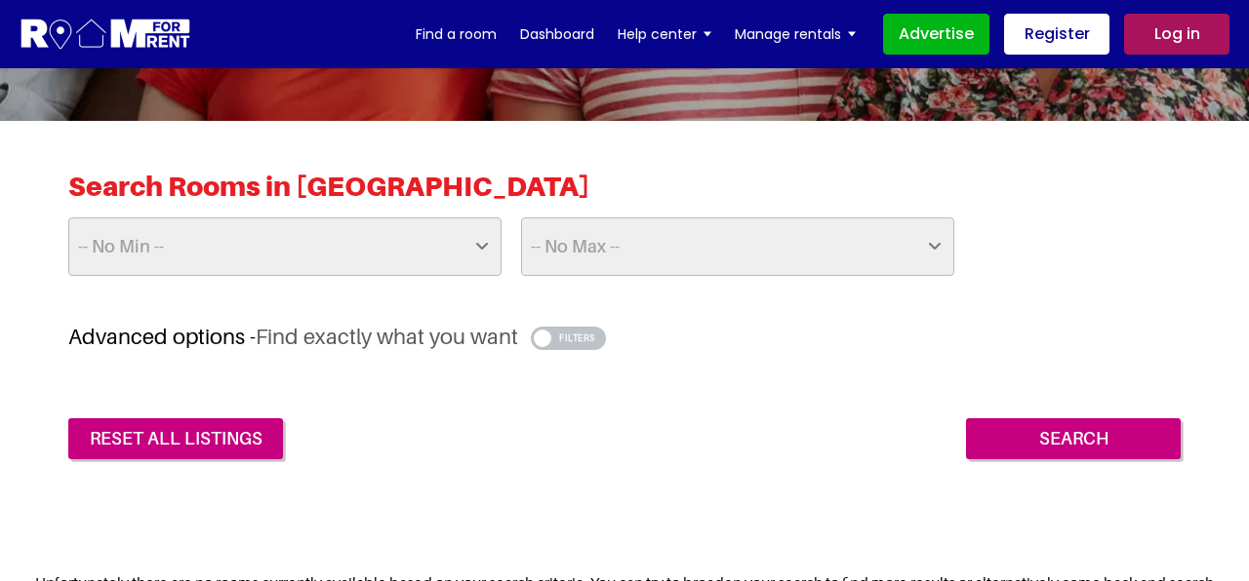
scroll to position [390, 0]
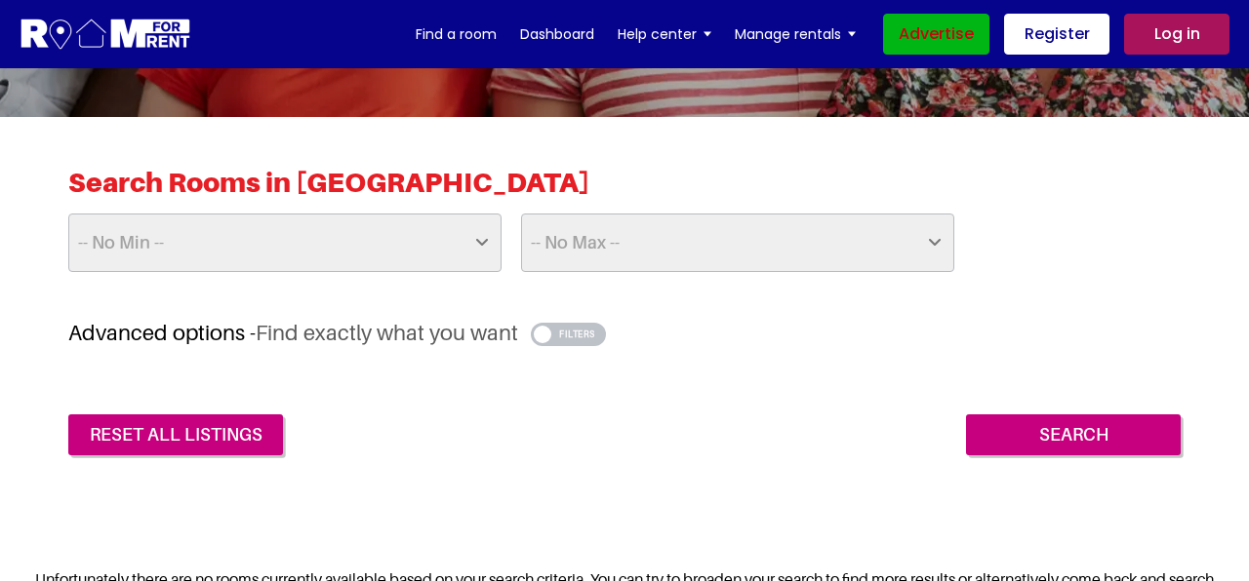
click at [932, 39] on link "Advertise" at bounding box center [936, 34] width 106 height 41
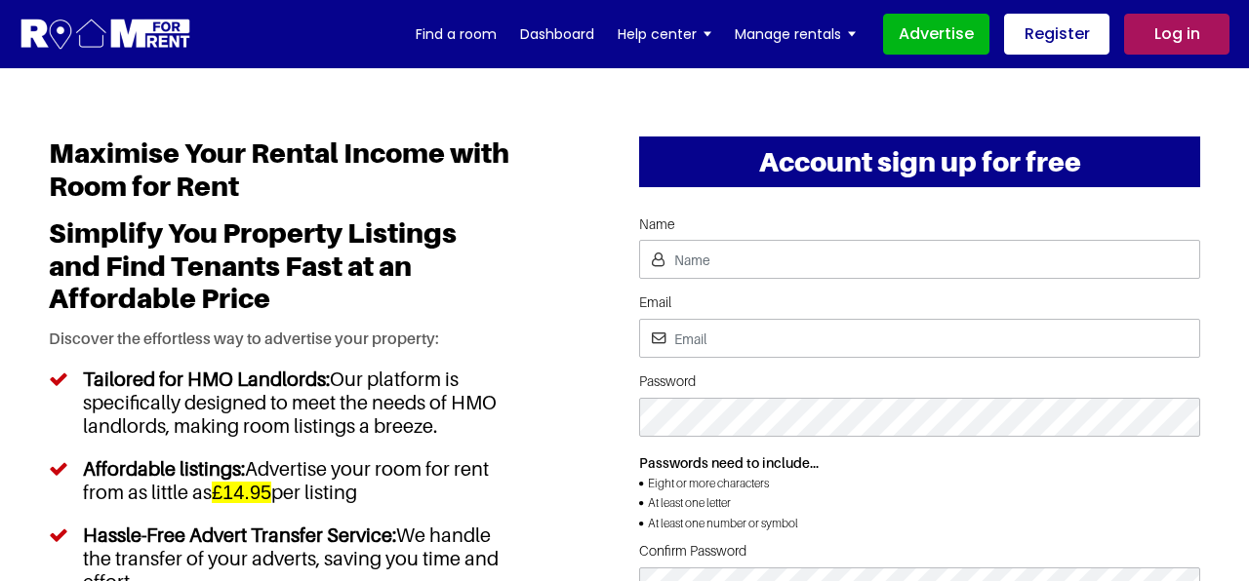
click at [1064, 38] on link "Register" at bounding box center [1056, 34] width 105 height 41
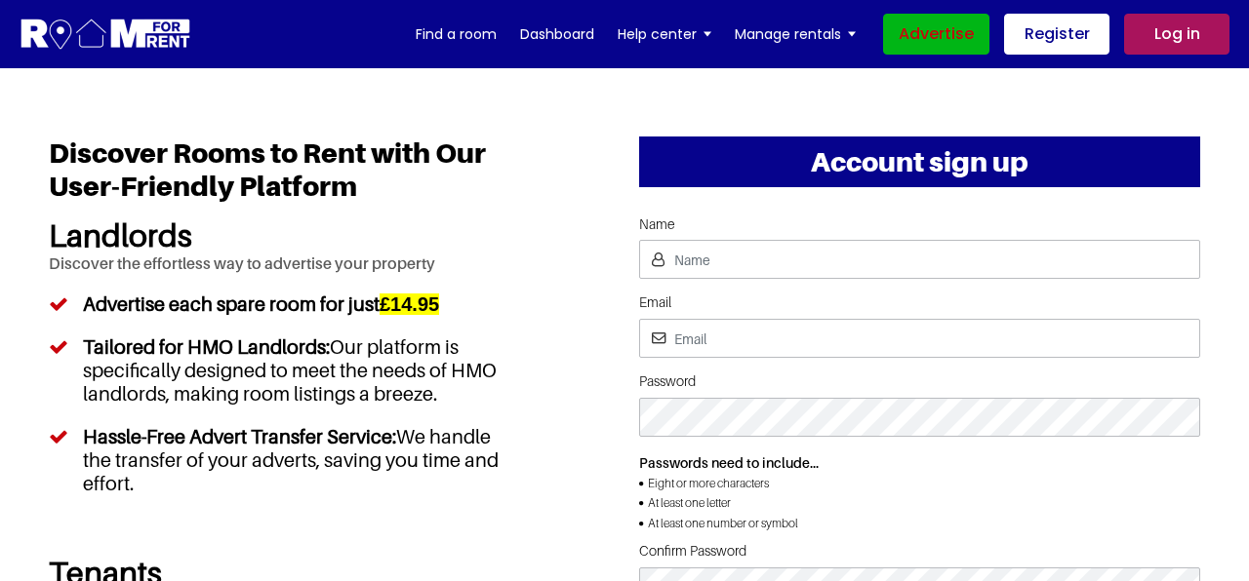
click at [926, 43] on link "Advertise" at bounding box center [936, 34] width 106 height 41
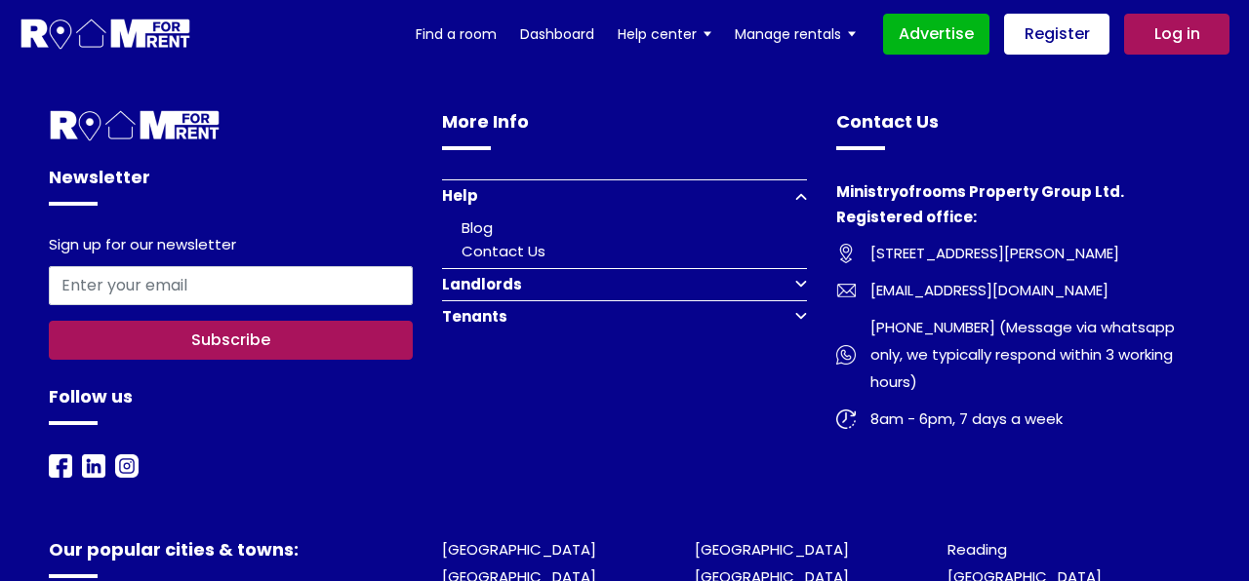
scroll to position [3842, 0]
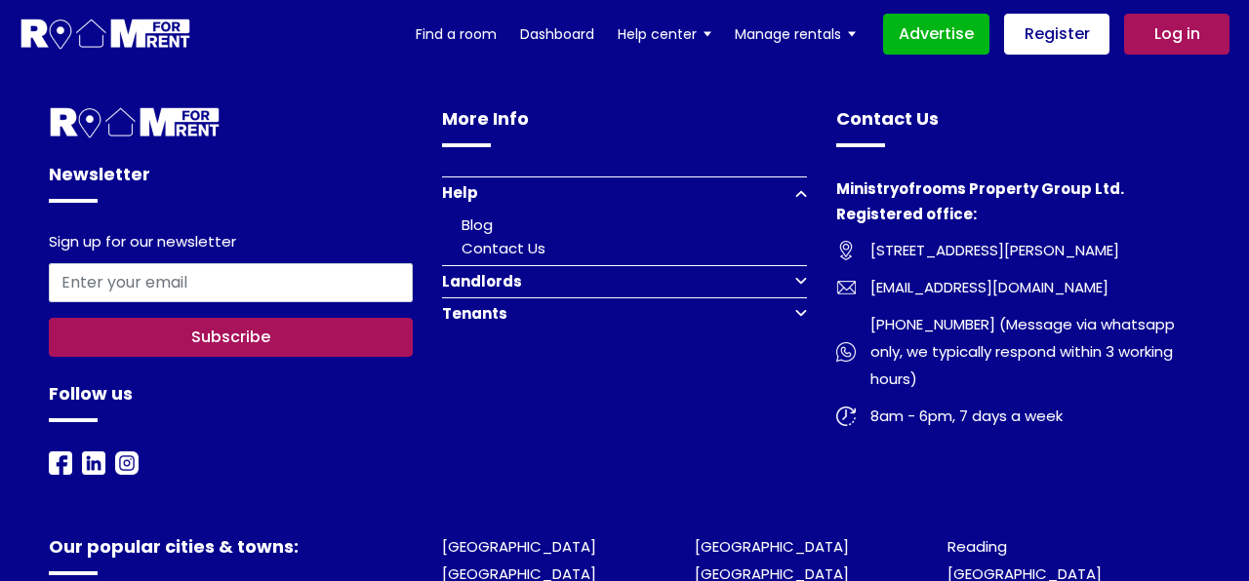
click at [800, 297] on button "Landlords" at bounding box center [624, 281] width 364 height 32
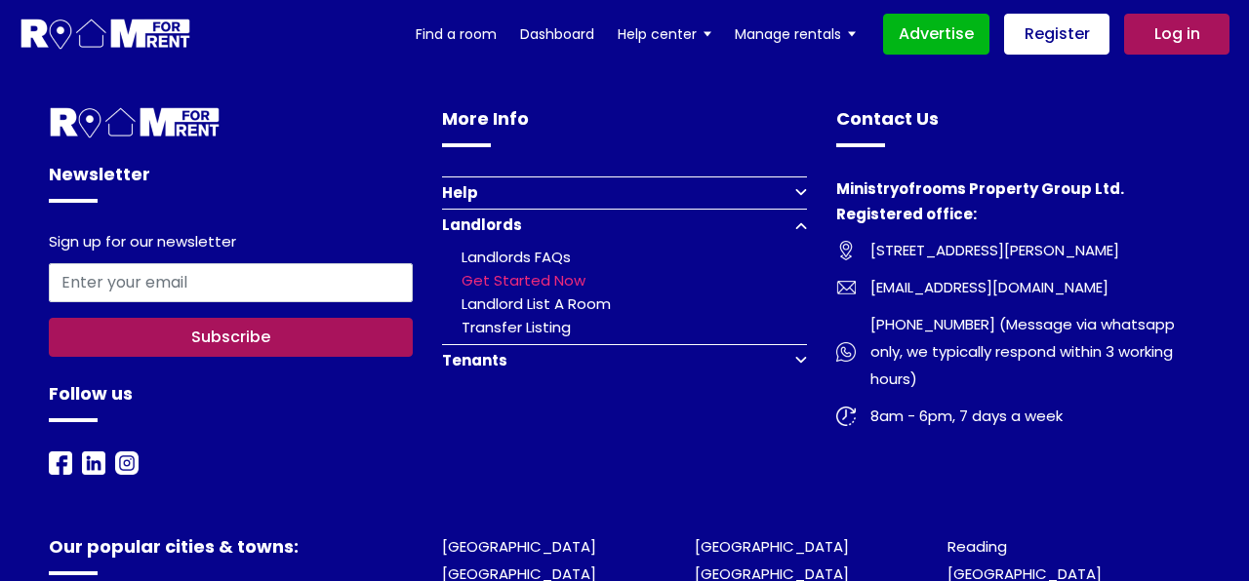
click at [555, 291] on link "Get Started Now" at bounding box center [523, 280] width 124 height 20
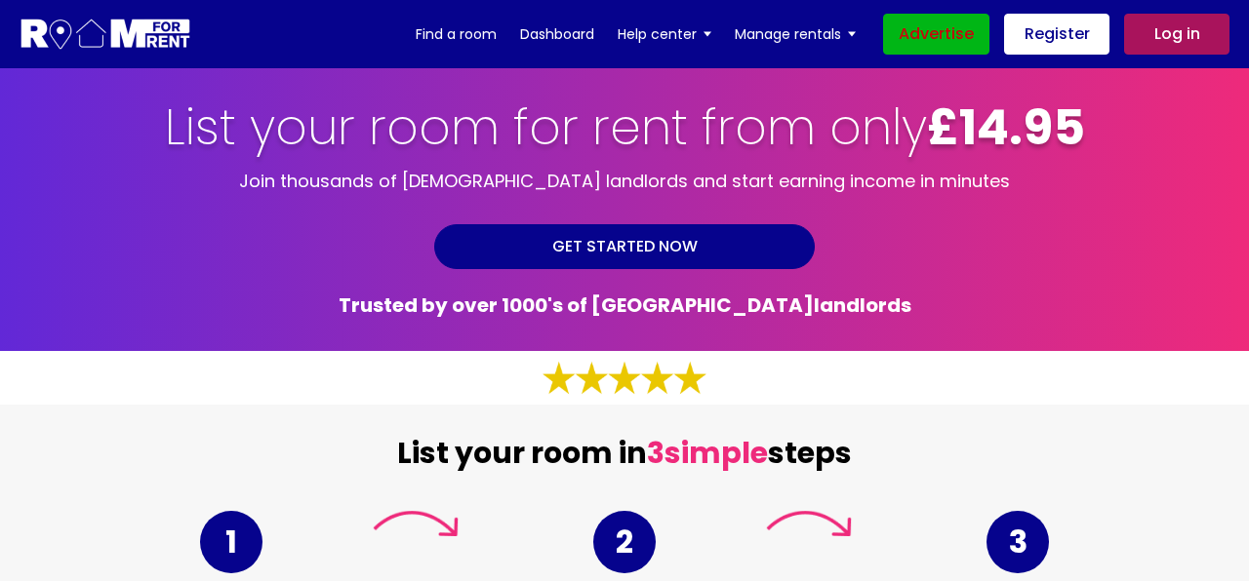
click at [940, 42] on link "Advertise" at bounding box center [936, 34] width 106 height 41
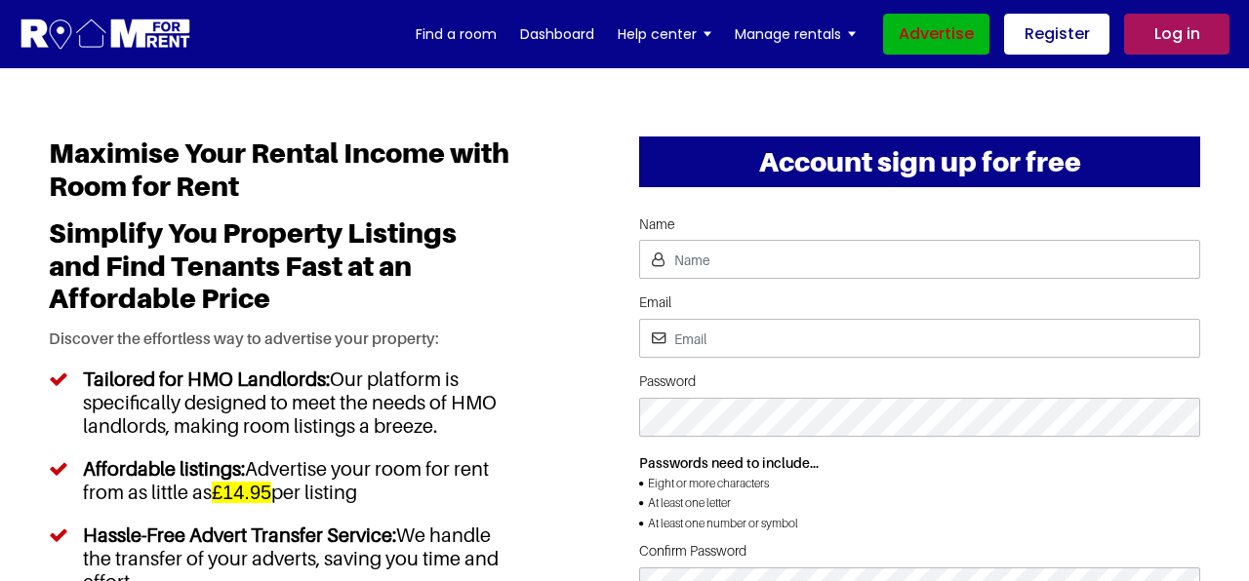
click at [935, 37] on link "Advertise" at bounding box center [936, 34] width 106 height 41
click at [939, 44] on link "Advertise" at bounding box center [936, 34] width 106 height 41
click at [1069, 34] on link "Register" at bounding box center [1056, 34] width 105 height 41
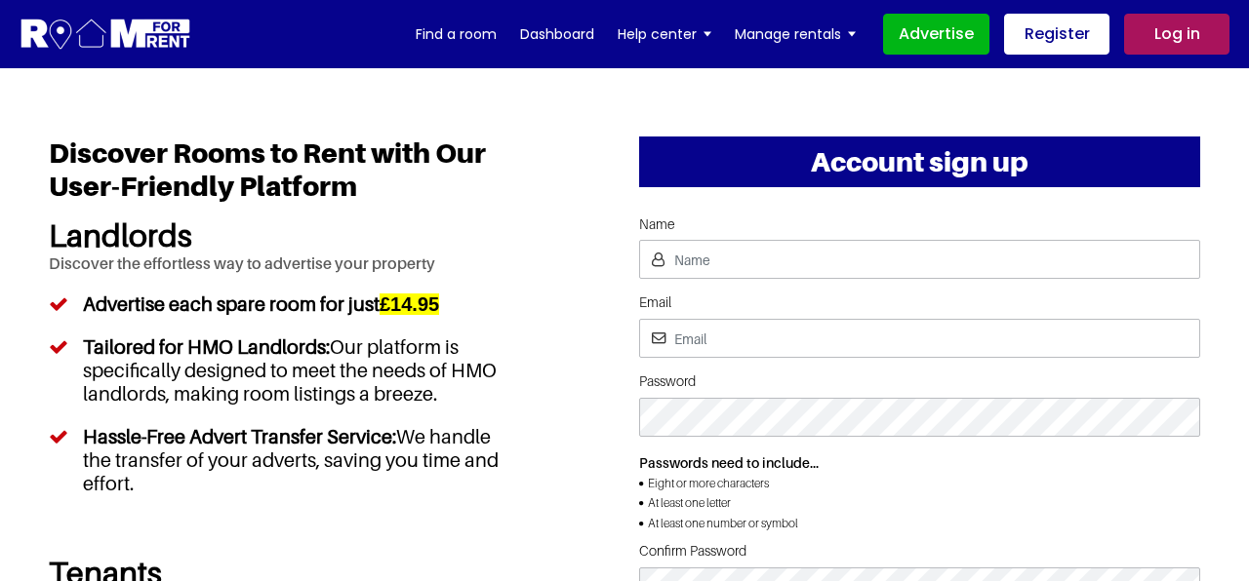
click at [127, 31] on img at bounding box center [106, 35] width 173 height 36
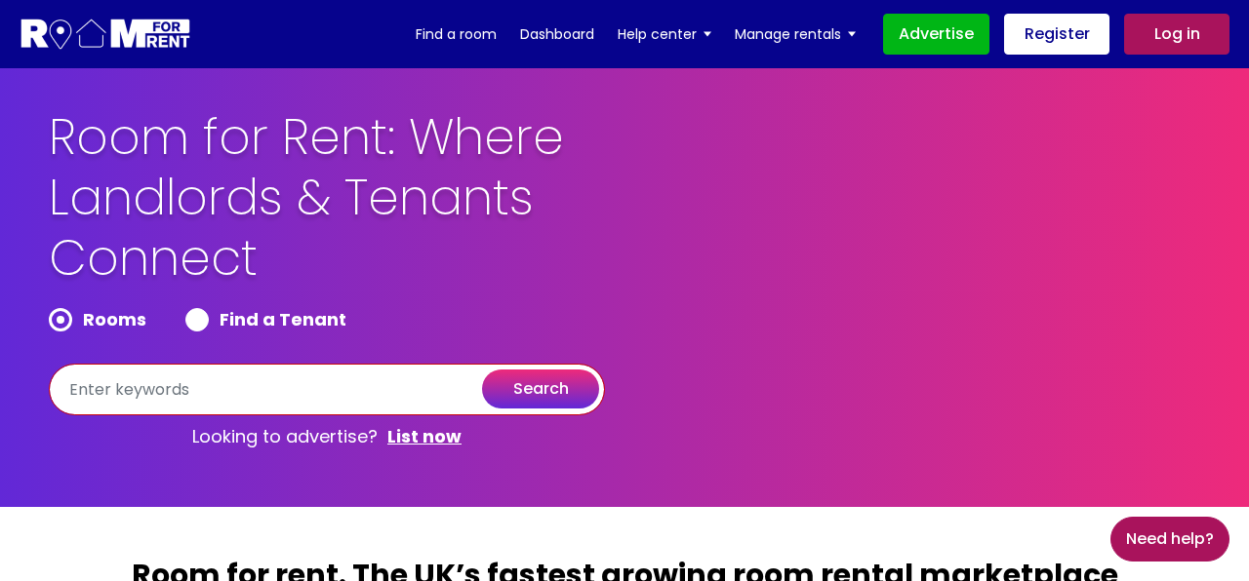
click at [338, 401] on input "text" at bounding box center [327, 390] width 556 height 52
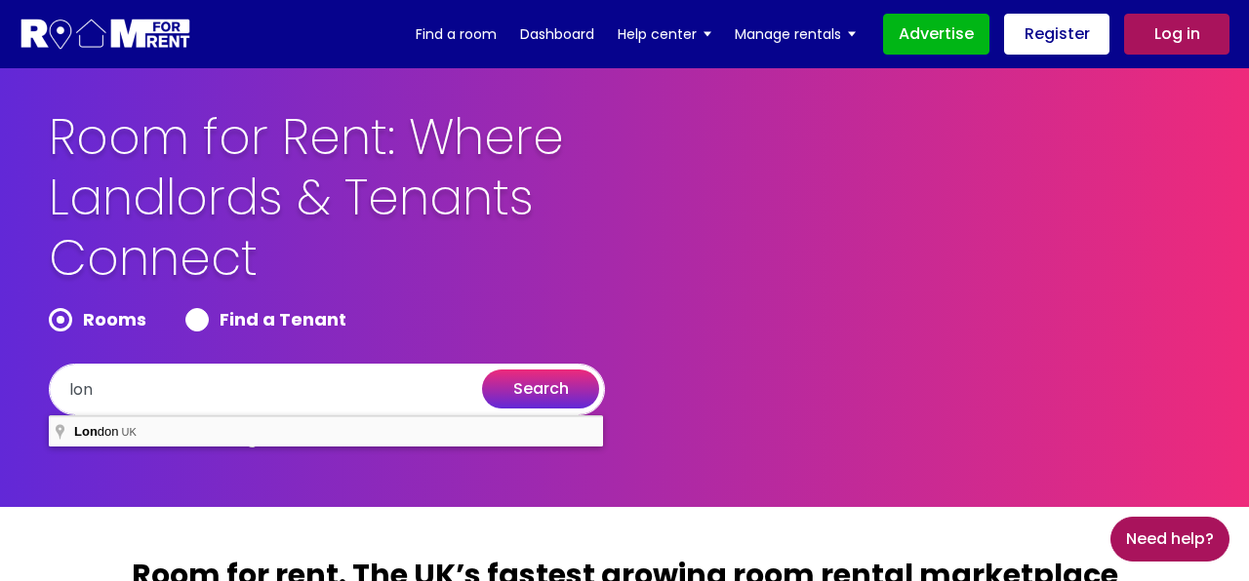
type input "[GEOGRAPHIC_DATA], [GEOGRAPHIC_DATA]"
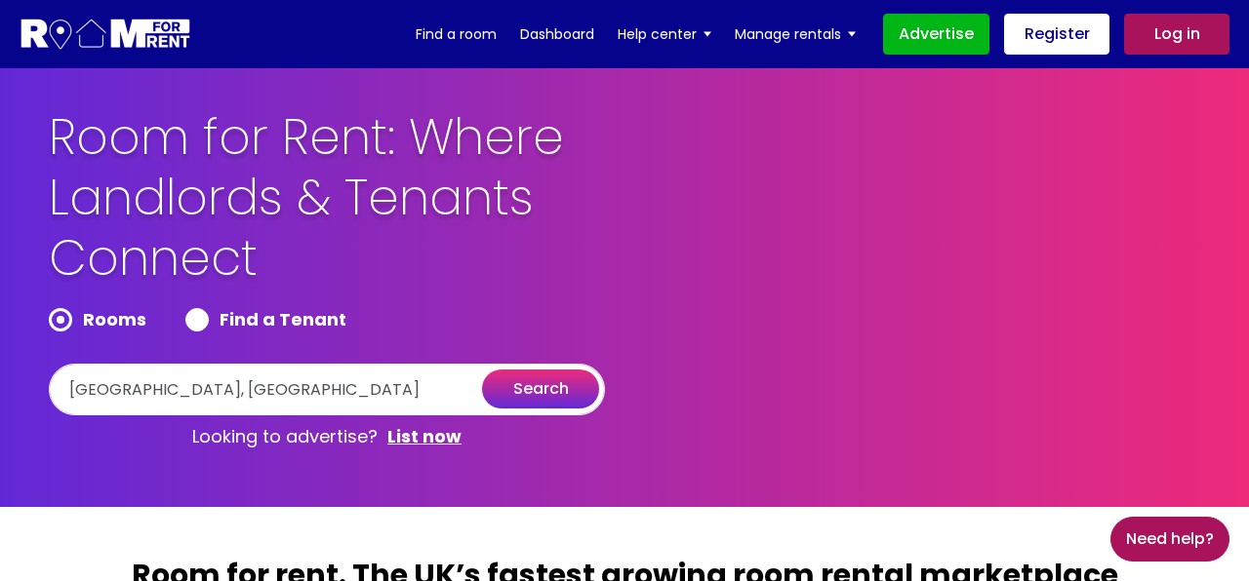
click at [557, 396] on button "search" at bounding box center [540, 389] width 117 height 39
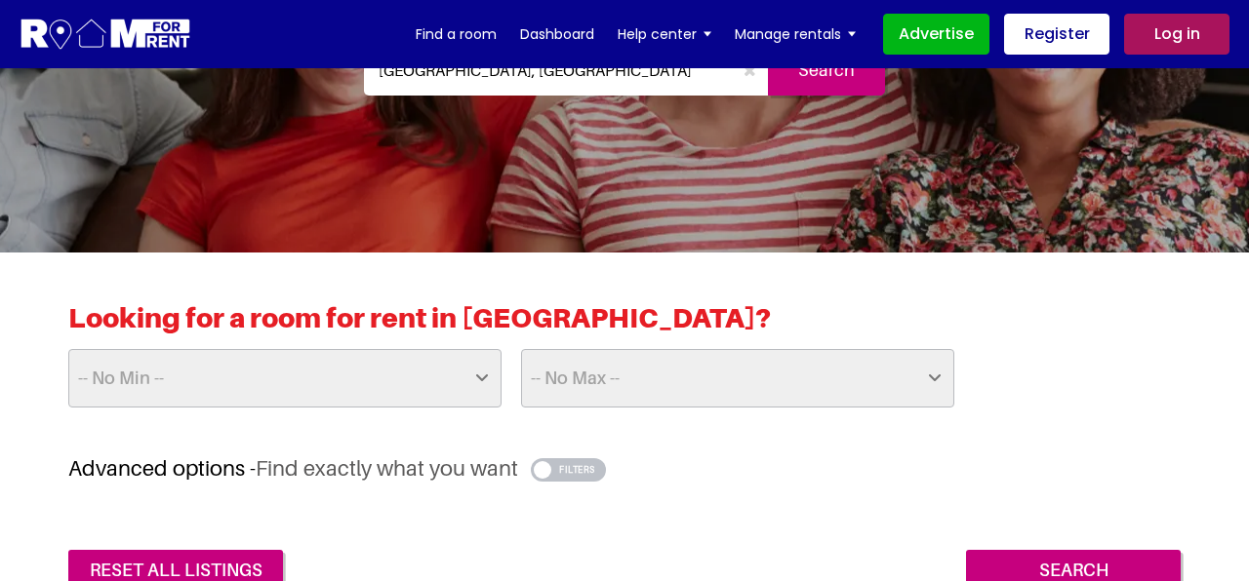
scroll to position [268, 0]
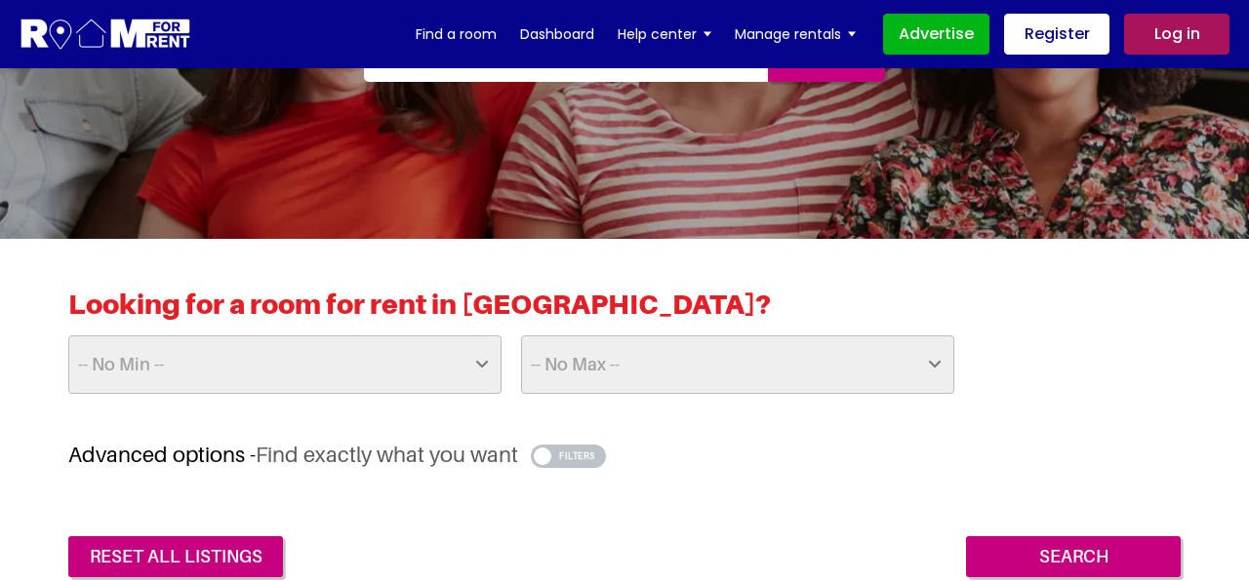
click at [582, 454] on button "button" at bounding box center [568, 456] width 75 height 23
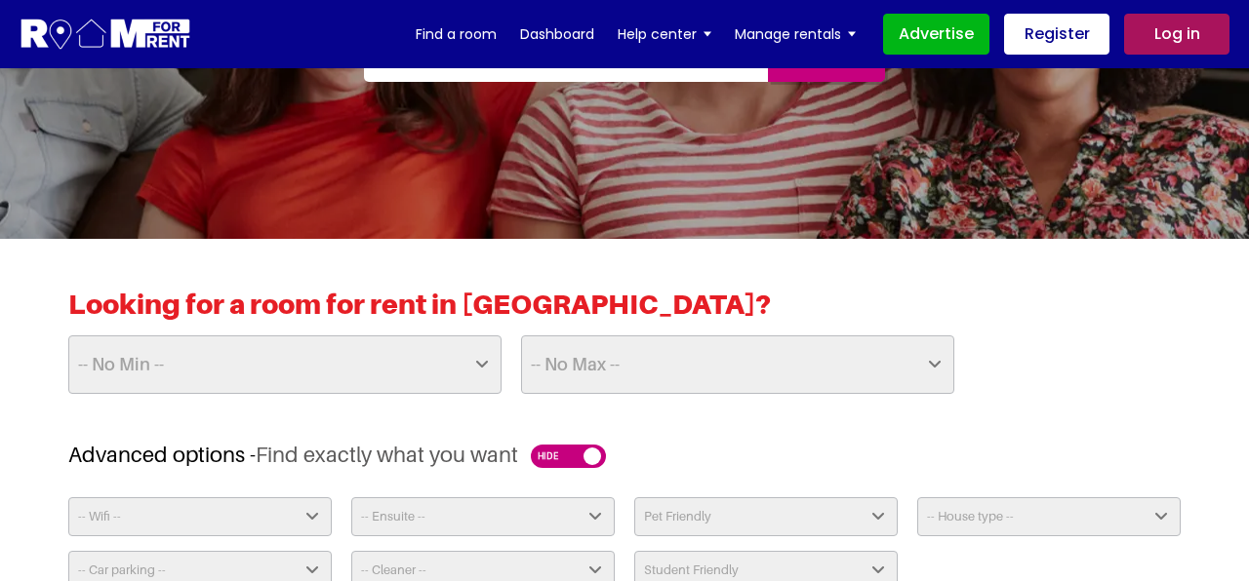
click at [898, 421] on div "Looking for a room for rent in London? -- No Min -- £25 £50 £75 £100 £125 £150 …" at bounding box center [624, 365] width 1112 height 154
